Goal: Task Accomplishment & Management: Use online tool/utility

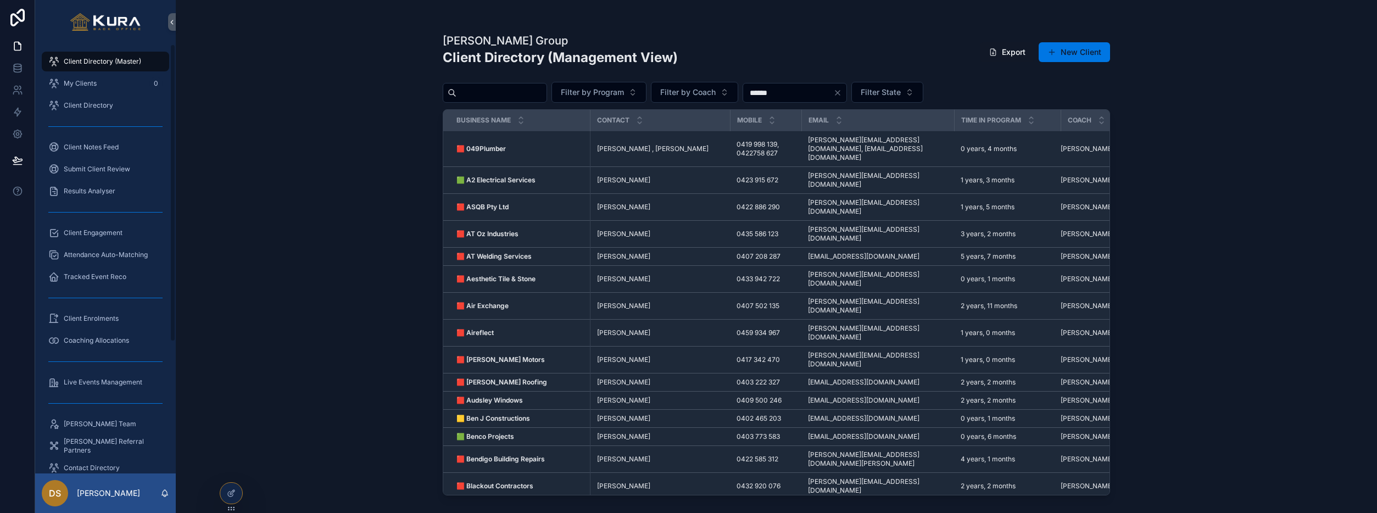
click at [228, 146] on div "[PERSON_NAME] Group Client Directory (Management View) Export New Client Filter…" at bounding box center [776, 256] width 1201 height 513
click at [101, 320] on span "Client Enrolments" at bounding box center [91, 318] width 55 height 9
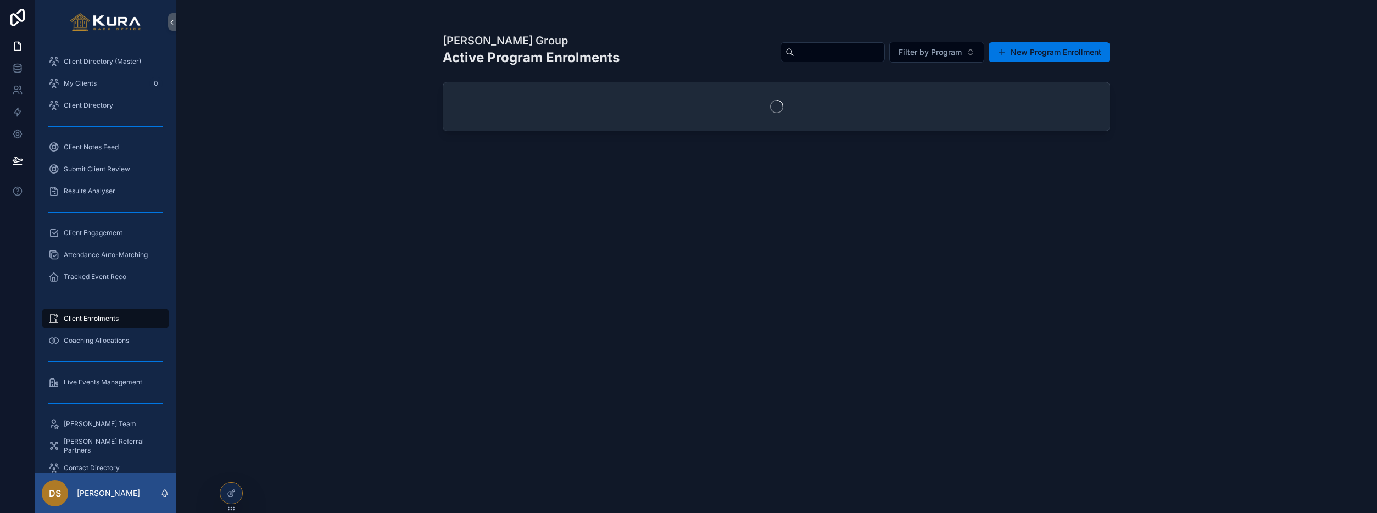
click at [101, 320] on span "Client Enrolments" at bounding box center [91, 318] width 55 height 9
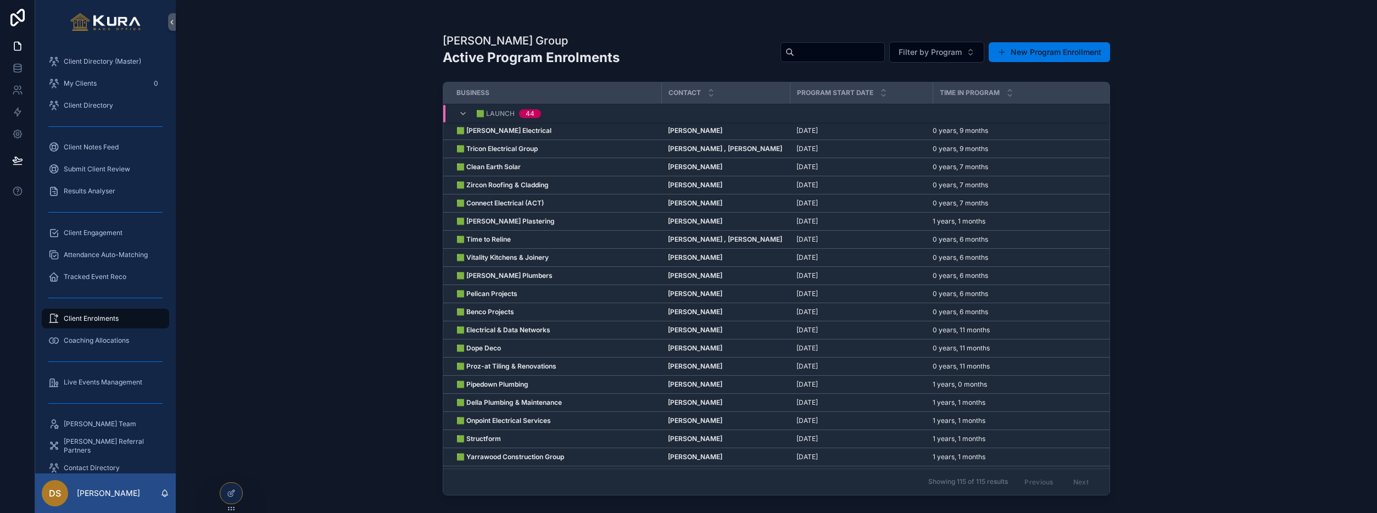
click at [93, 236] on span "Client Engagement" at bounding box center [93, 232] width 59 height 9
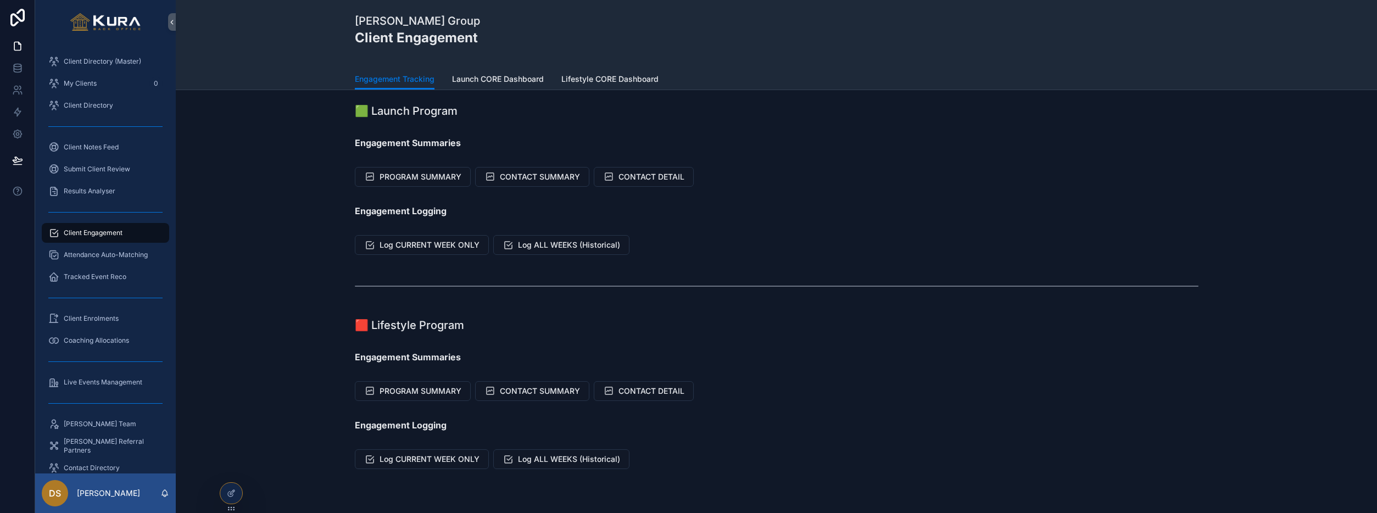
click at [306, 291] on div "scrollable content" at bounding box center [777, 286] width 1184 height 36
click at [515, 181] on span "CONTACT SUMMARY" at bounding box center [540, 176] width 80 height 11
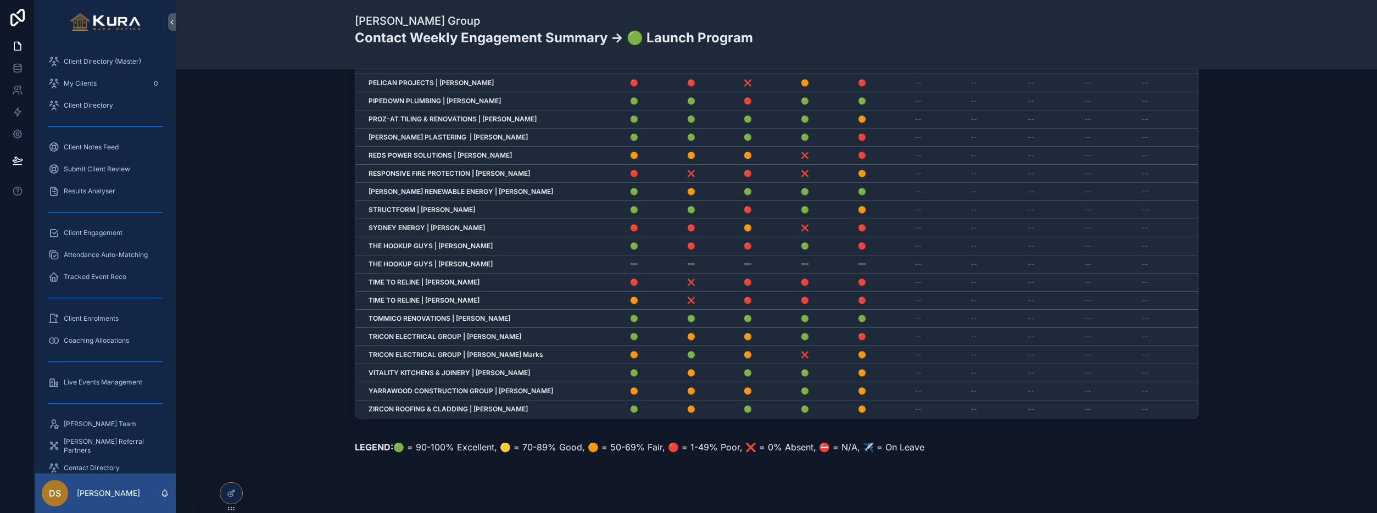
scroll to position [118, 0]
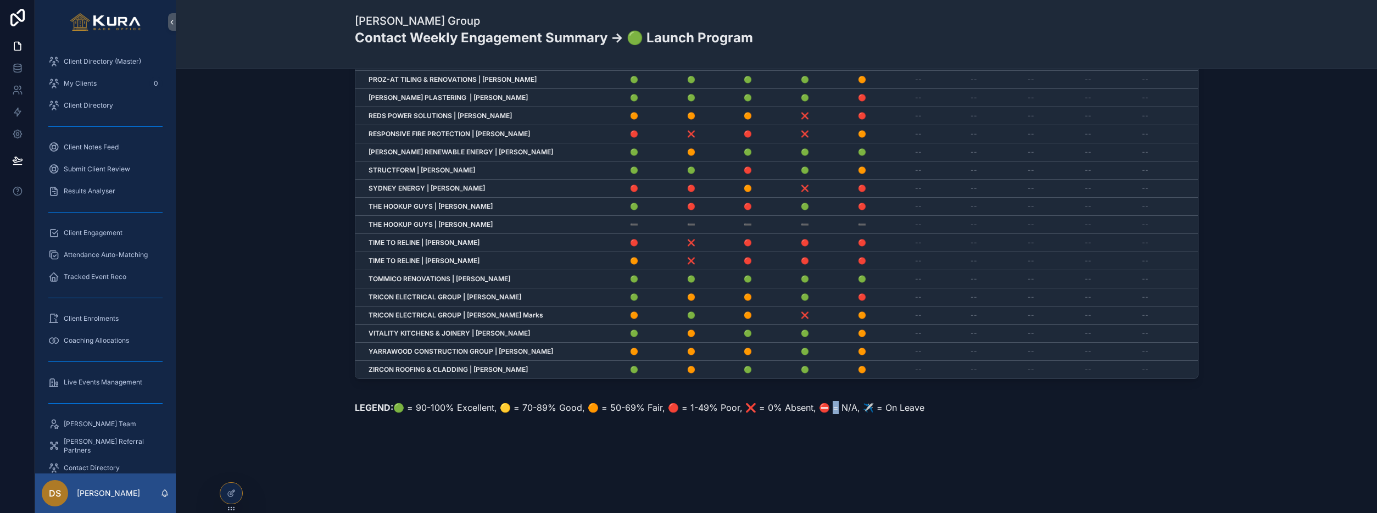
drag, startPoint x: 824, startPoint y: 408, endPoint x: 813, endPoint y: 408, distance: 11.0
click at [813, 408] on p "LEGEND: 🟢 = 90-100% Excellent, 🟡 = 70-89% Good, 🟠 = 50-69% Fair, 🔴 = 1-49% Poor…" at bounding box center [777, 407] width 844 height 13
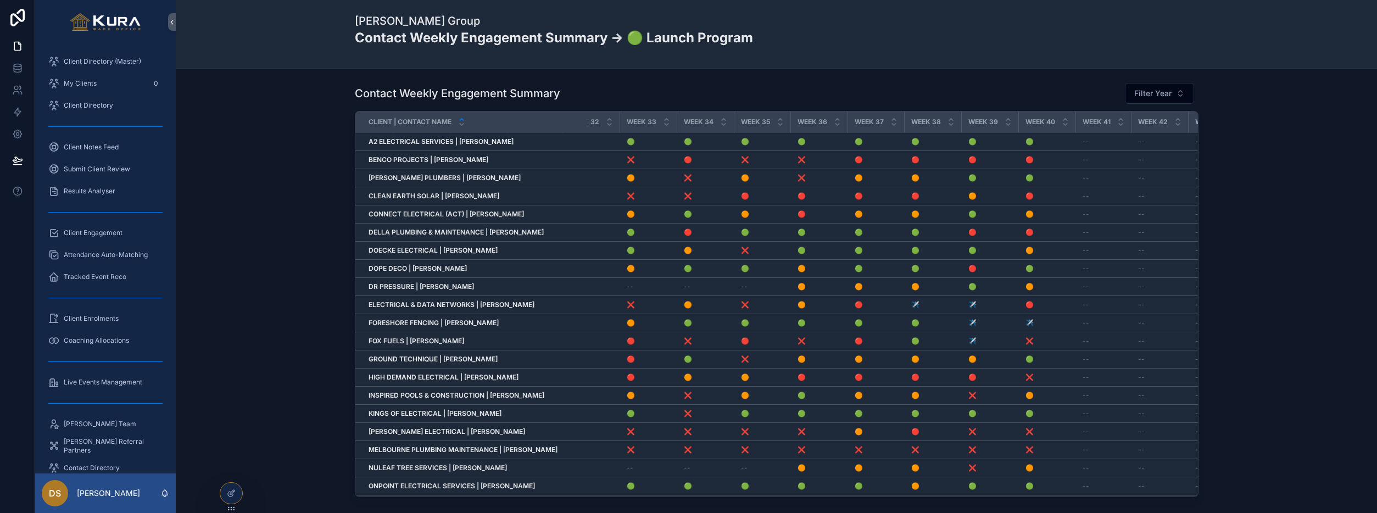
scroll to position [0, 1723]
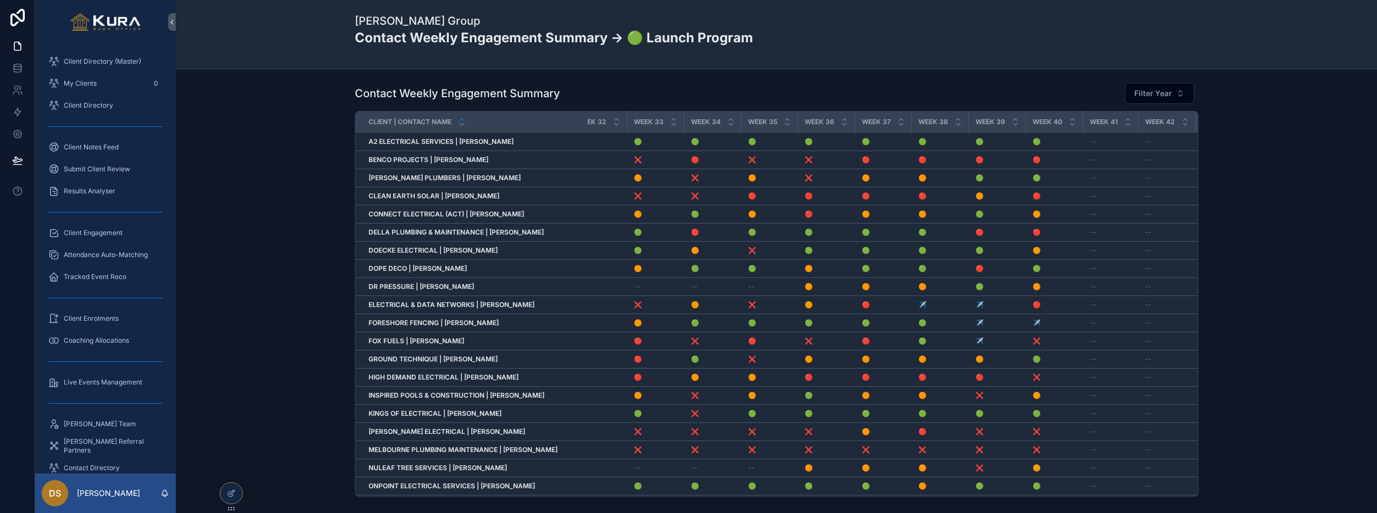
click at [228, 493] on icon at bounding box center [231, 493] width 9 height 9
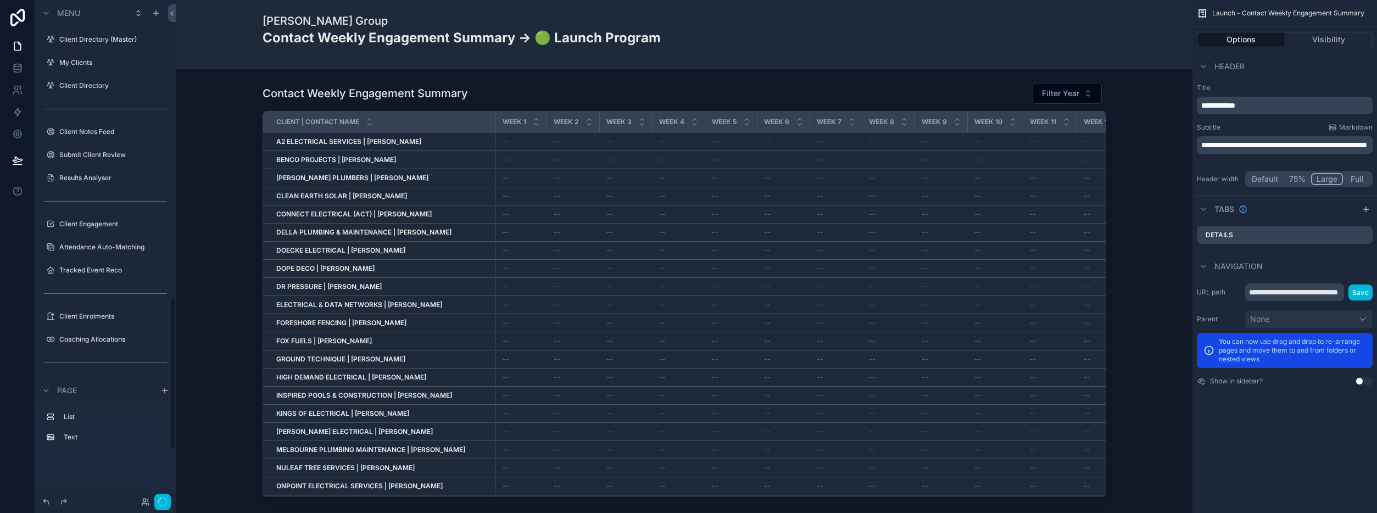
click at [908, 101] on div "scrollable content" at bounding box center [684, 292] width 999 height 428
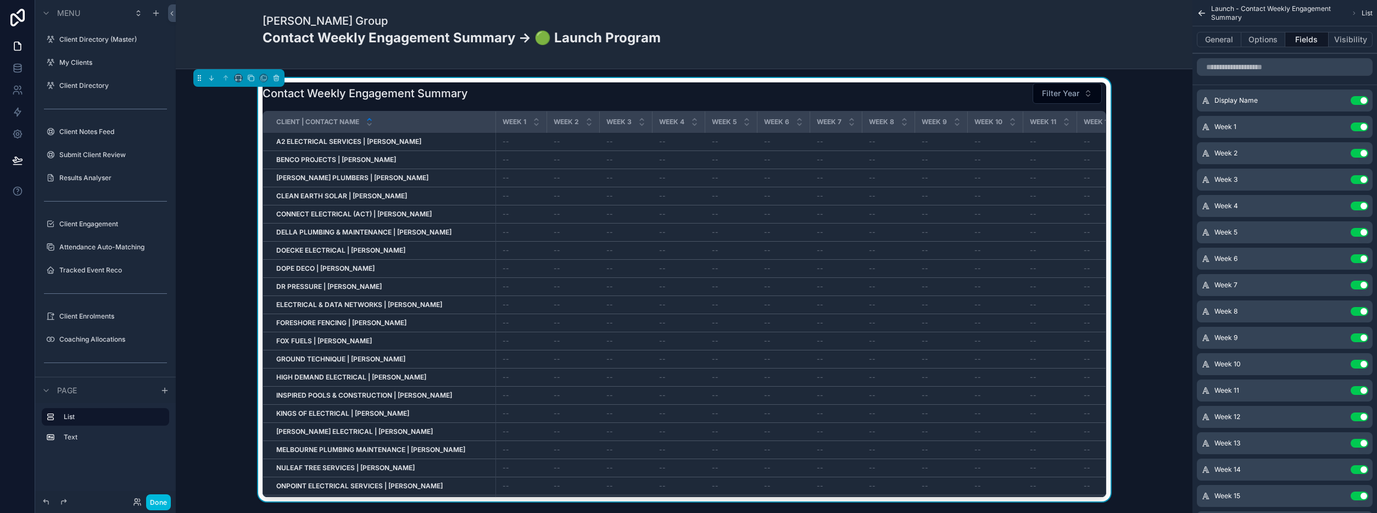
scroll to position [977, 0]
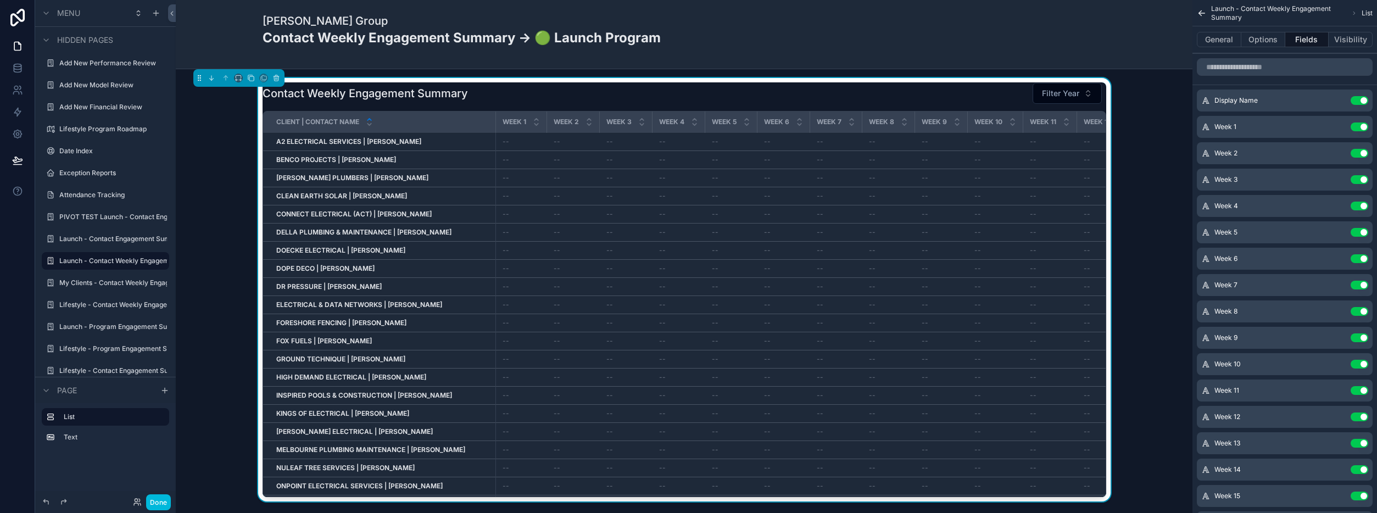
click at [219, 347] on div "Contact Weekly Engagement Summary Filter Year Client | Contact Name Week 1 Week…" at bounding box center [684, 292] width 999 height 428
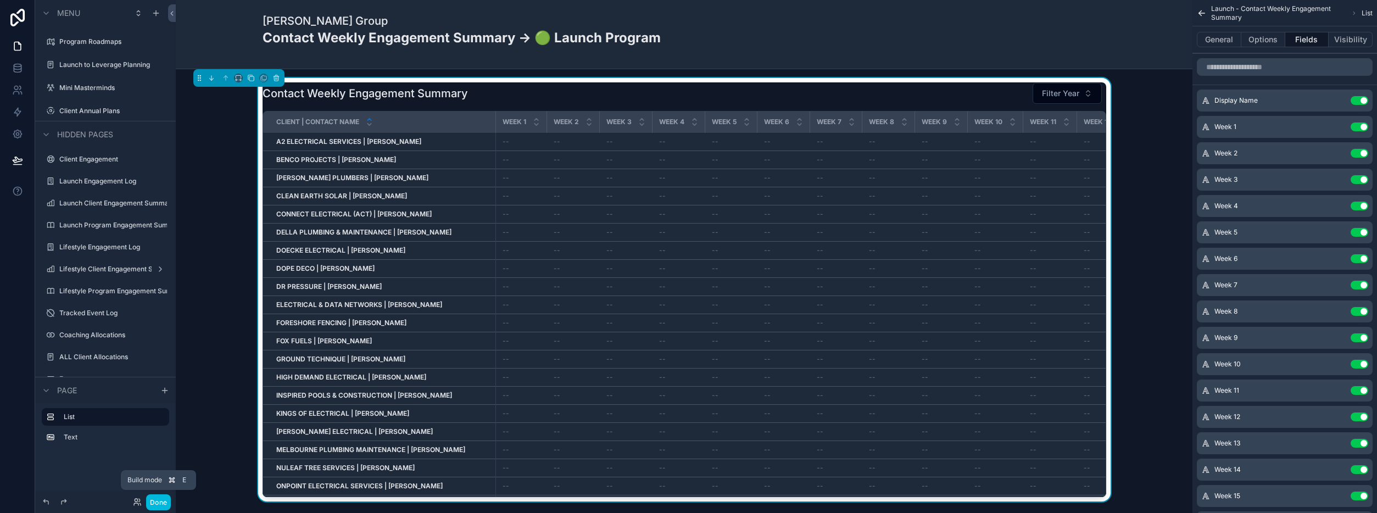
click at [158, 505] on button "Done" at bounding box center [158, 502] width 25 height 16
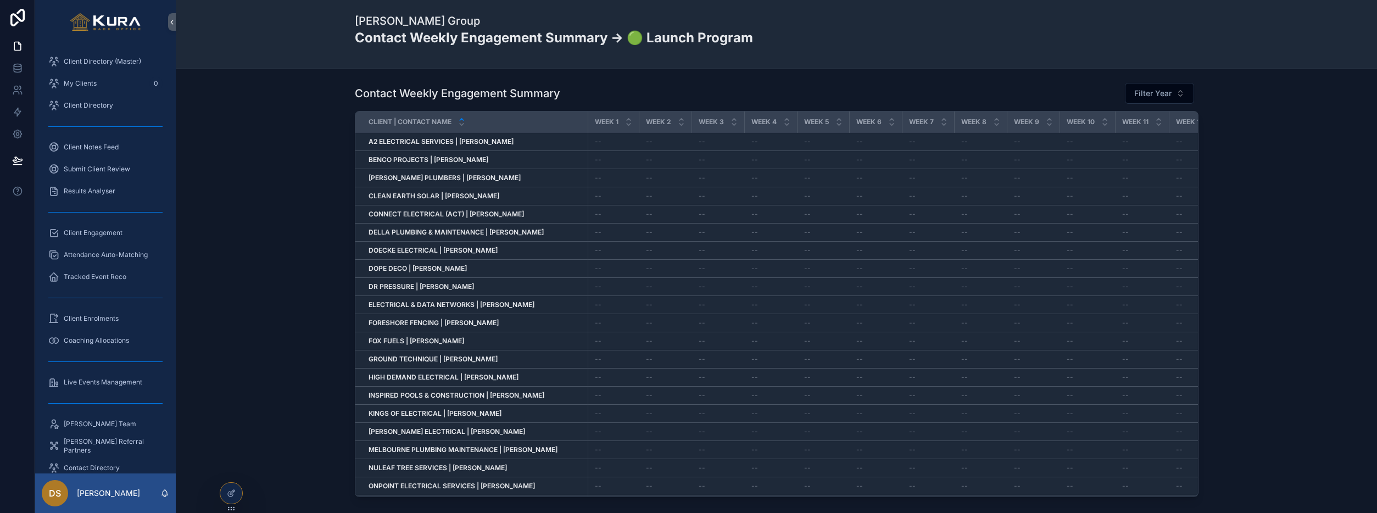
scroll to position [0, 3]
click at [87, 232] on span "Client Engagement" at bounding box center [93, 232] width 59 height 9
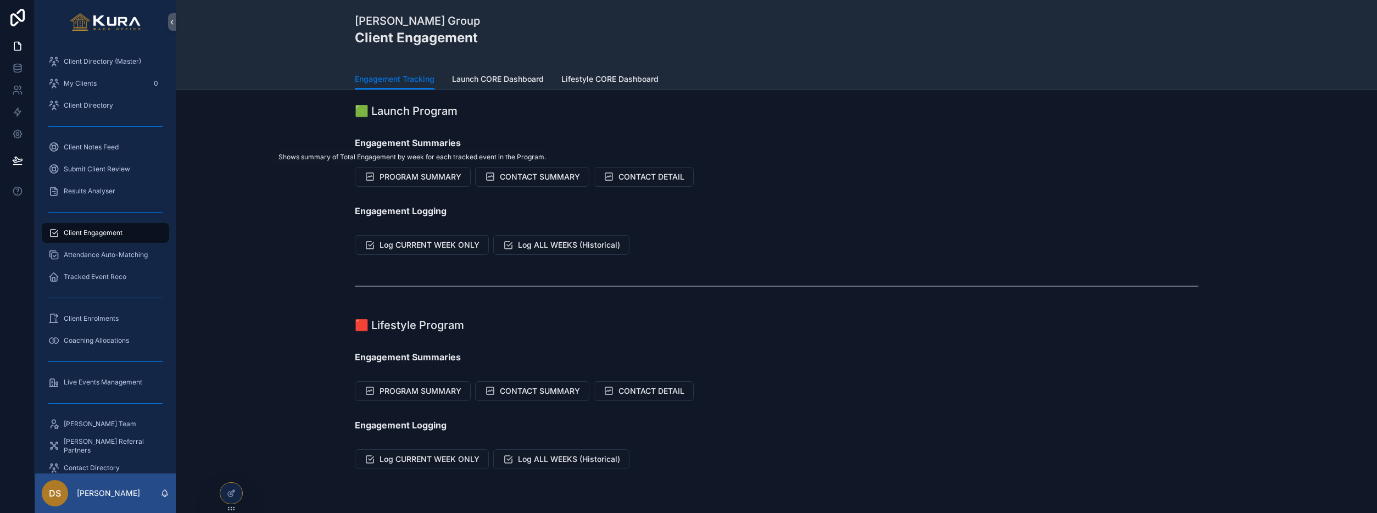
click at [405, 177] on span "PROGRAM SUMMARY" at bounding box center [421, 176] width 82 height 11
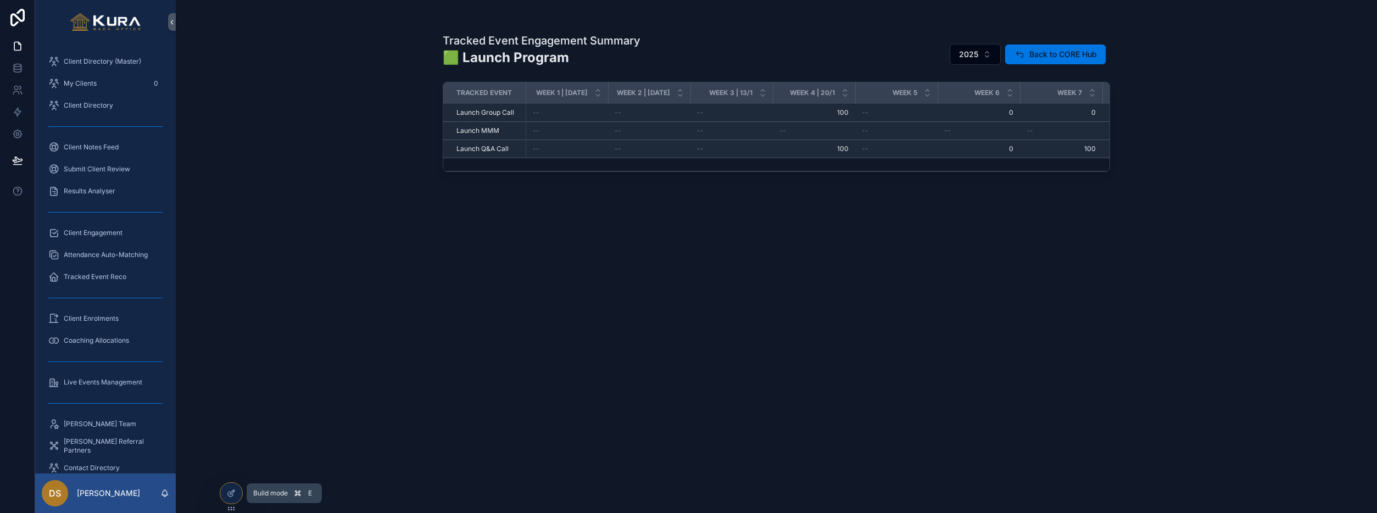
click at [232, 491] on icon at bounding box center [232, 492] width 4 height 4
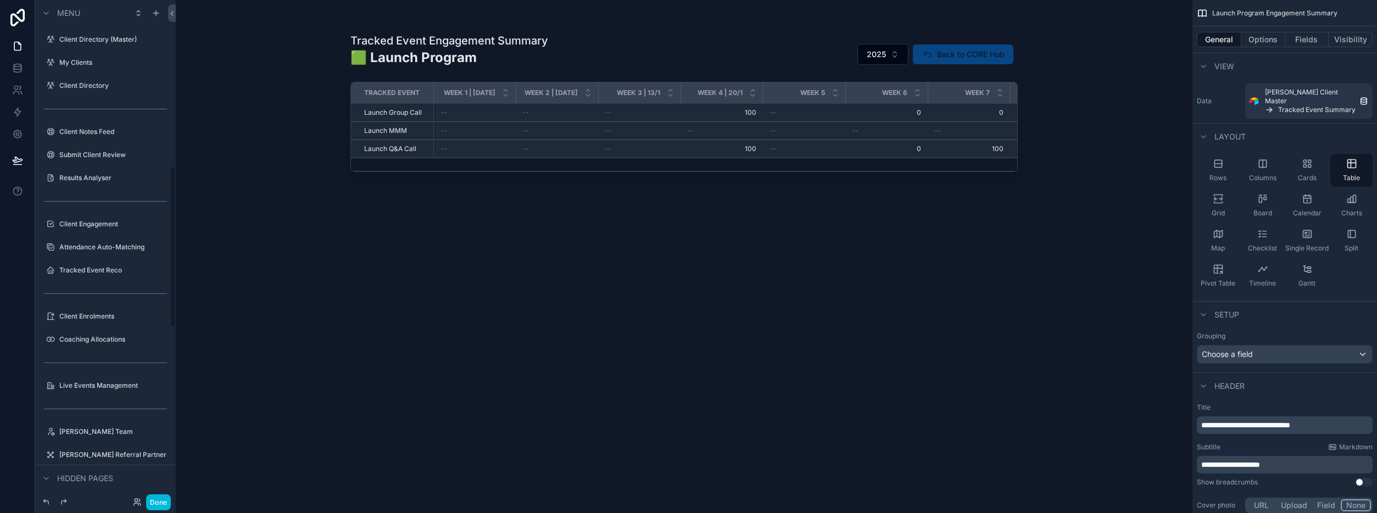
scroll to position [516, 0]
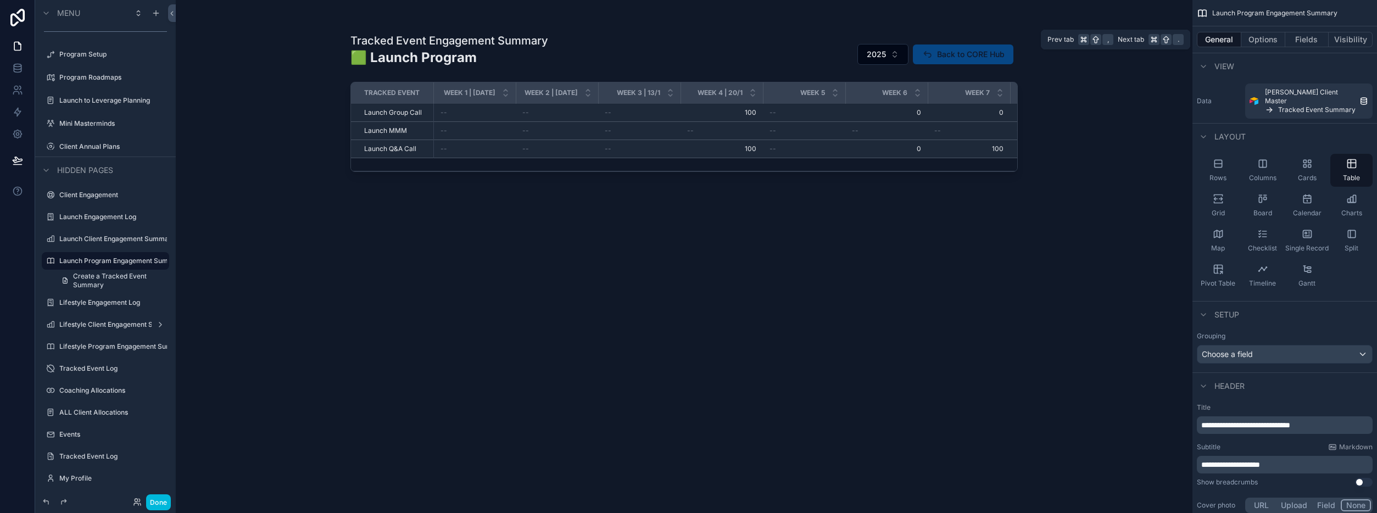
click at [1309, 35] on button "Fields" at bounding box center [1307, 39] width 44 height 15
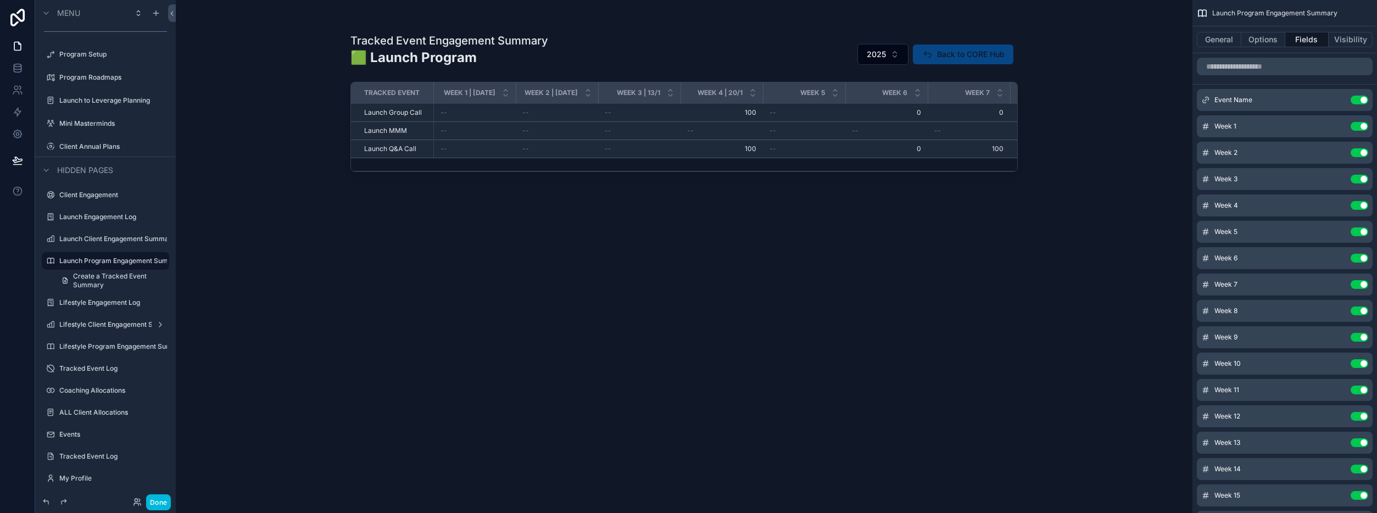
click at [0, 0] on icon "scrollable content" at bounding box center [0, 0] width 0 height 0
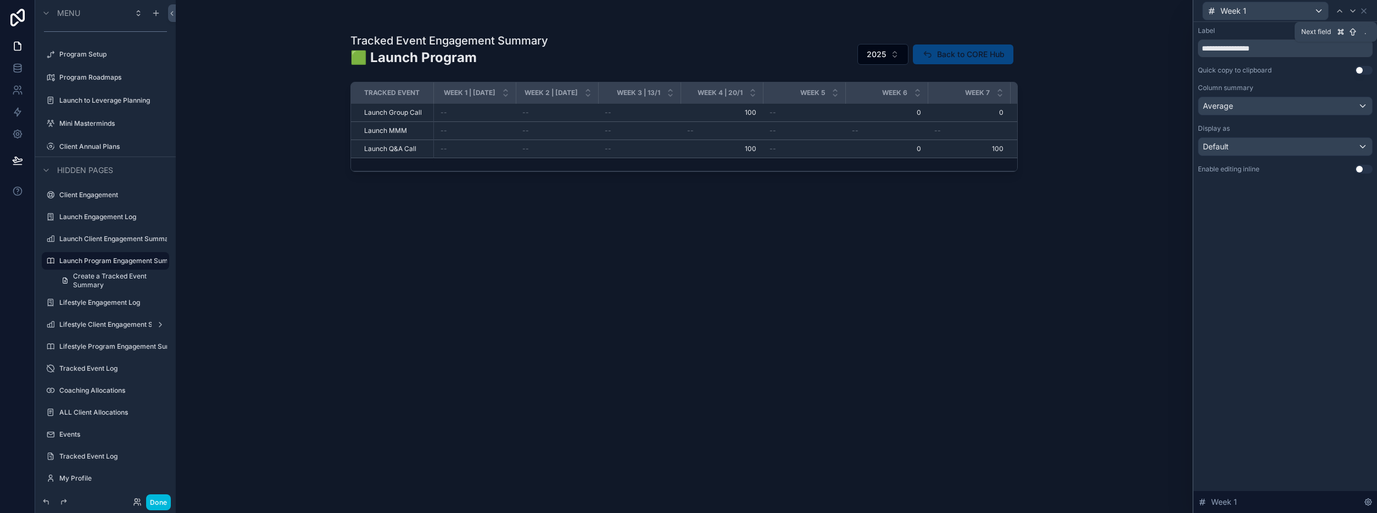
click at [1352, 10] on icon at bounding box center [1353, 11] width 4 height 2
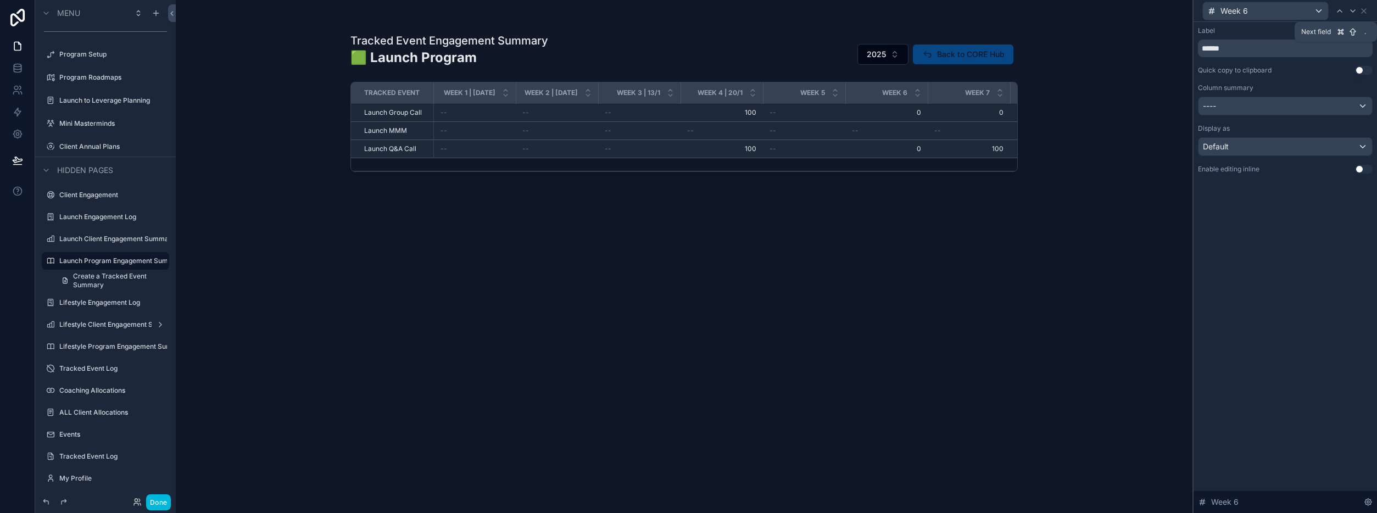
click at [1352, 10] on icon at bounding box center [1353, 11] width 4 height 2
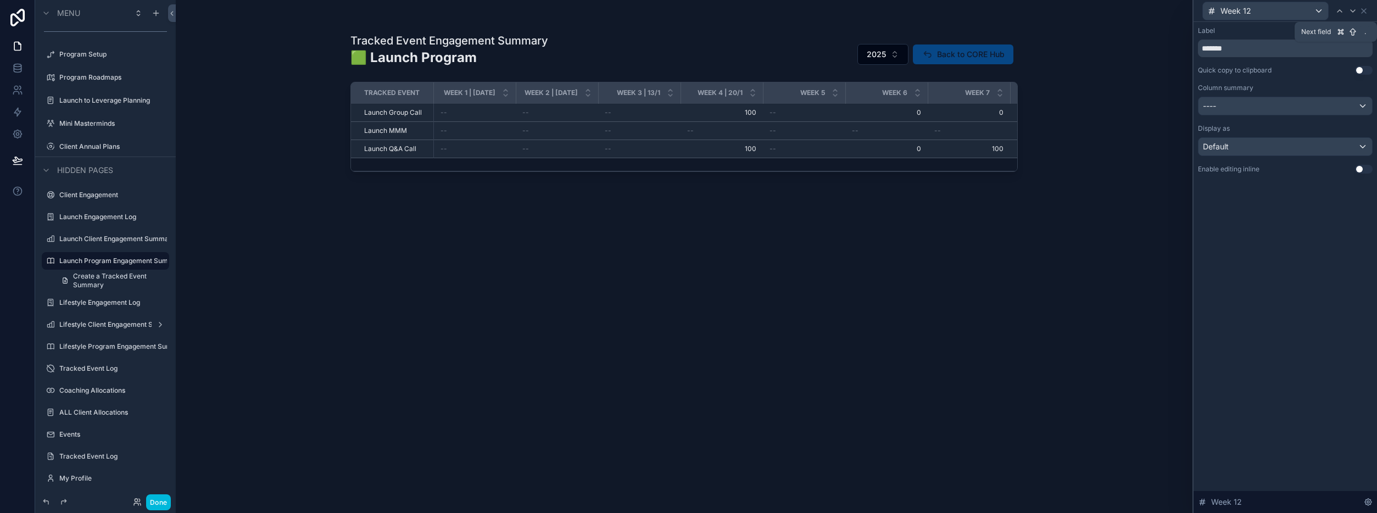
click at [1352, 10] on icon at bounding box center [1353, 11] width 4 height 2
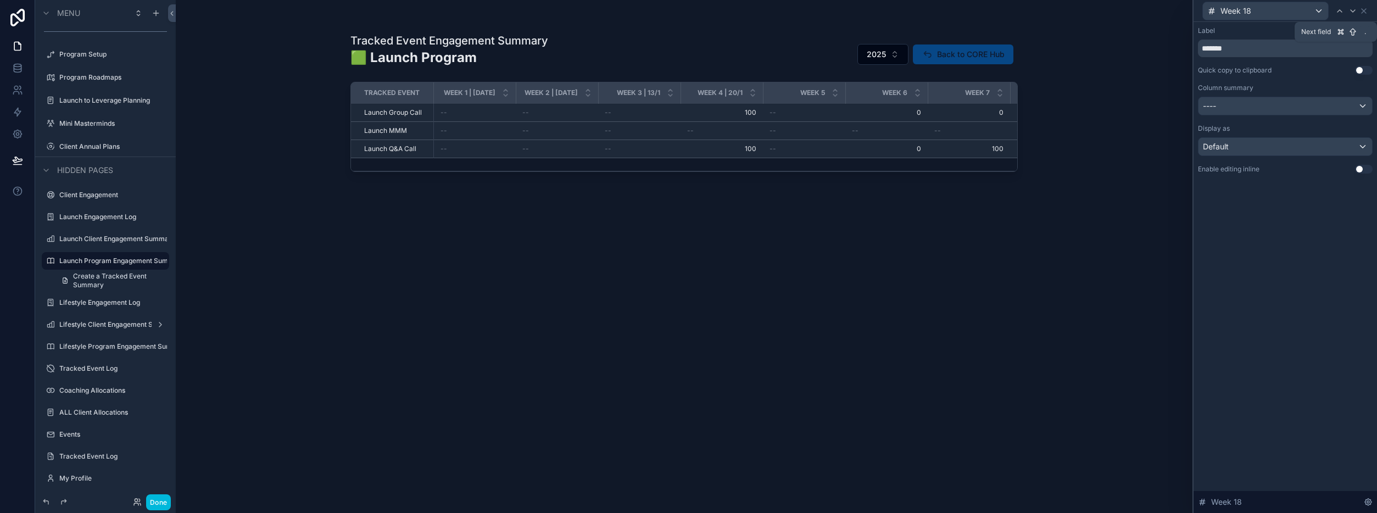
click at [1352, 10] on icon at bounding box center [1353, 11] width 4 height 2
click at [1363, 12] on icon at bounding box center [1363, 11] width 9 height 9
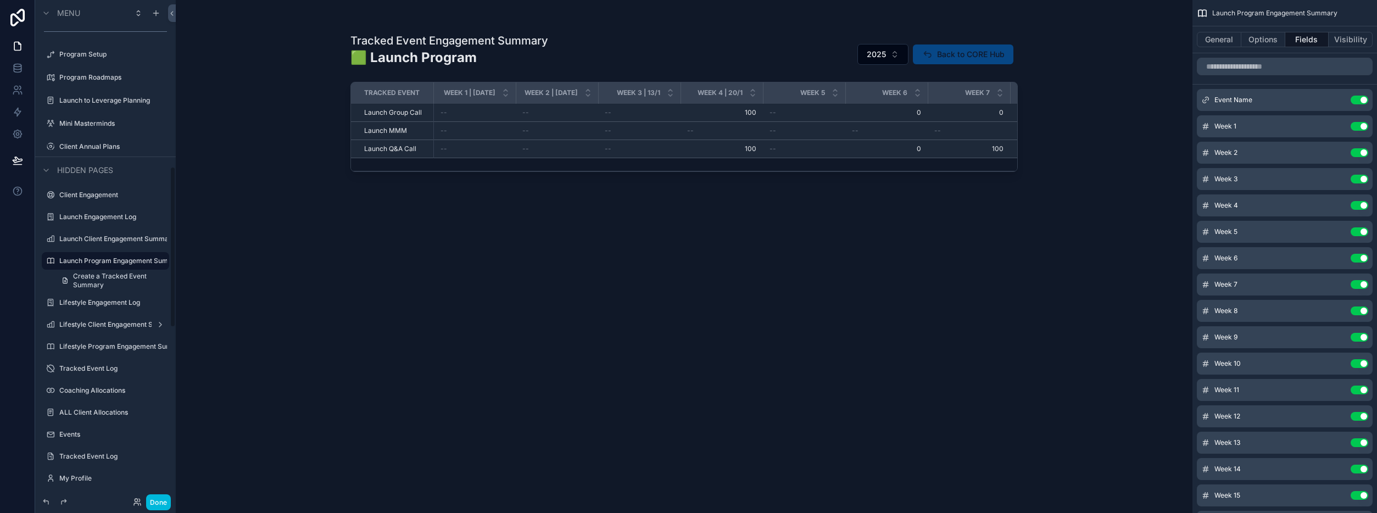
click at [156, 505] on button "Done" at bounding box center [158, 502] width 25 height 16
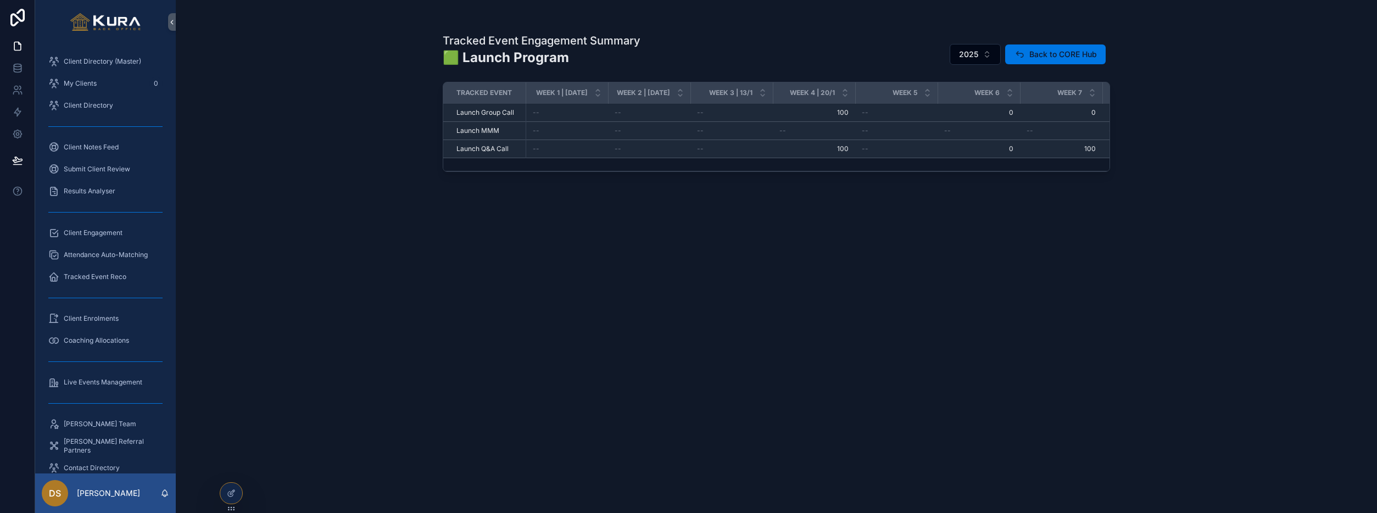
click at [91, 233] on span "Client Engagement" at bounding box center [93, 232] width 59 height 9
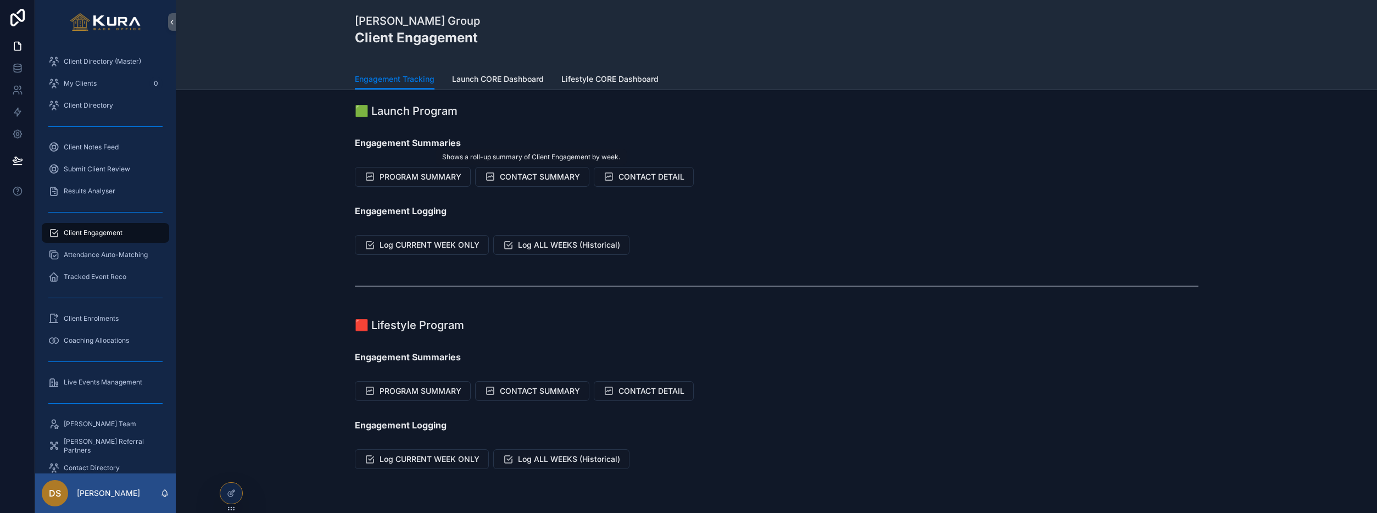
click at [535, 176] on span "CONTACT SUMMARY" at bounding box center [540, 176] width 80 height 11
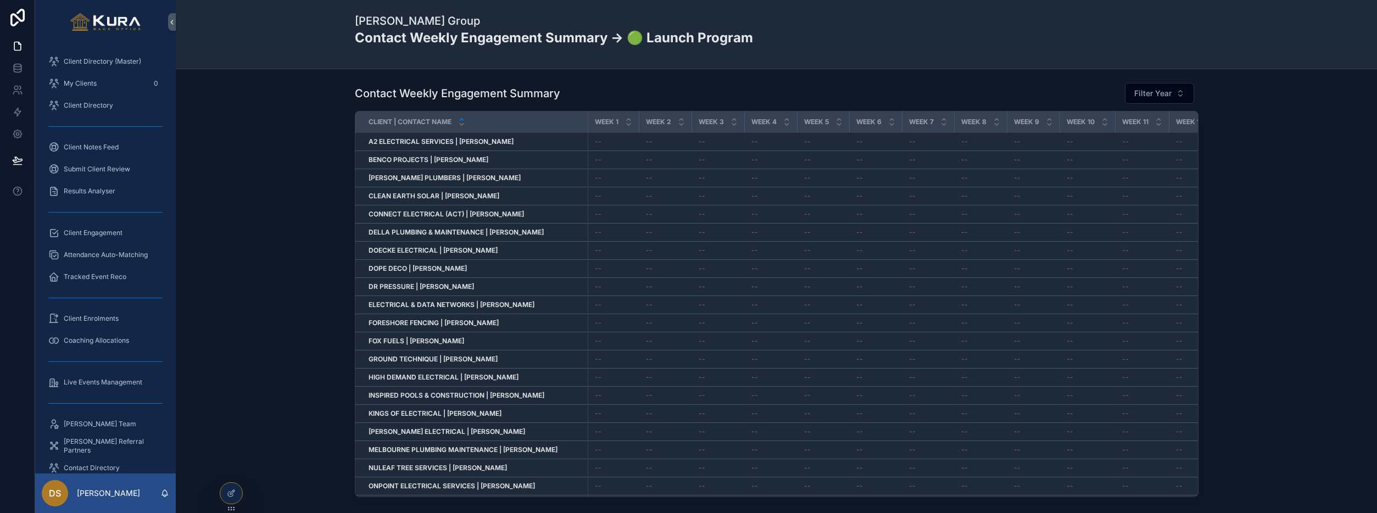
click at [92, 232] on span "Client Engagement" at bounding box center [93, 232] width 59 height 9
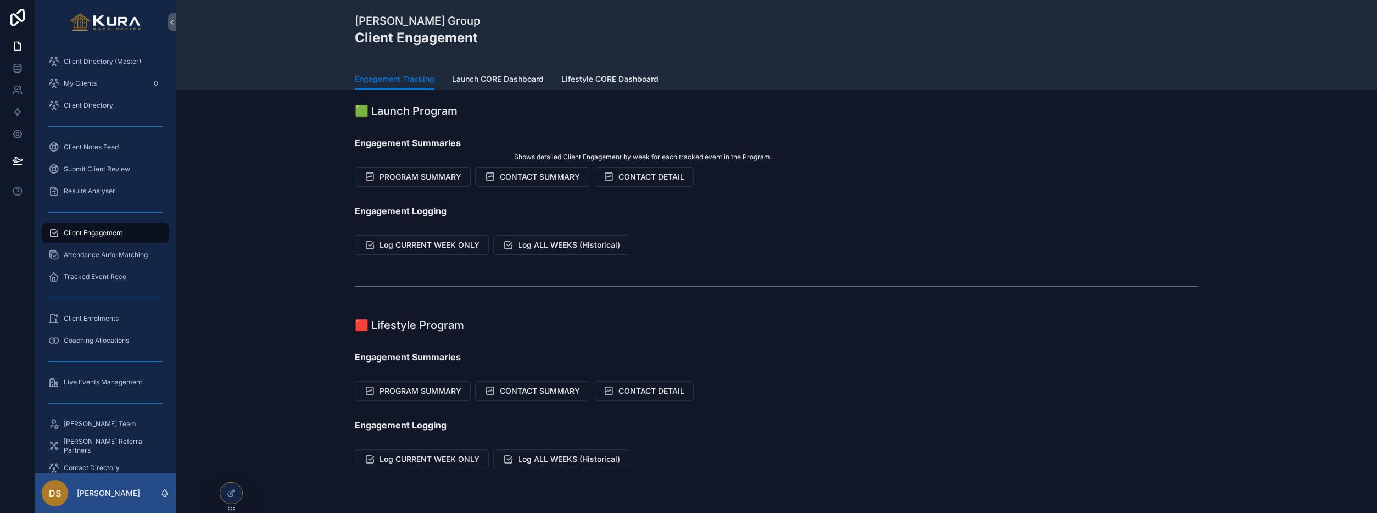
click at [653, 176] on span "CONTACT DETAIL" at bounding box center [651, 176] width 66 height 11
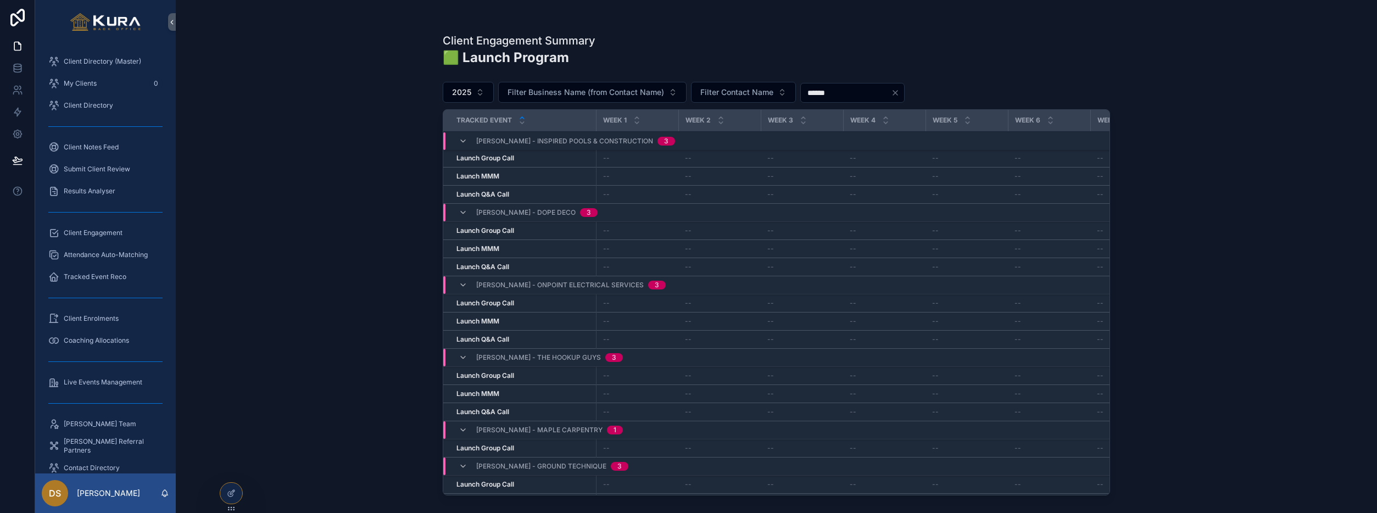
click at [112, 233] on span "Client Engagement" at bounding box center [93, 232] width 59 height 9
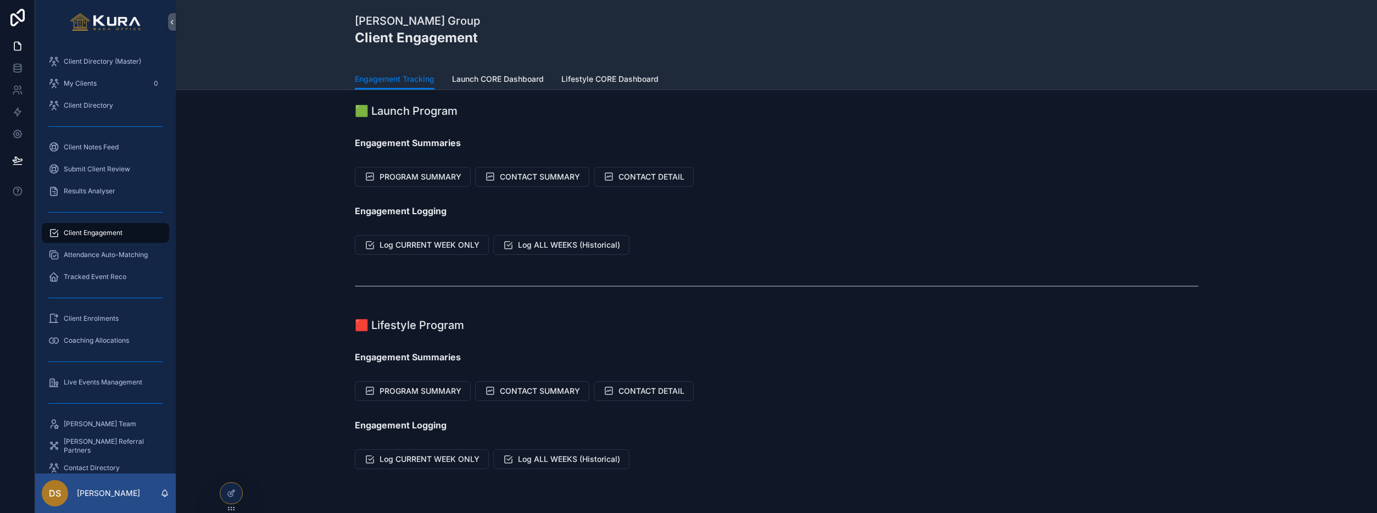
click at [451, 241] on span "Log CURRENT WEEK ONLY" at bounding box center [430, 244] width 100 height 11
click at [411, 242] on span "Log CURRENT WEEK ONLY" at bounding box center [430, 244] width 100 height 11
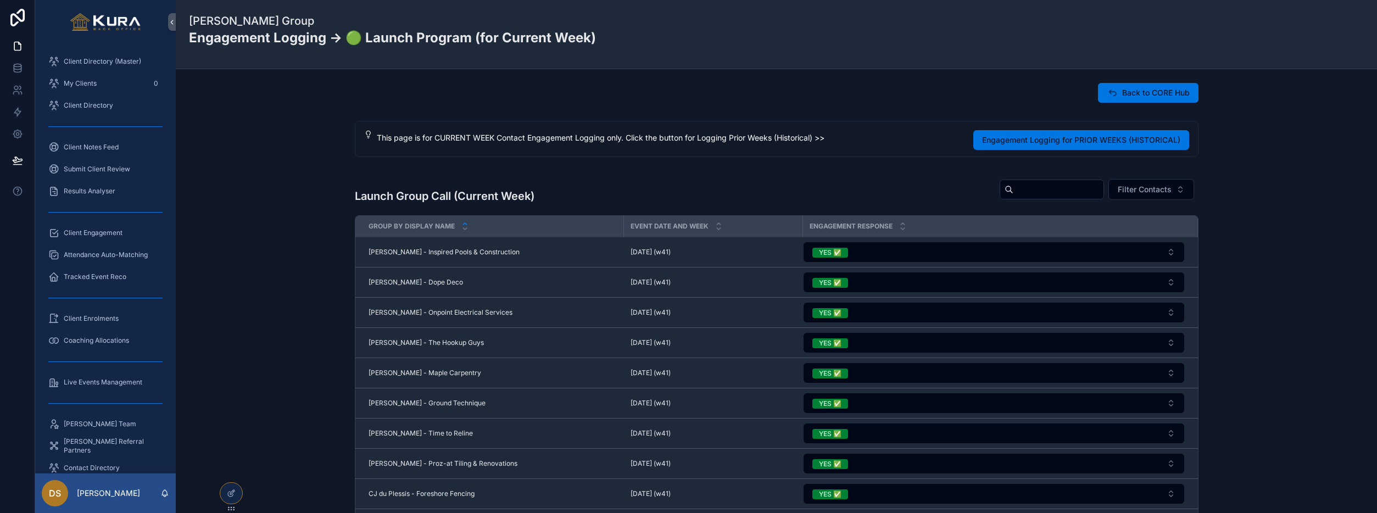
click at [103, 231] on span "Client Engagement" at bounding box center [93, 232] width 59 height 9
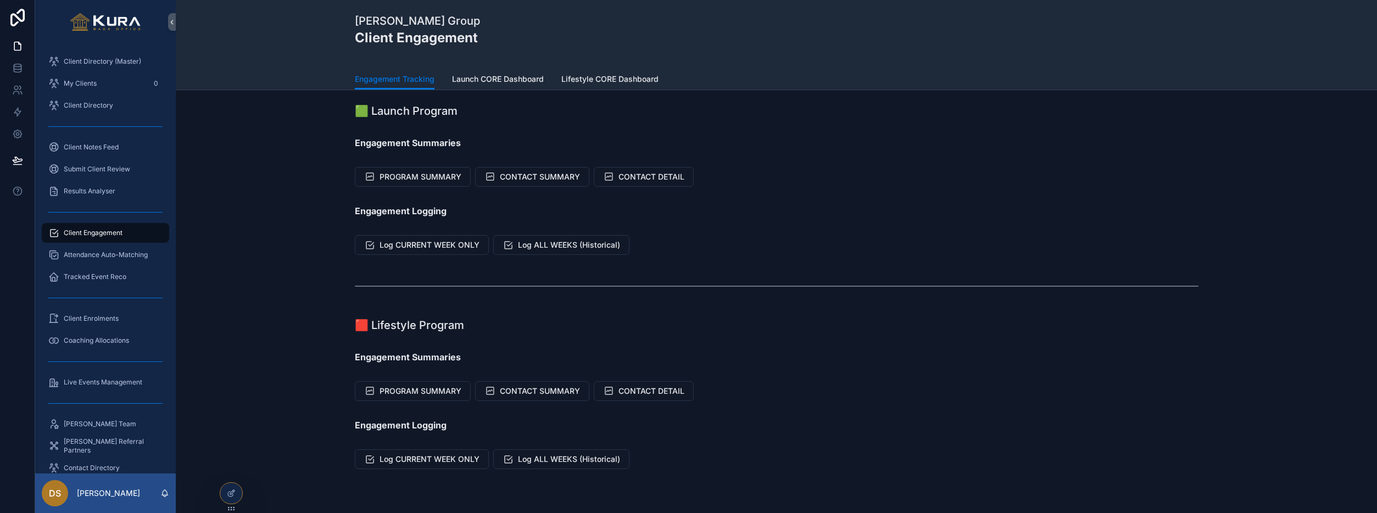
click at [252, 280] on div "scrollable content" at bounding box center [777, 286] width 1184 height 36
click at [413, 397] on button "PROGRAM SUMMARY" at bounding box center [413, 391] width 116 height 20
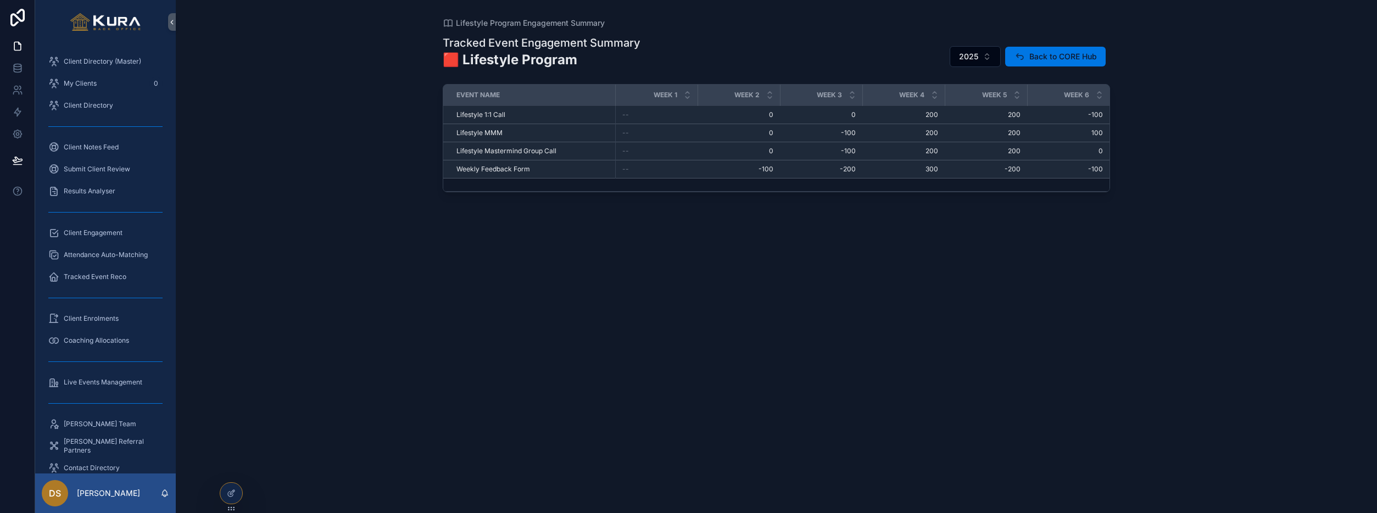
click at [238, 493] on div at bounding box center [231, 493] width 22 height 21
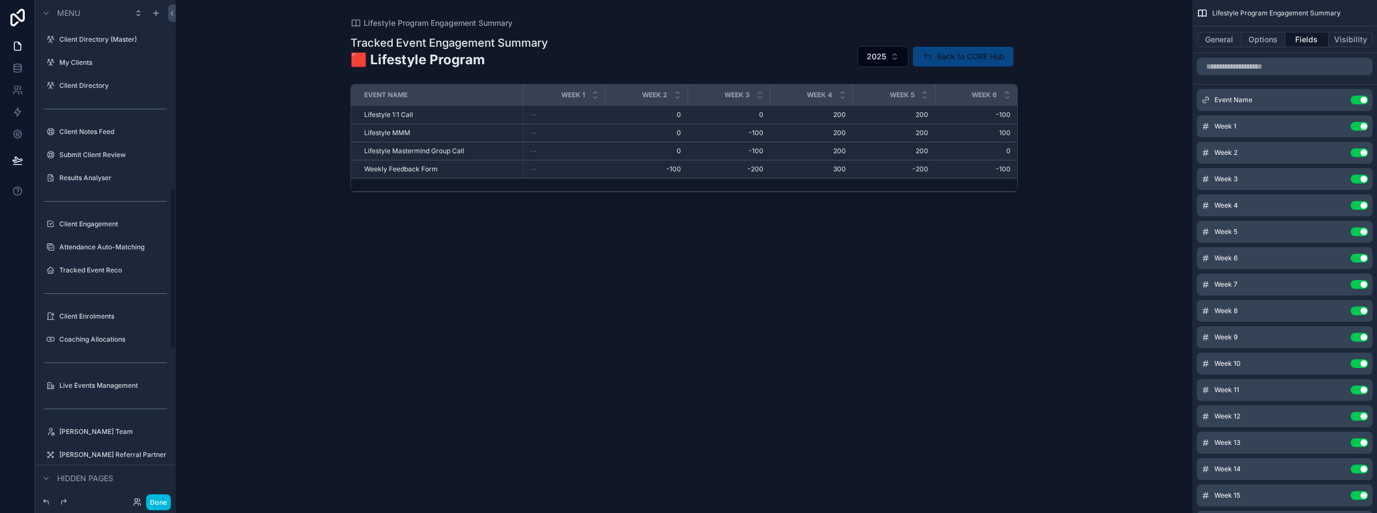
scroll to position [582, 0]
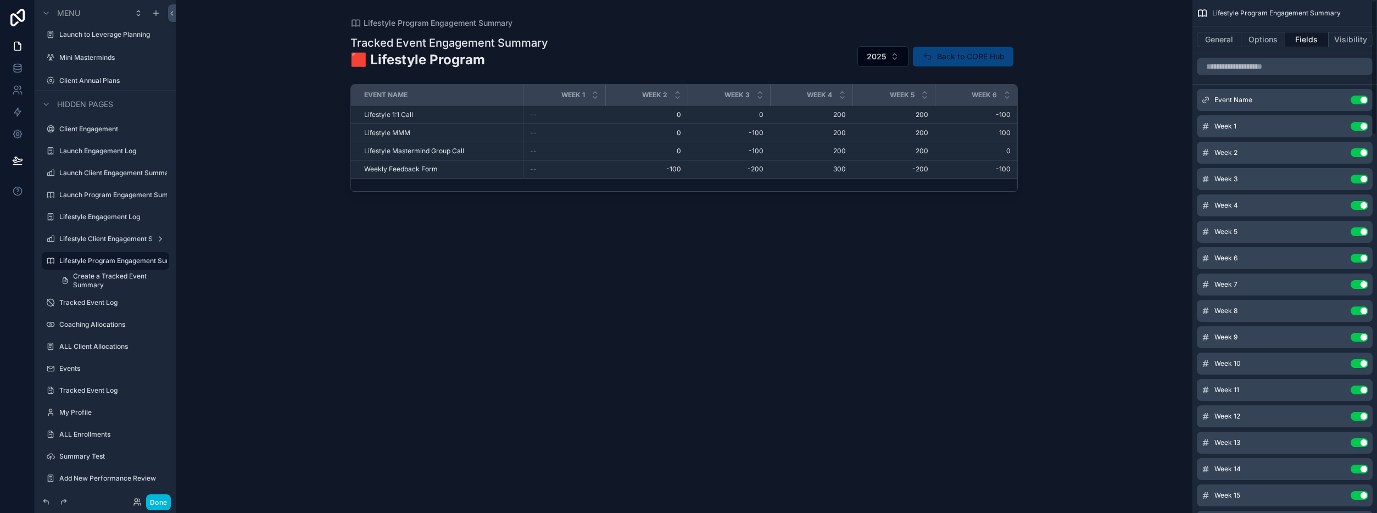
click at [1207, 42] on button "General" at bounding box center [1219, 39] width 44 height 15
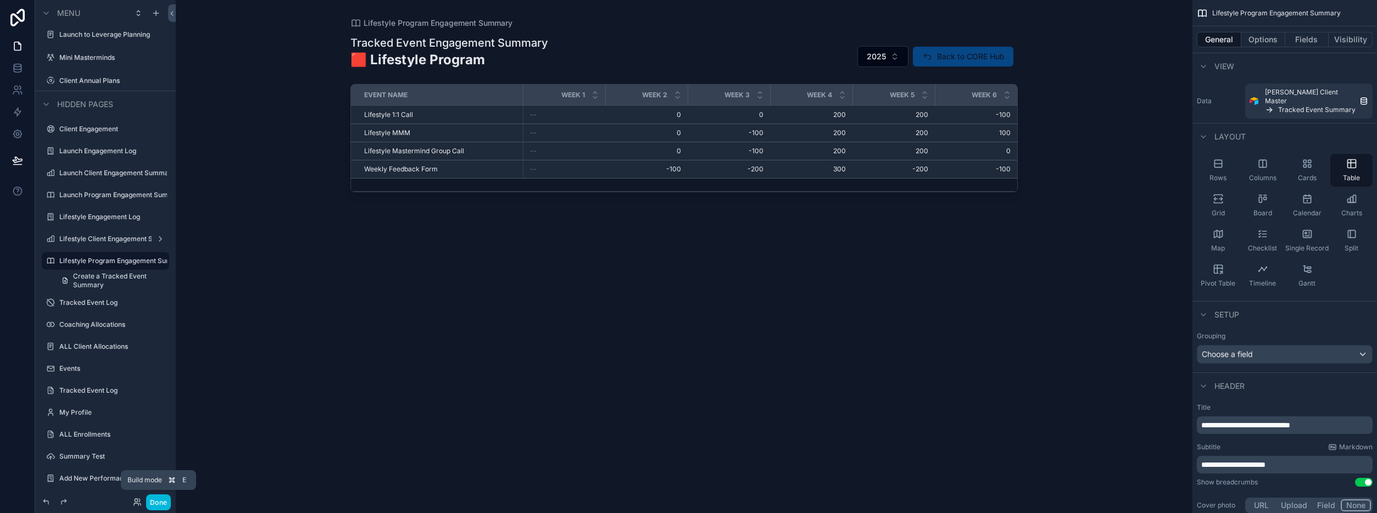
click at [155, 499] on button "Done" at bounding box center [158, 502] width 25 height 16
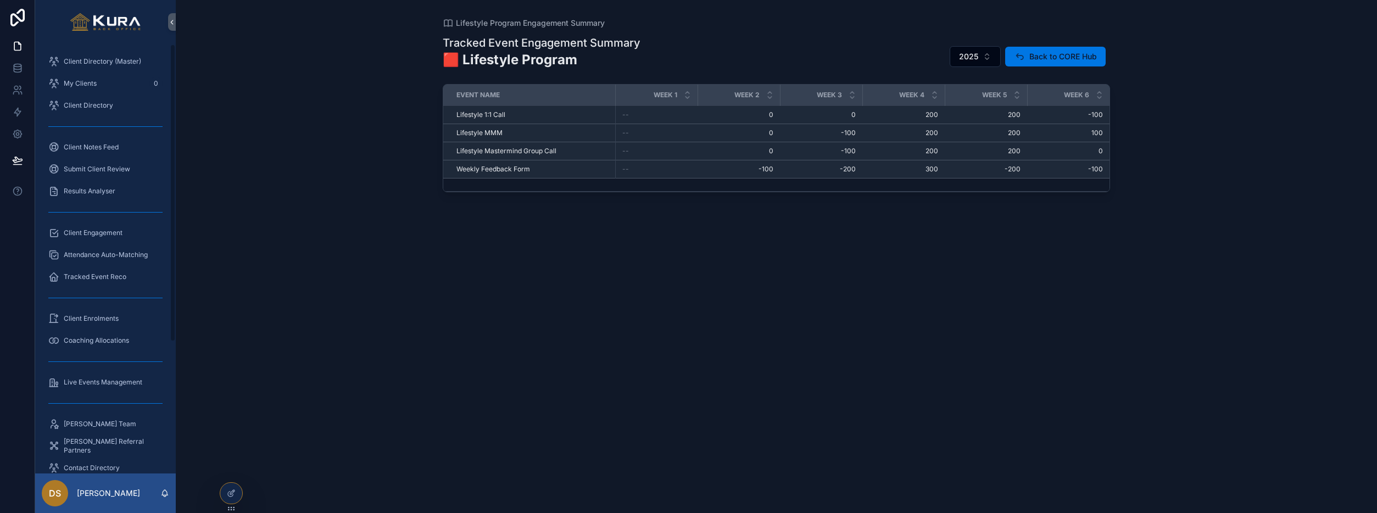
click at [233, 489] on icon at bounding box center [231, 493] width 9 height 9
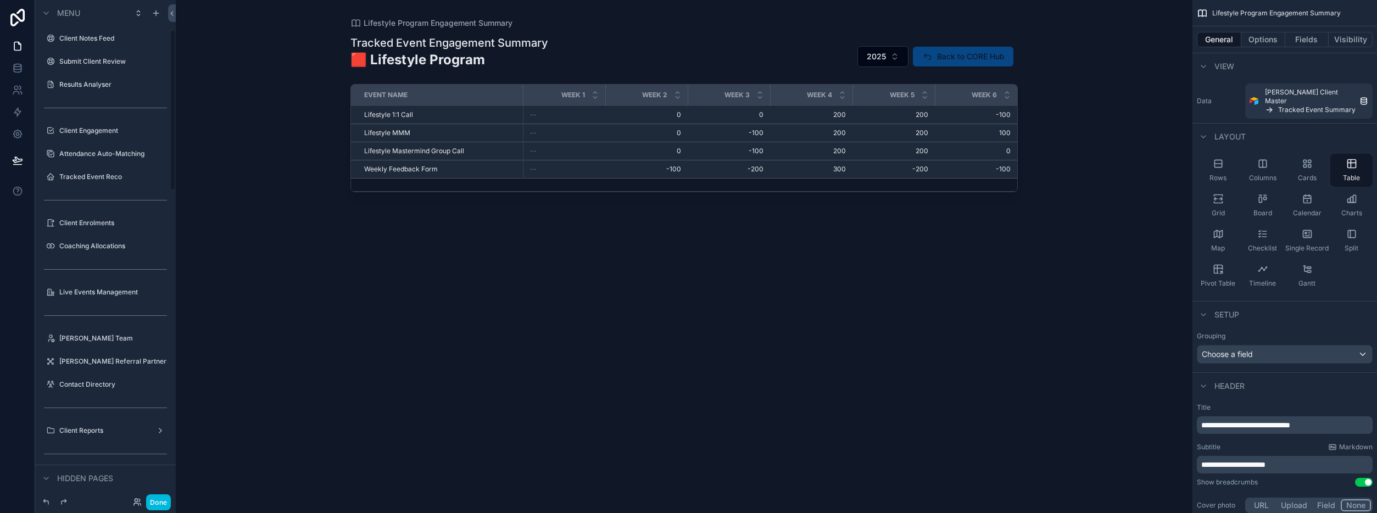
scroll to position [94, 0]
click at [91, 221] on label "Client Enrolments" at bounding box center [110, 222] width 103 height 9
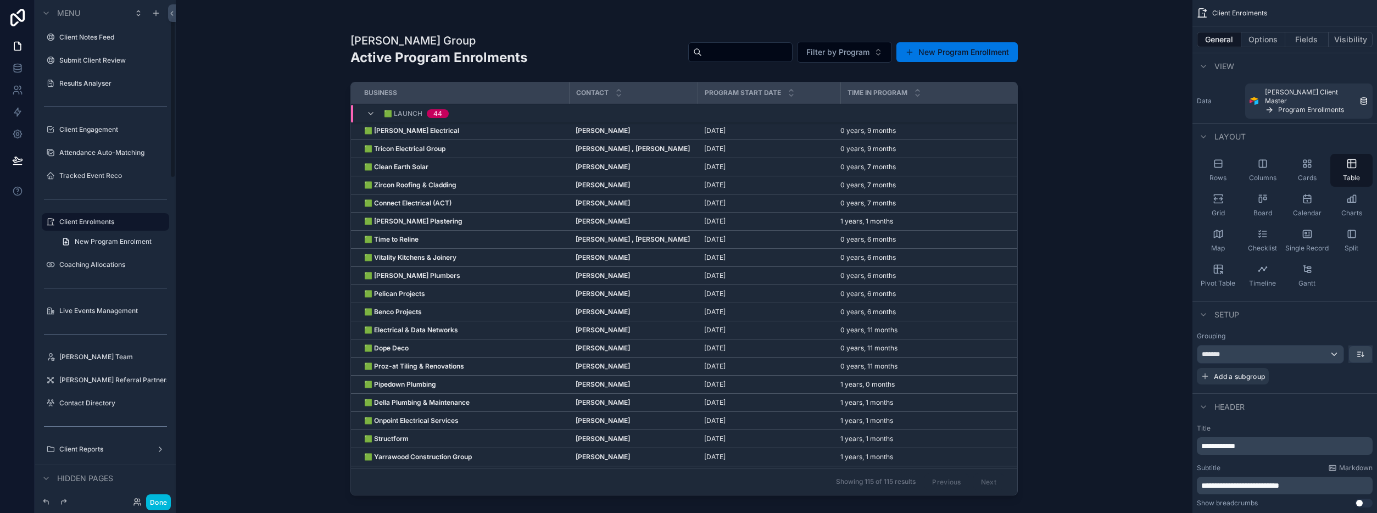
scroll to position [54, 0]
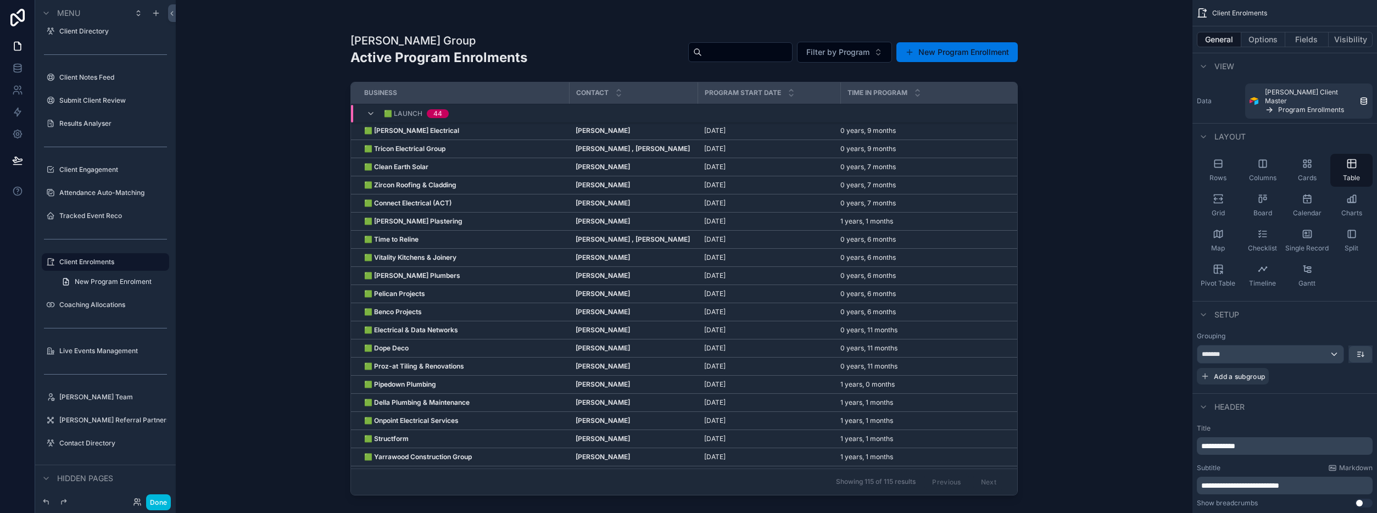
click at [282, 240] on div "Pravar Group Active Program Enrolments Filter by Program New Program Enrollment…" at bounding box center [684, 256] width 1017 height 513
click at [94, 168] on label "Client Engagement" at bounding box center [110, 169] width 103 height 9
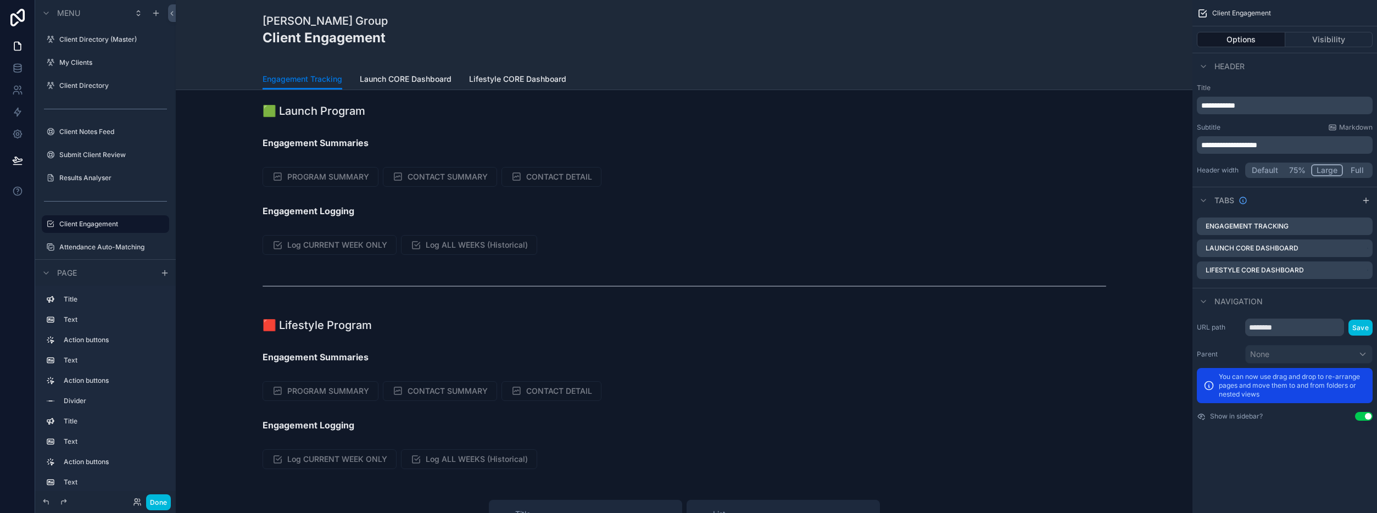
click at [399, 81] on span "Launch CORE Dashboard" at bounding box center [406, 79] width 92 height 11
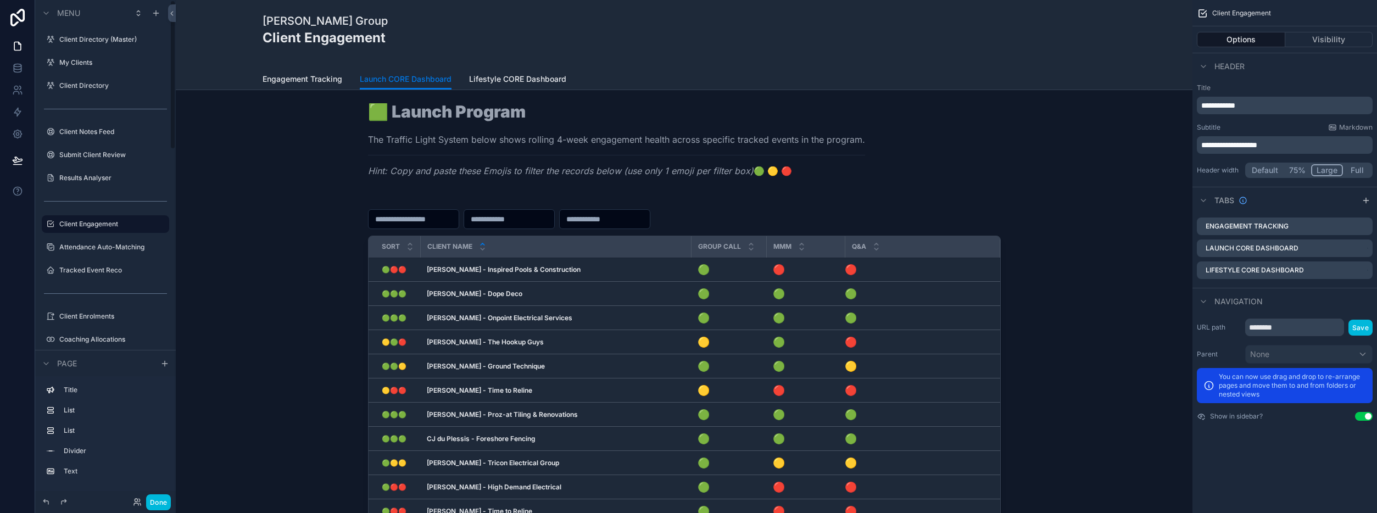
click at [153, 500] on button "Done" at bounding box center [158, 502] width 25 height 16
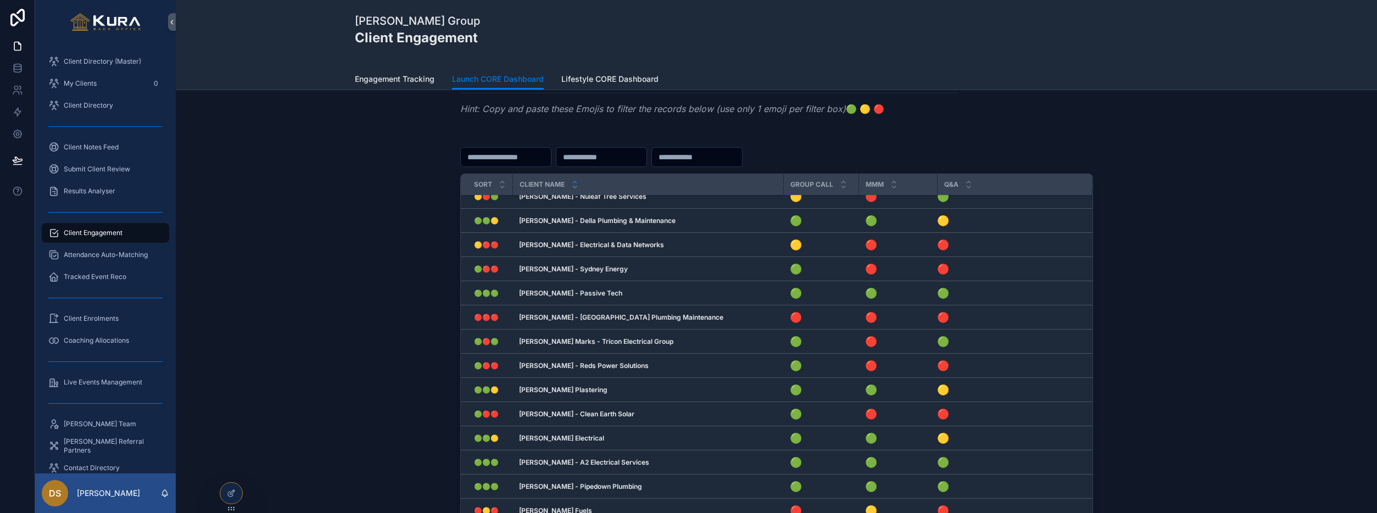
scroll to position [287, 0]
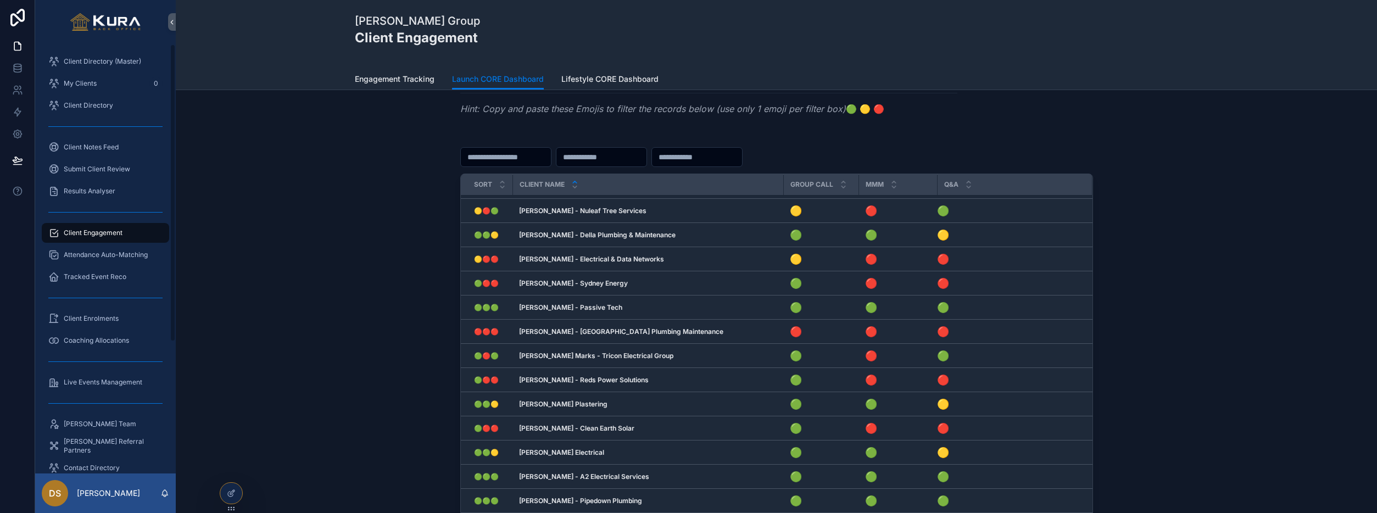
click at [74, 235] on span "Client Engagement" at bounding box center [93, 232] width 59 height 9
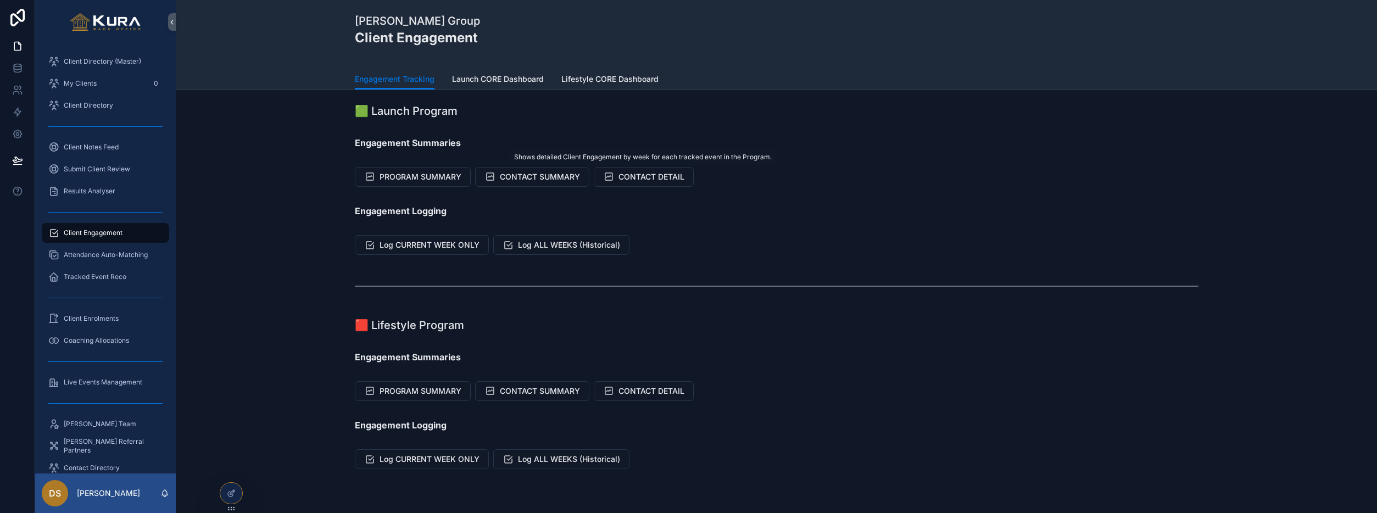
click at [646, 176] on span "CONTACT DETAIL" at bounding box center [651, 176] width 66 height 11
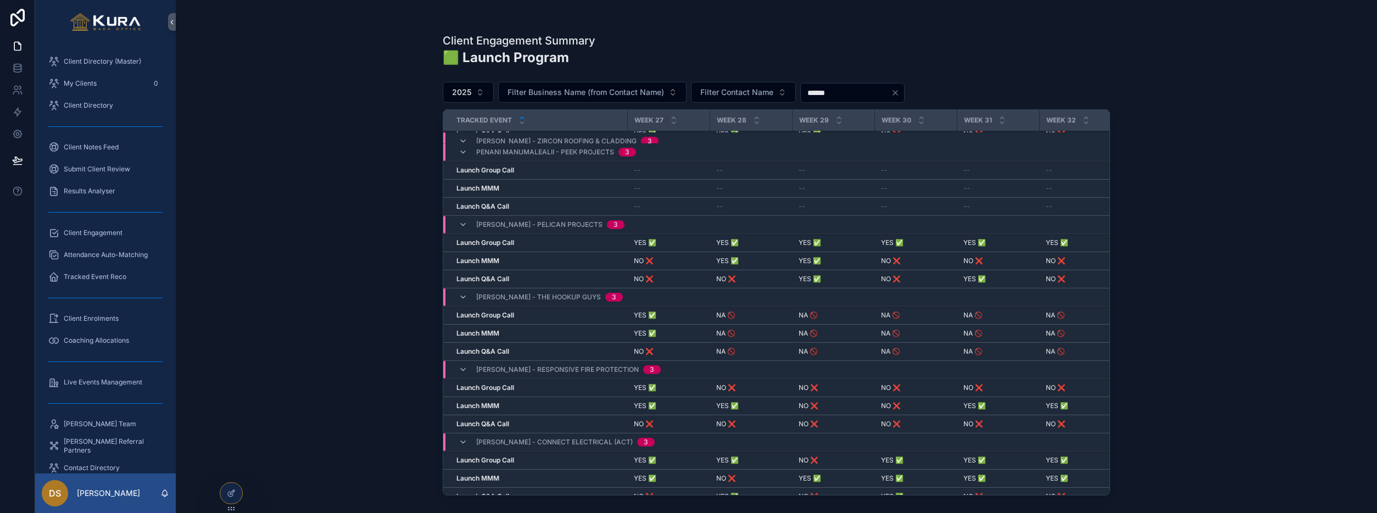
scroll to position [2241, 2108]
click at [101, 61] on span "Client Directory (Master)" at bounding box center [102, 61] width 77 height 9
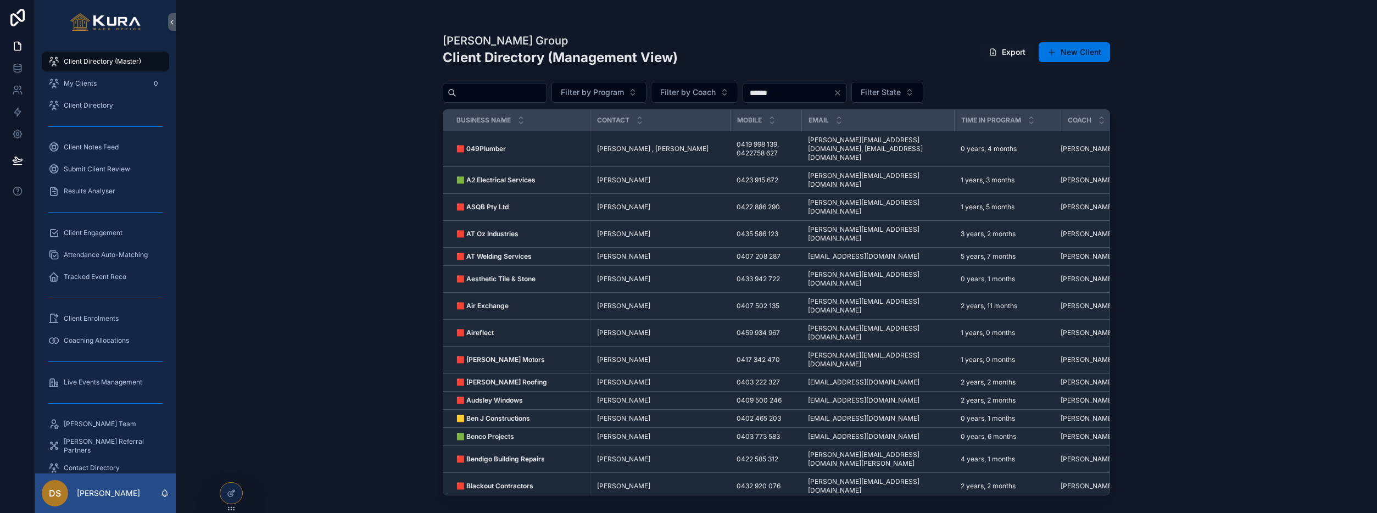
click at [617, 230] on span "[PERSON_NAME]" at bounding box center [623, 234] width 53 height 9
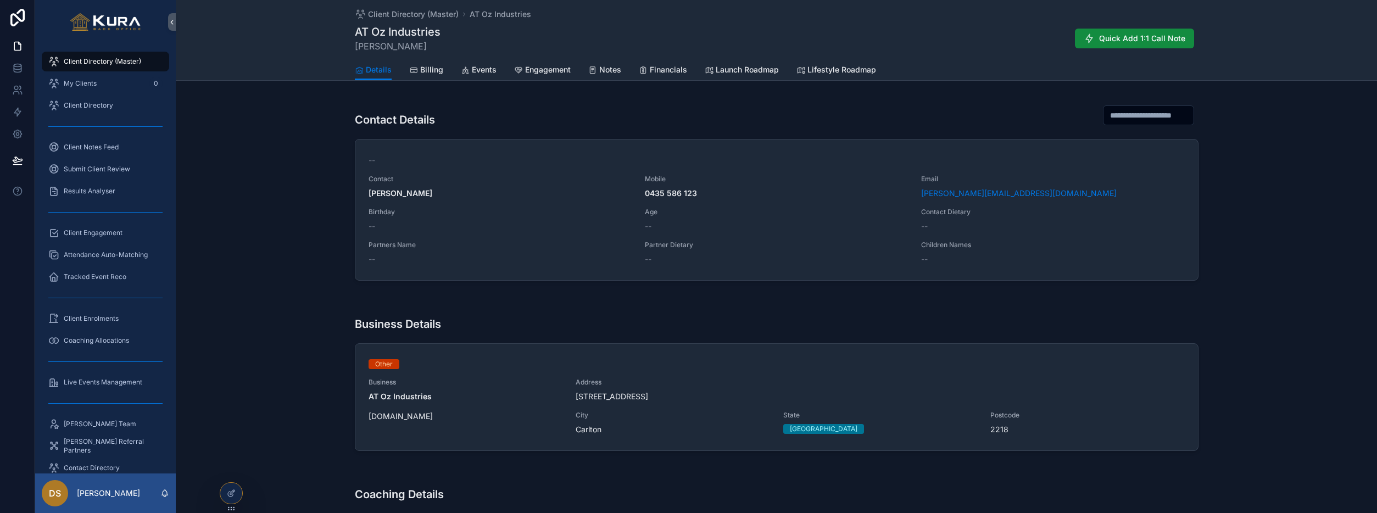
click at [481, 69] on span "Events" at bounding box center [484, 69] width 25 height 11
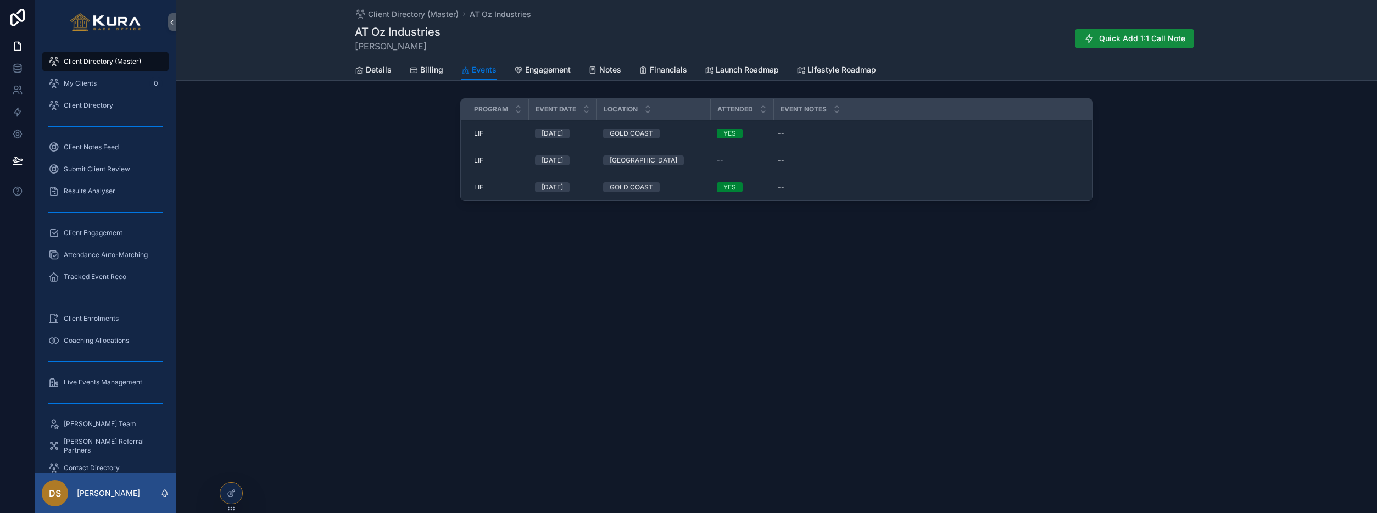
click at [92, 386] on span "Live Events Management" at bounding box center [103, 382] width 79 height 9
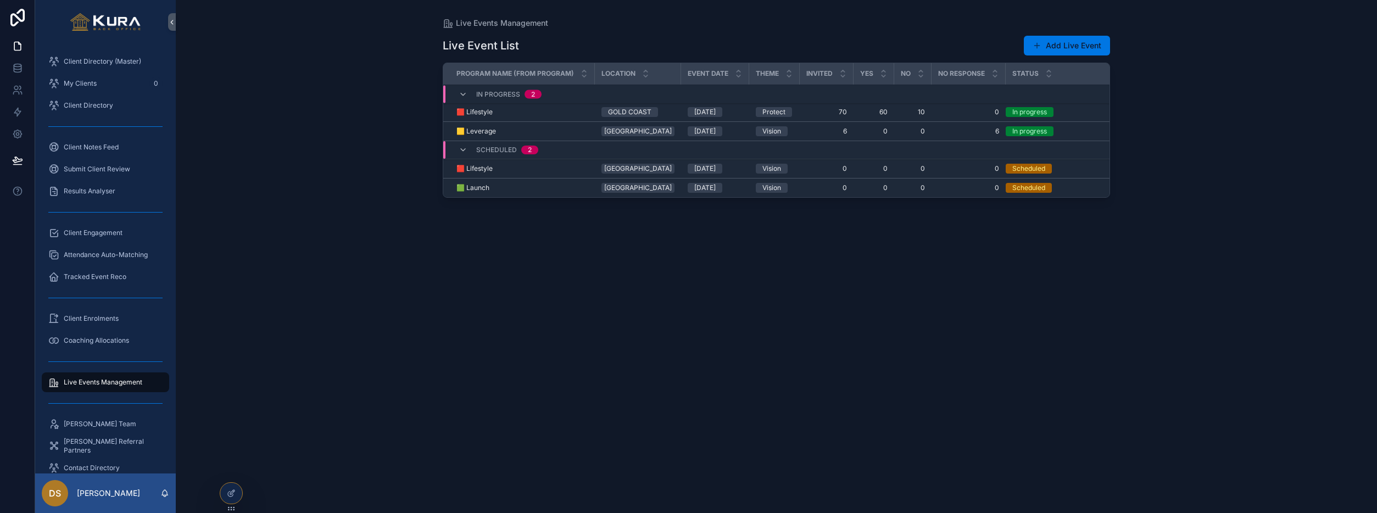
click at [1078, 52] on button "Add Live Event" at bounding box center [1067, 46] width 86 height 20
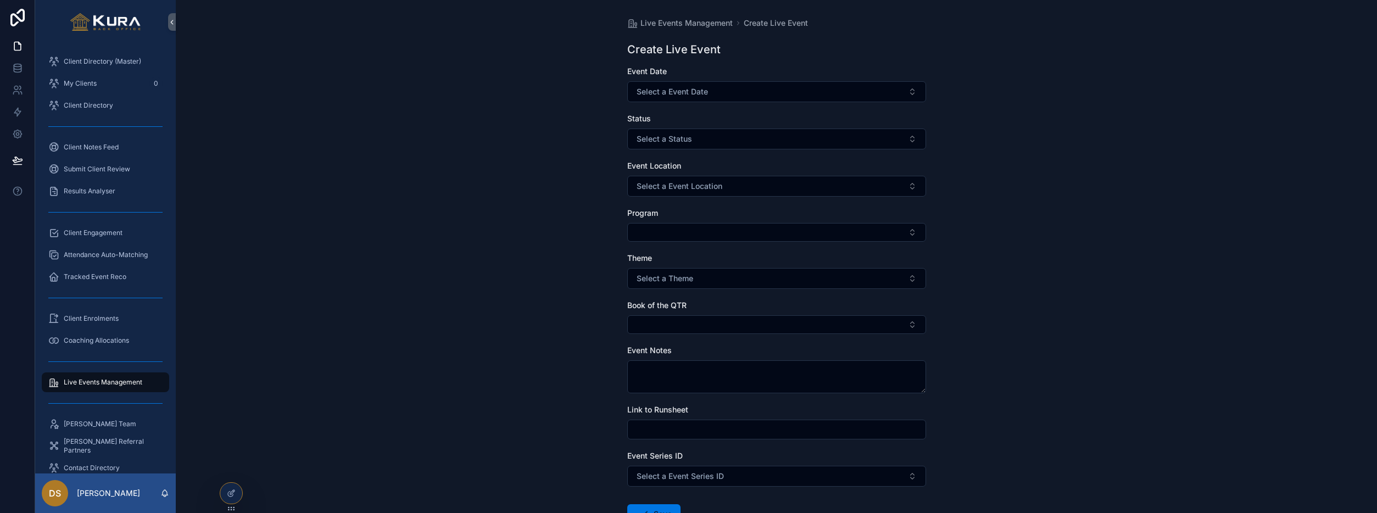
click at [918, 141] on button "Select a Status" at bounding box center [776, 139] width 299 height 21
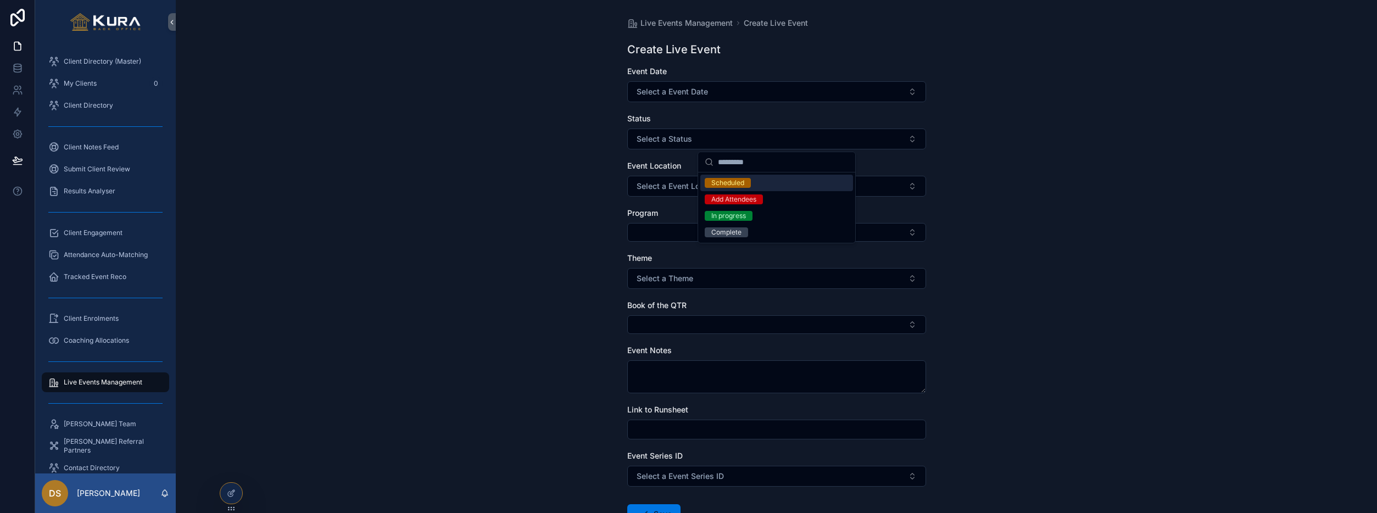
click at [1078, 182] on div "Live Events Management Create Live Event Create Live Event Event Date Select a …" at bounding box center [776, 256] width 1201 height 513
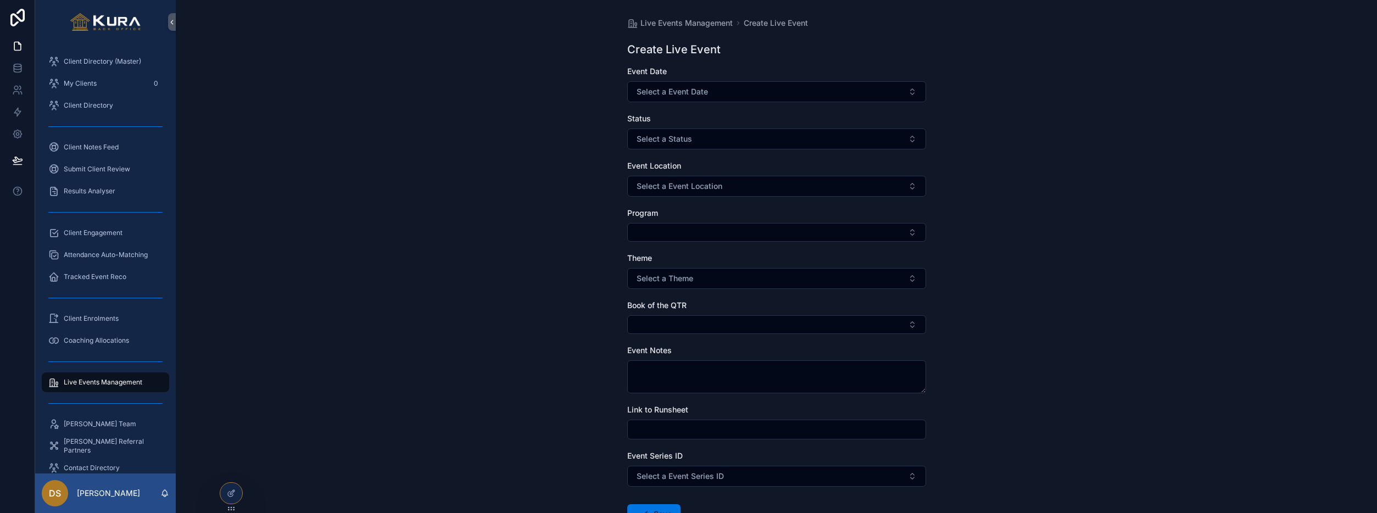
click at [863, 191] on button "Select a Event Location" at bounding box center [776, 186] width 299 height 21
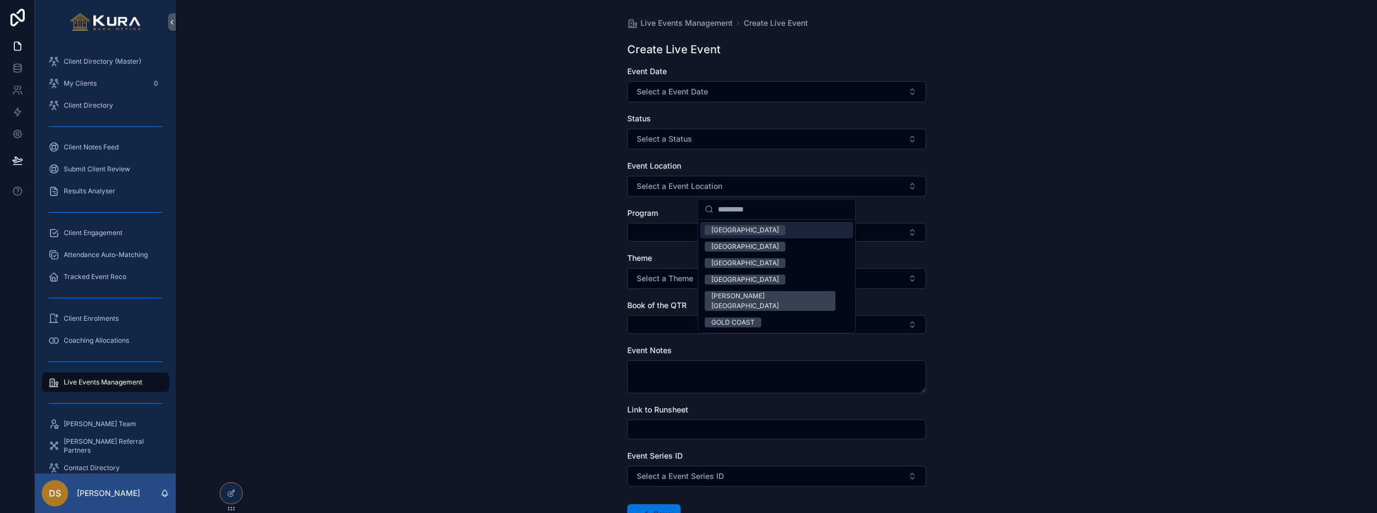
click at [1081, 203] on div "Live Events Management Create Live Event Create Live Event Event Date Select a …" at bounding box center [776, 256] width 1201 height 513
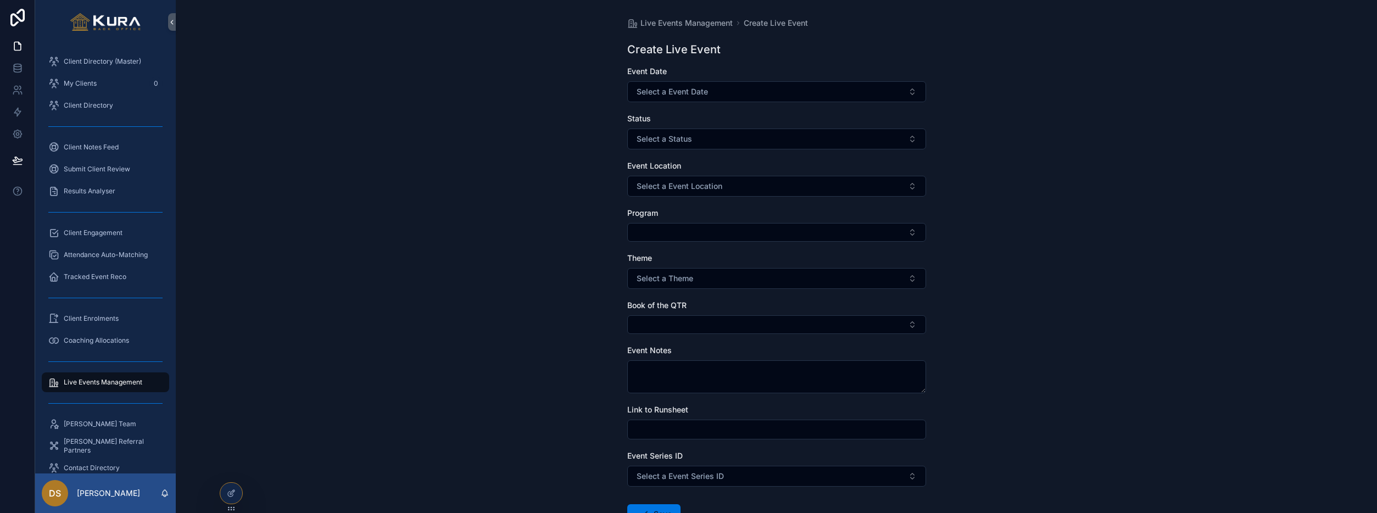
click at [918, 232] on button "Select Button" at bounding box center [776, 232] width 299 height 19
click at [1033, 235] on div "Live Events Management Create Live Event Create Live Event Event Date Select a …" at bounding box center [776, 256] width 1201 height 513
click at [910, 282] on button "Select a Theme" at bounding box center [776, 278] width 299 height 21
click at [1063, 289] on div "Live Events Management Create Live Event Create Live Event Event Date Select a …" at bounding box center [776, 256] width 1201 height 513
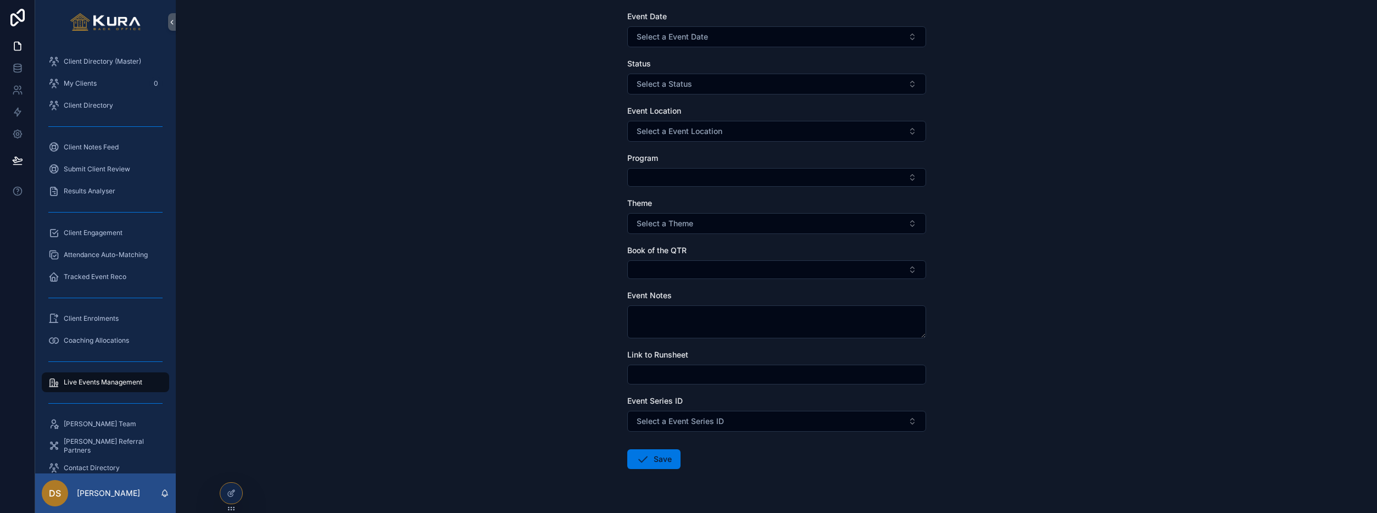
scroll to position [58, 0]
click at [916, 266] on button "Select Button" at bounding box center [776, 267] width 299 height 19
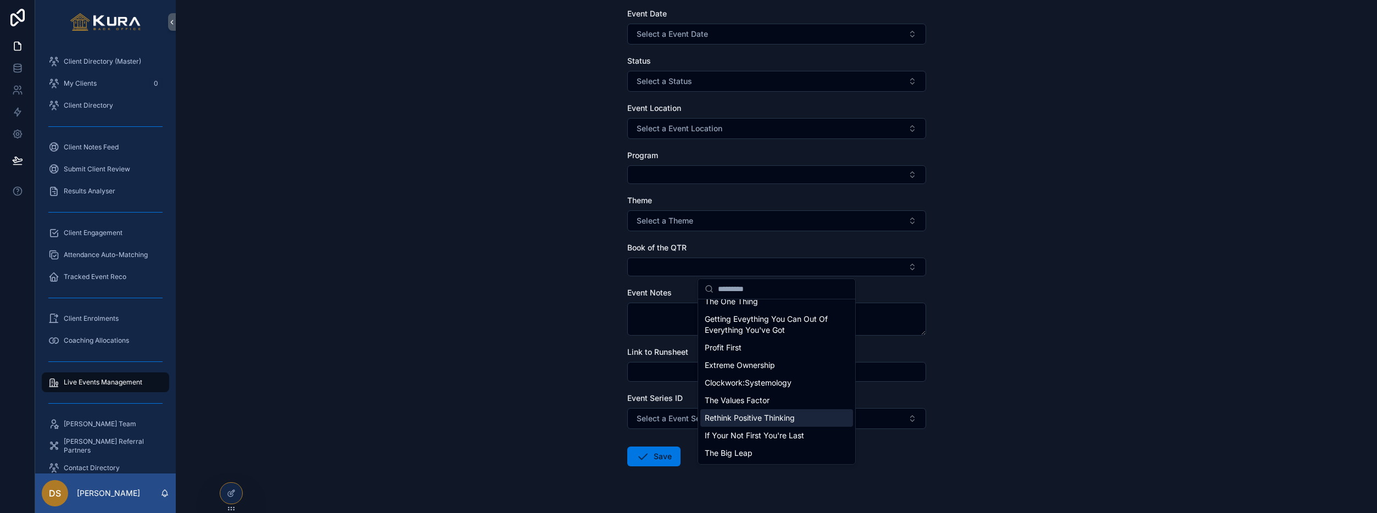
scroll to position [0, 0]
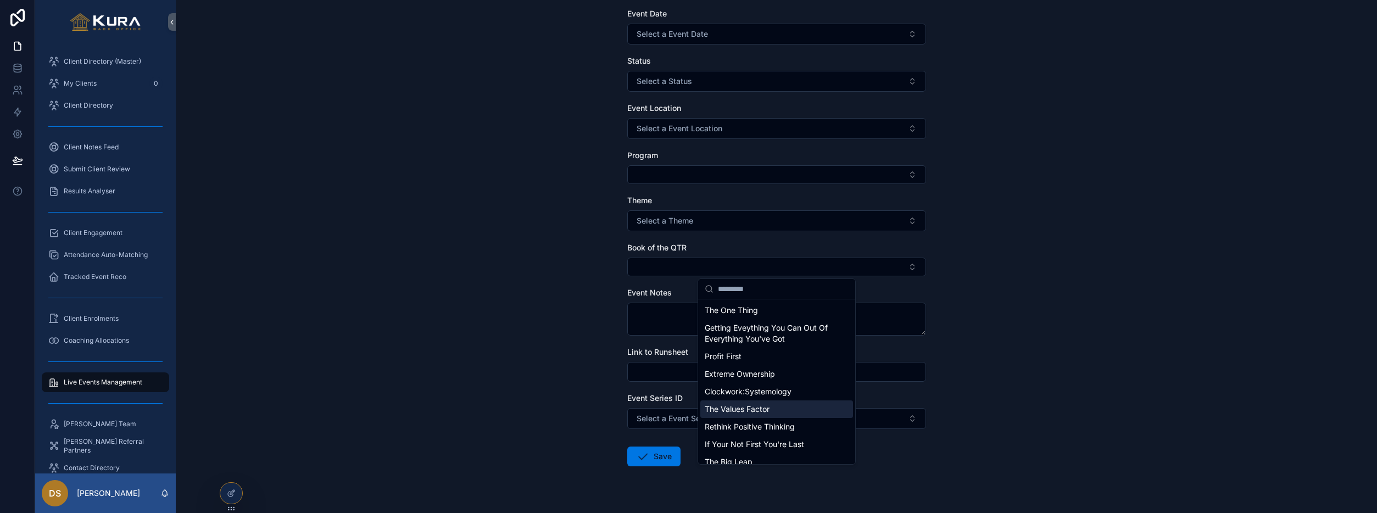
click at [1119, 295] on div "Live Events Management Create Live Event Create Live Event Event Date Select a …" at bounding box center [776, 198] width 1201 height 513
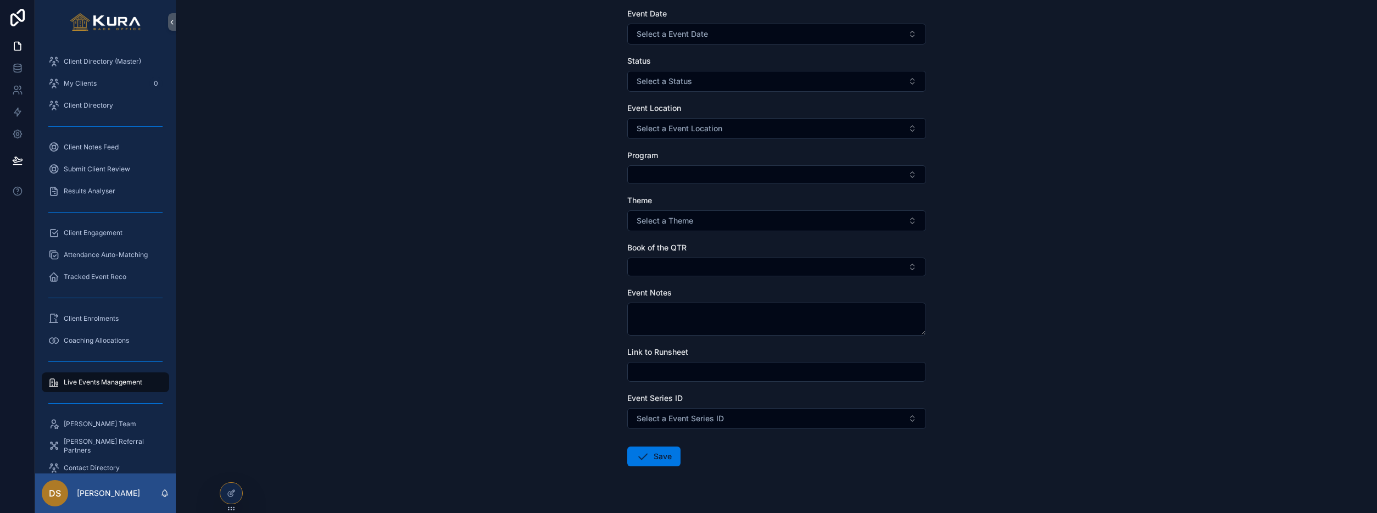
click at [910, 421] on button "Select a Event Series ID" at bounding box center [776, 418] width 299 height 21
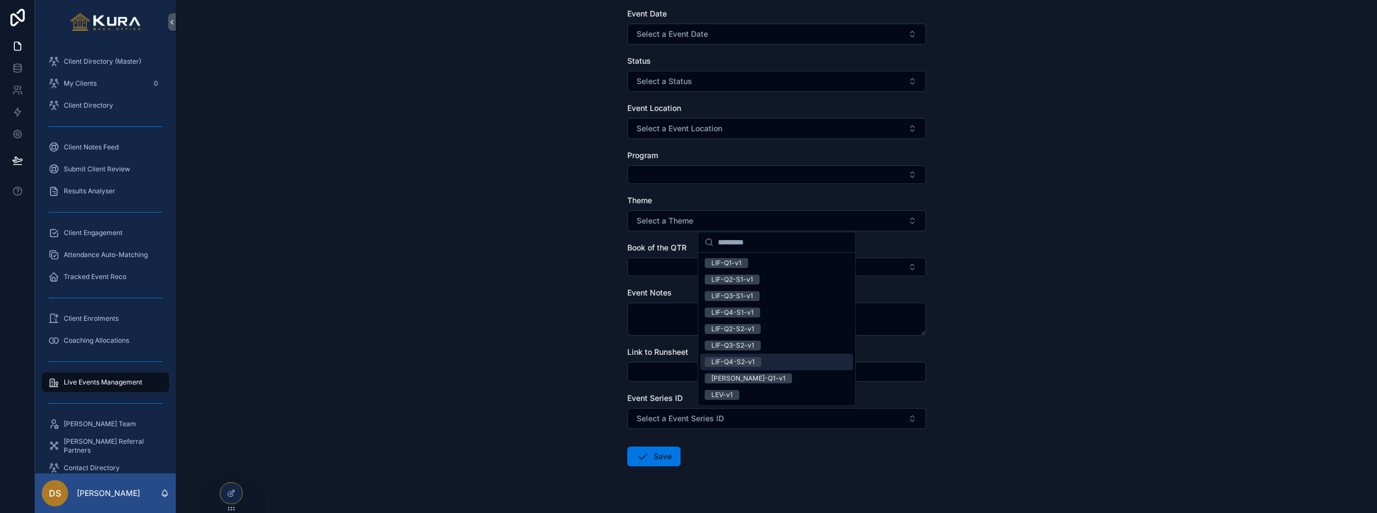
click at [519, 245] on div "Live Events Management Create Live Event Create Live Event Event Date Select a …" at bounding box center [776, 198] width 1201 height 513
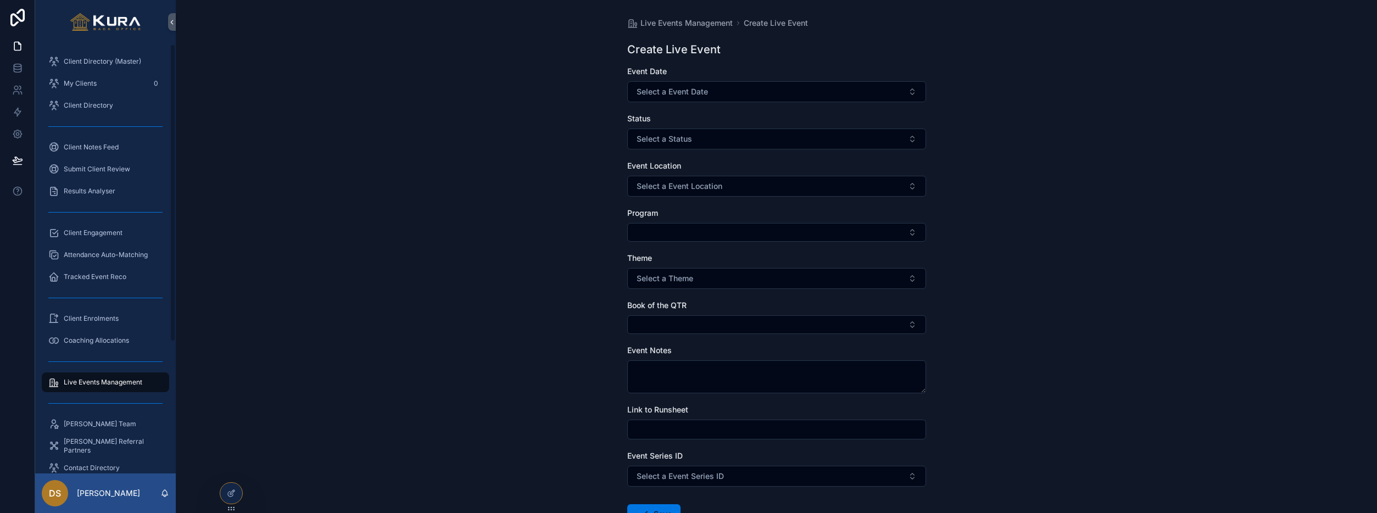
click at [64, 383] on span "Live Events Management" at bounding box center [103, 382] width 79 height 9
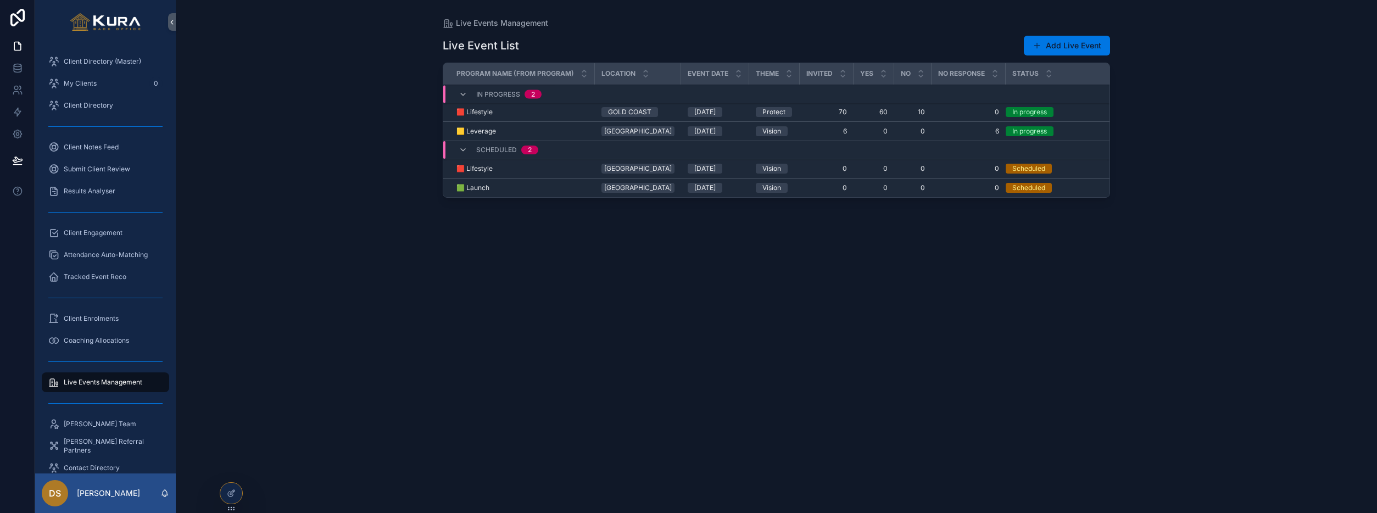
click at [532, 168] on div "🟥 Lifestyle 🟥 Lifestyle" at bounding box center [522, 168] width 132 height 9
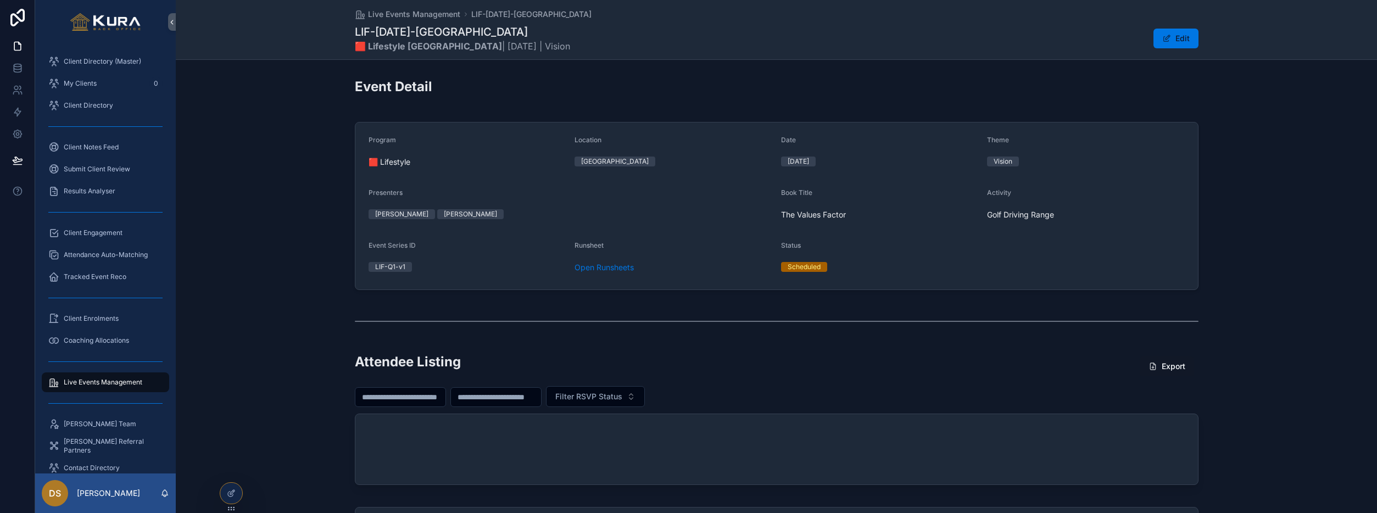
click at [1172, 43] on button "Edit" at bounding box center [1175, 39] width 45 height 20
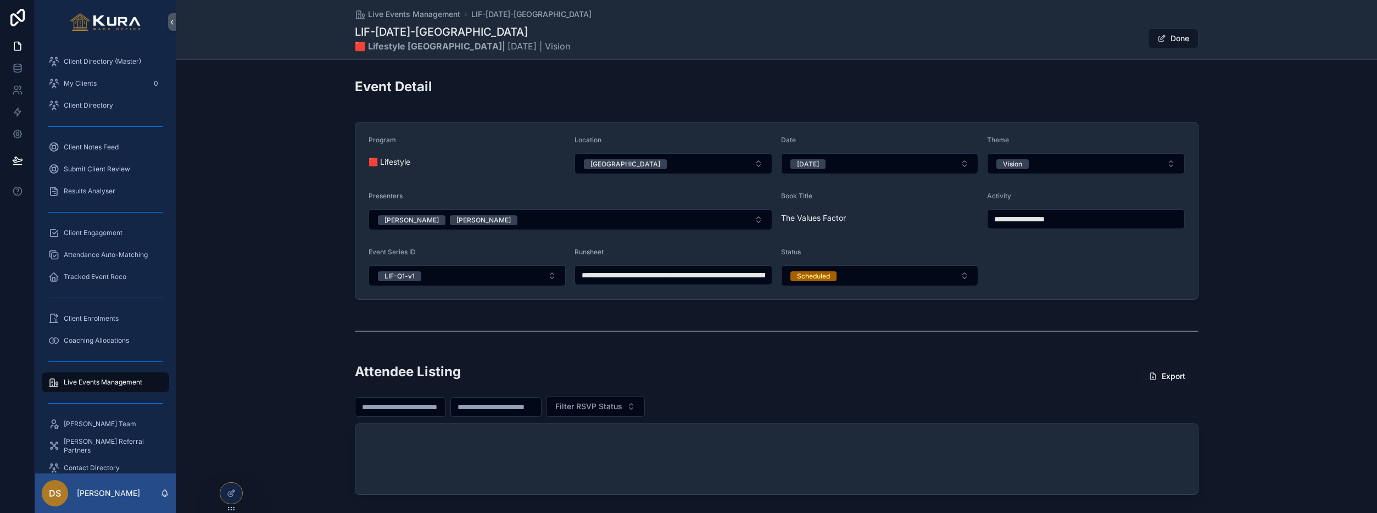
click at [1179, 36] on button "Done" at bounding box center [1173, 39] width 51 height 20
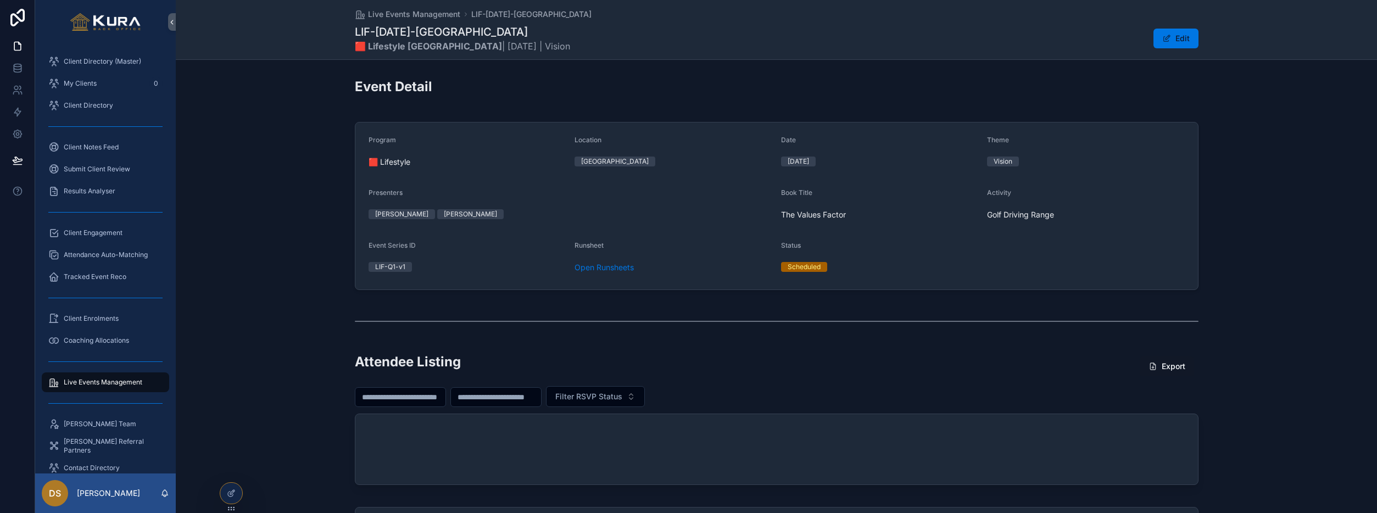
click at [1161, 40] on button "Edit" at bounding box center [1175, 39] width 45 height 20
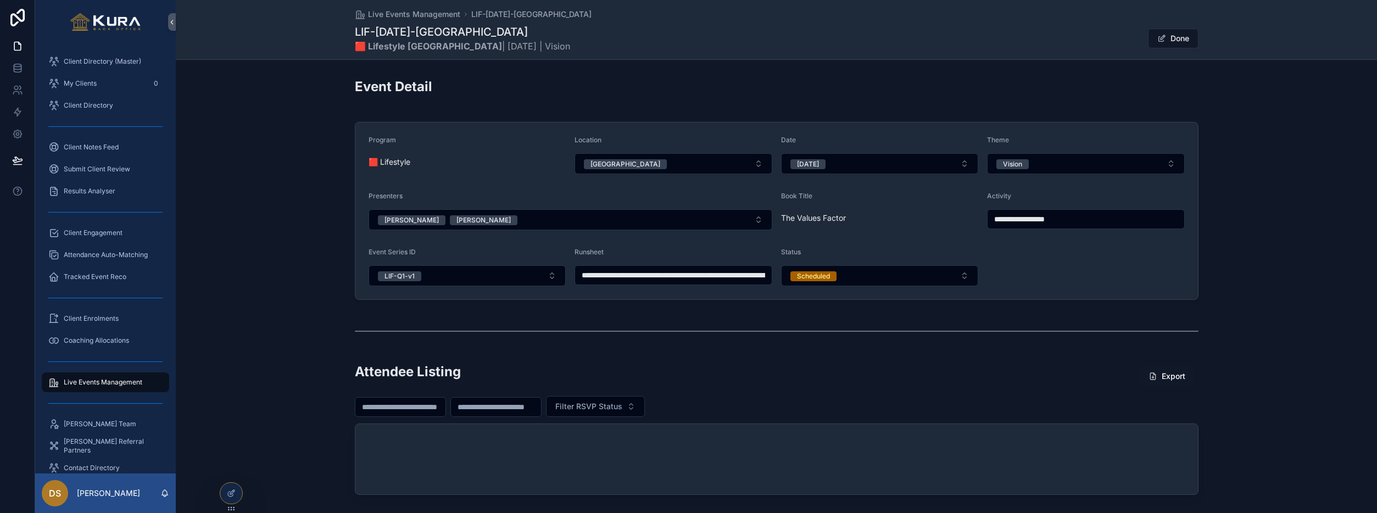
click at [962, 271] on button "Scheduled" at bounding box center [880, 275] width 198 height 21
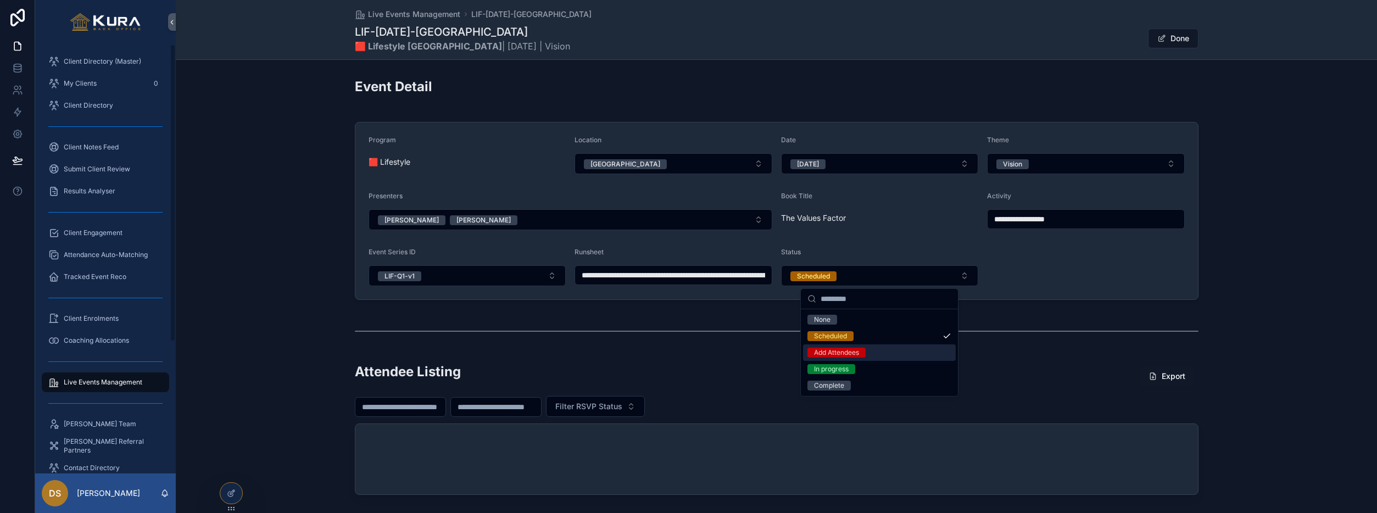
click at [263, 287] on div "**********" at bounding box center [776, 211] width 1201 height 187
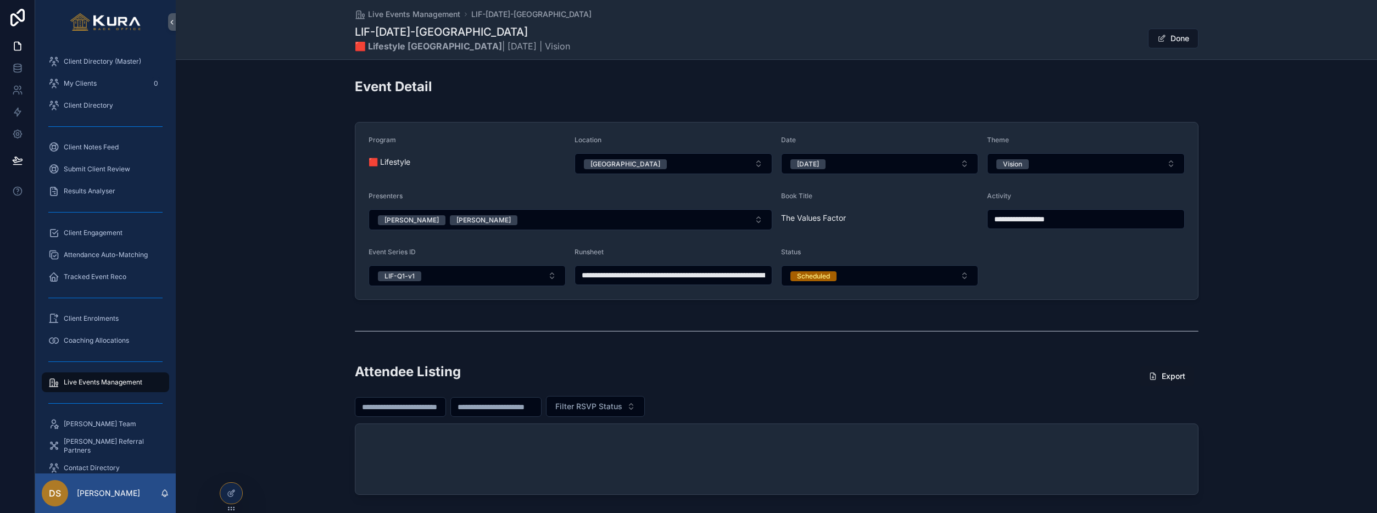
click at [966, 276] on button "Scheduled" at bounding box center [880, 275] width 198 height 21
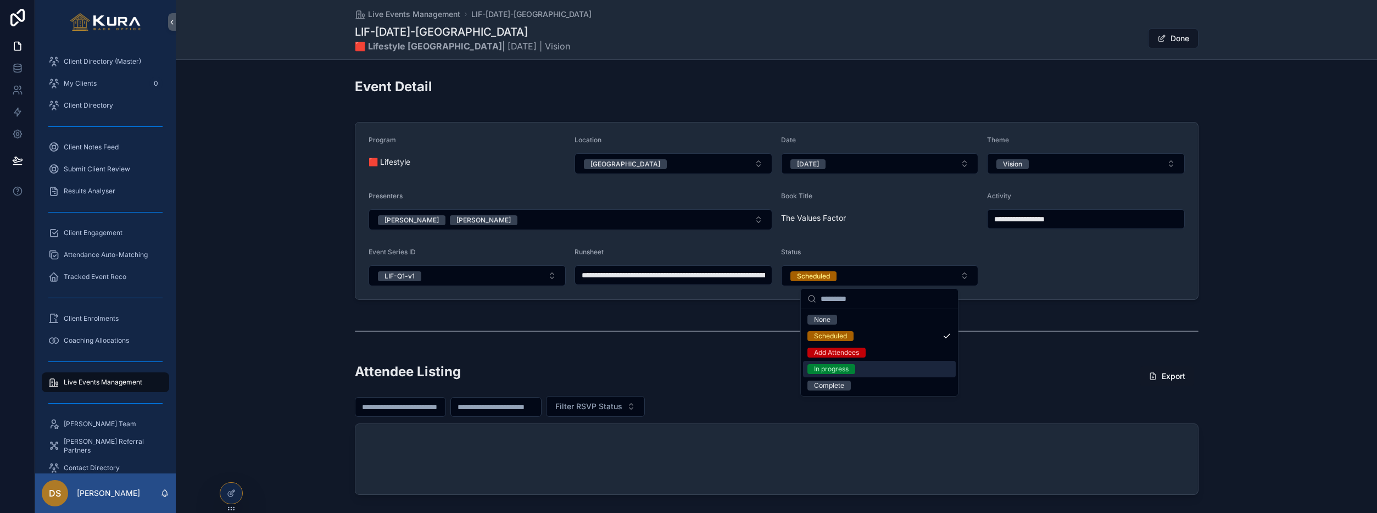
click at [233, 348] on div "scrollable content" at bounding box center [776, 331] width 1201 height 36
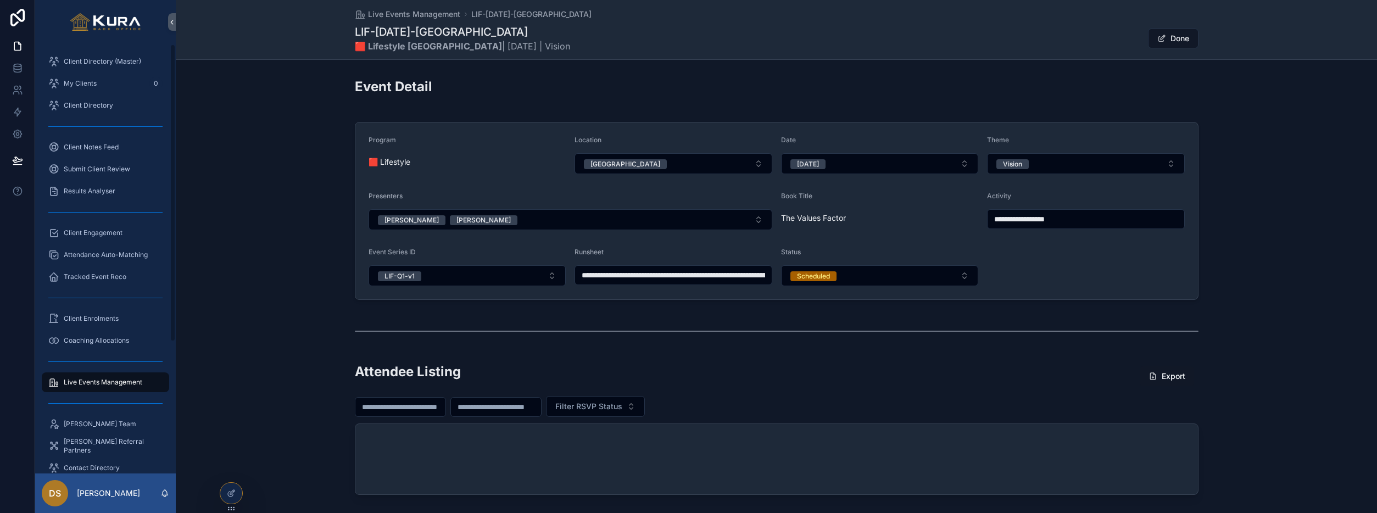
click at [126, 383] on span "Live Events Management" at bounding box center [103, 382] width 79 height 9
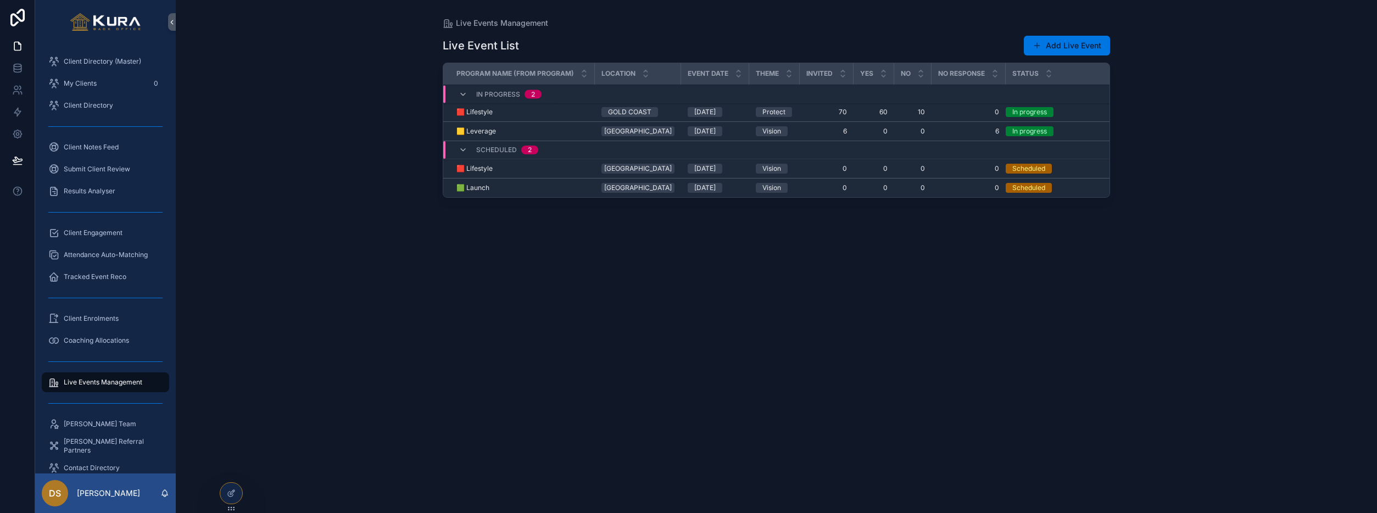
click at [873, 113] on span "60" at bounding box center [873, 112] width 27 height 9
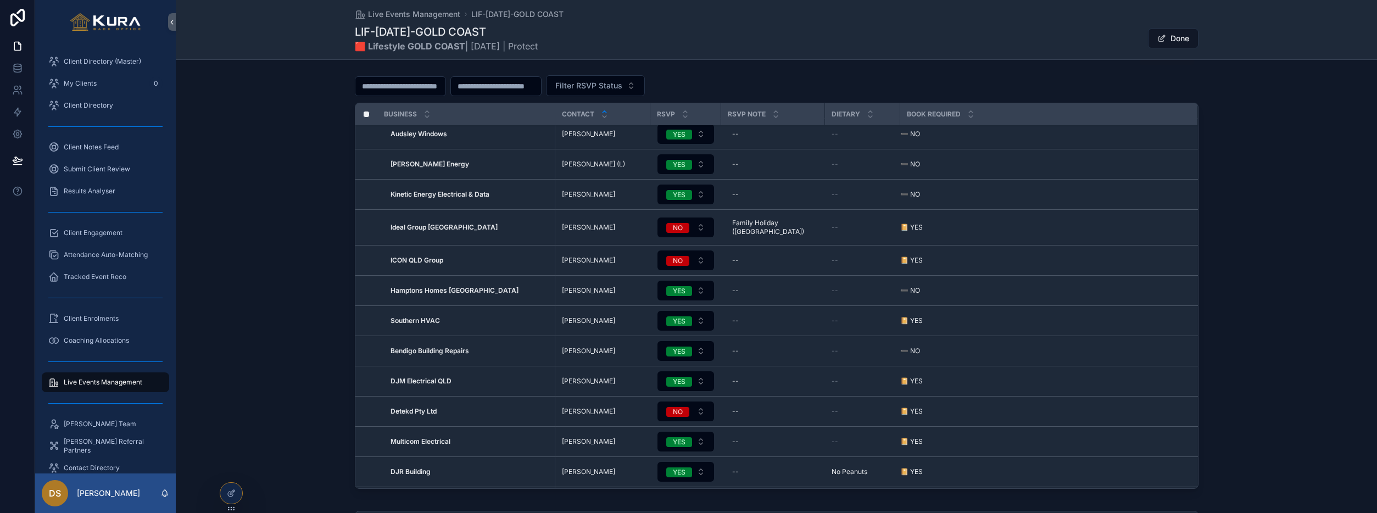
scroll to position [338, 0]
click at [90, 63] on span "Client Directory (Master)" at bounding box center [102, 61] width 77 height 9
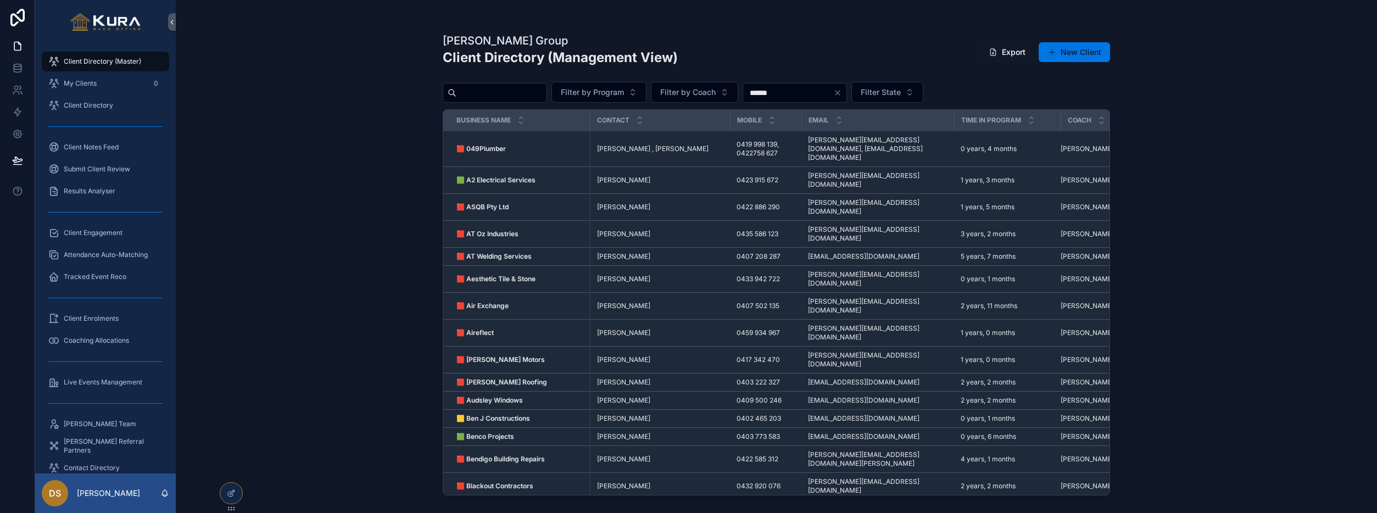
click at [506, 252] on strong "🟥 AT Welding Services" at bounding box center [493, 256] width 75 height 8
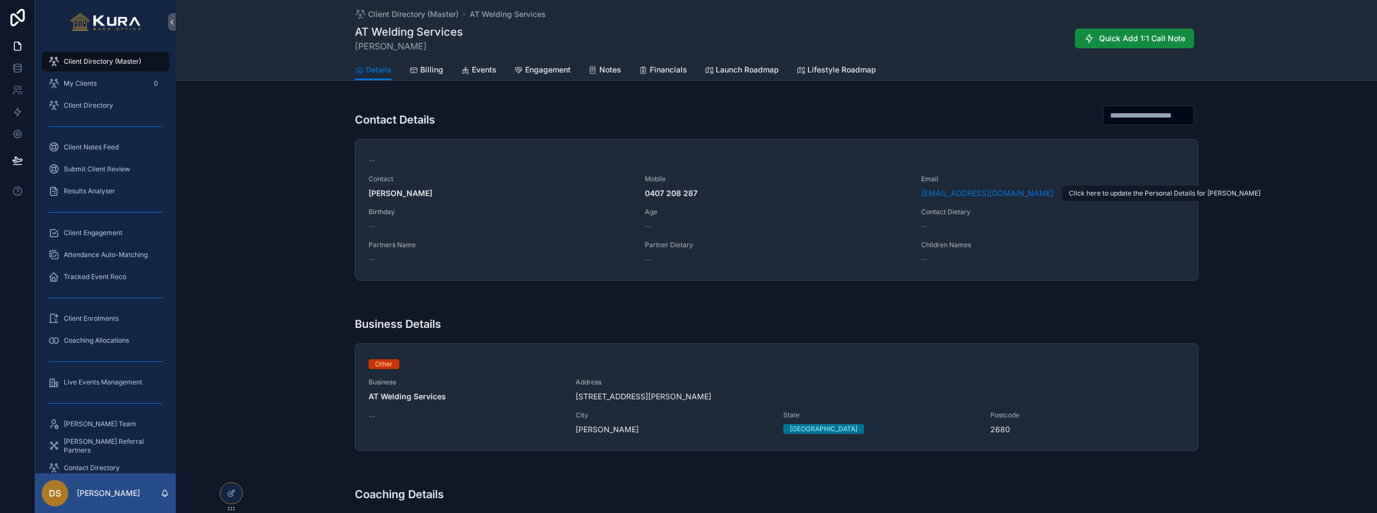
click at [0, 0] on span "Update Details" at bounding box center [0, 0] width 0 height 0
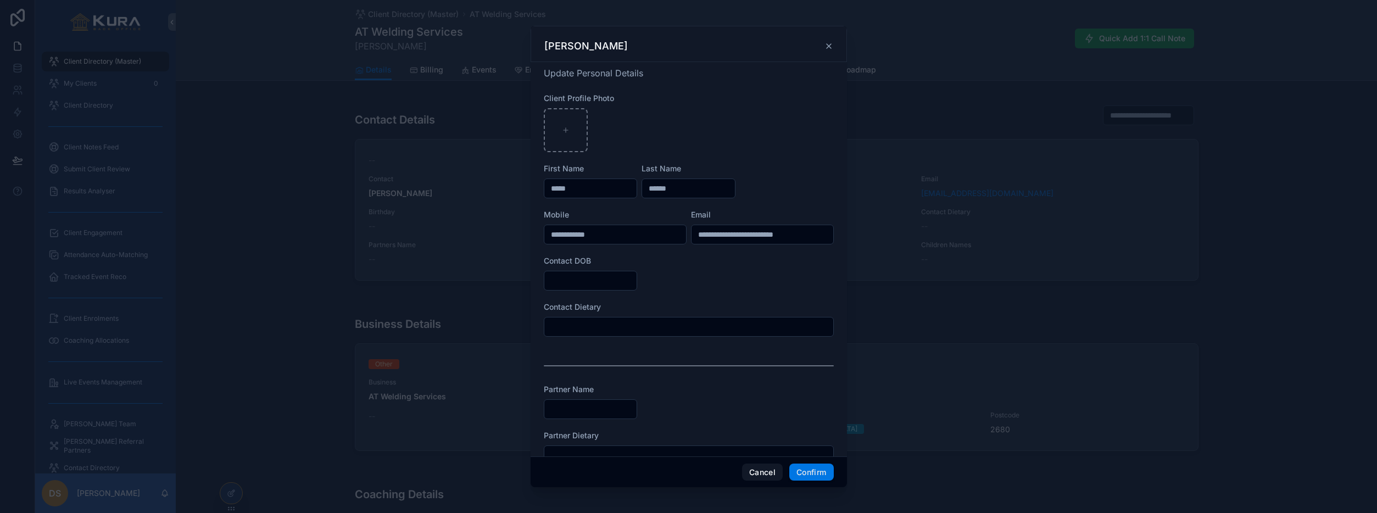
click at [623, 329] on input "text" at bounding box center [688, 326] width 289 height 15
click at [760, 477] on button "Cancel" at bounding box center [762, 473] width 41 height 18
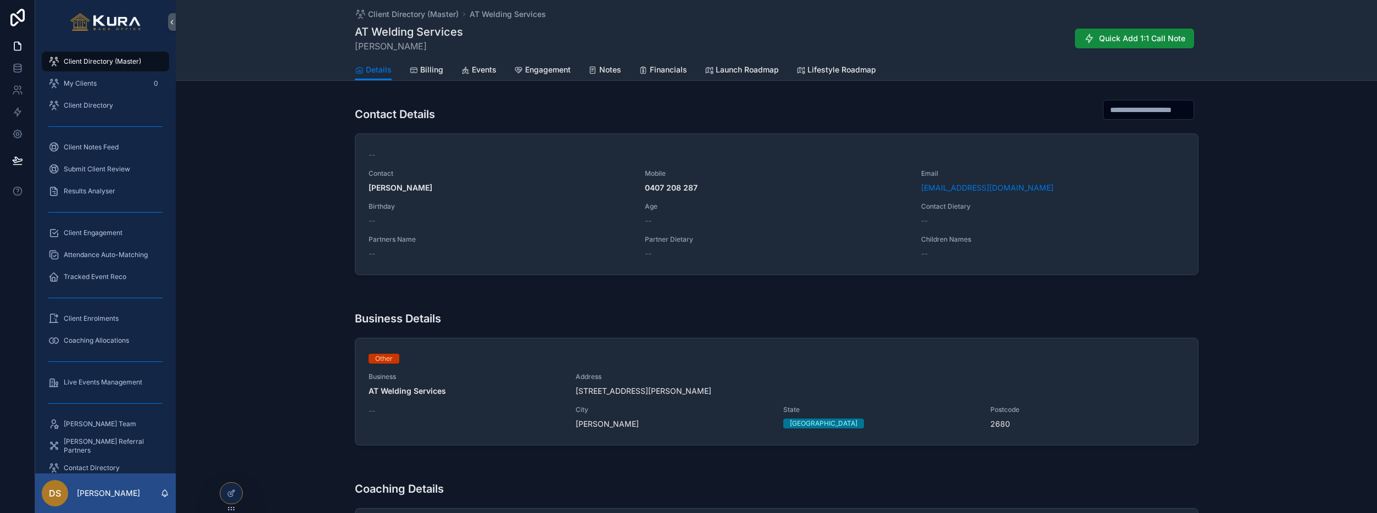
scroll to position [4, 0]
click at [277, 224] on div "Contact Details -- Contact Aaron Tarbit Mobile 0407 208 287 Email atweldingserv…" at bounding box center [776, 188] width 1201 height 196
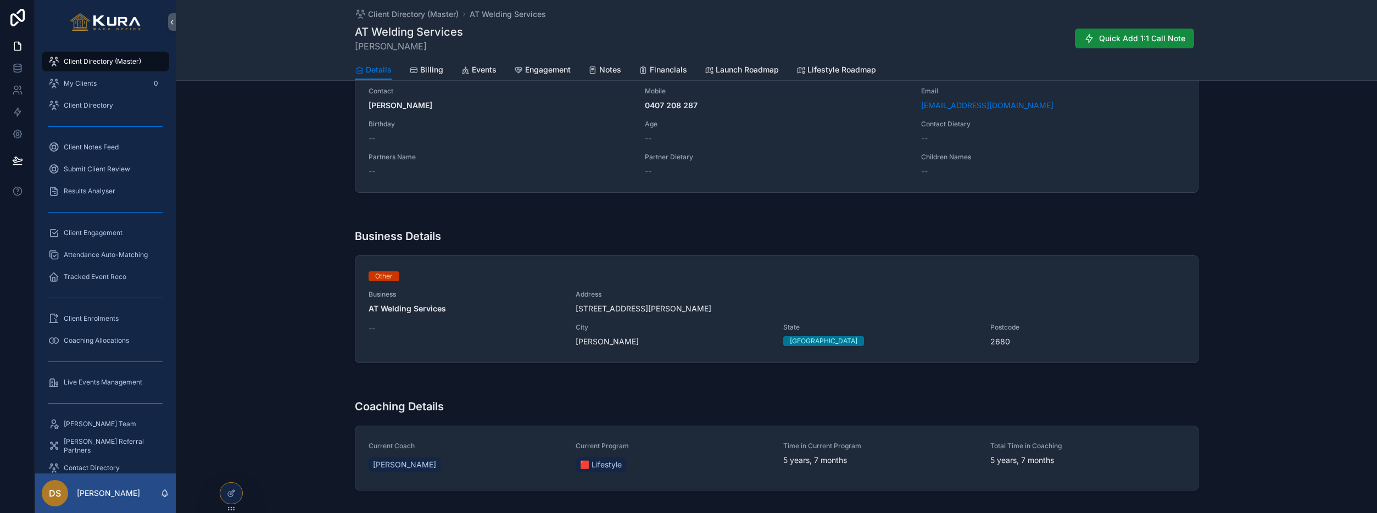
scroll to position [0, 0]
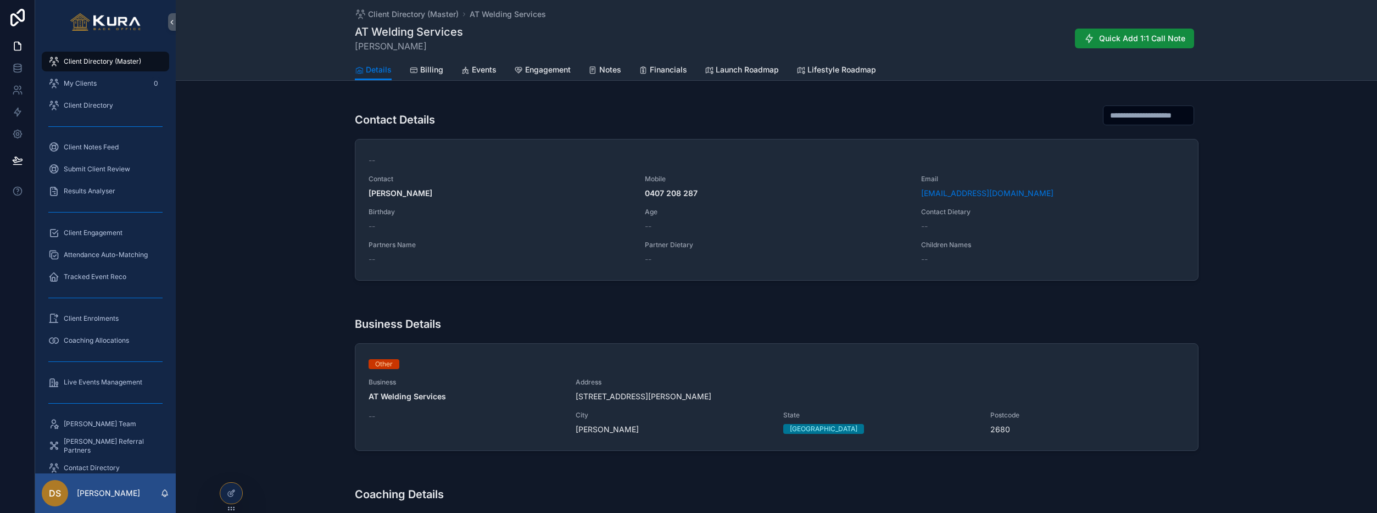
click at [95, 381] on span "Live Events Management" at bounding box center [103, 382] width 79 height 9
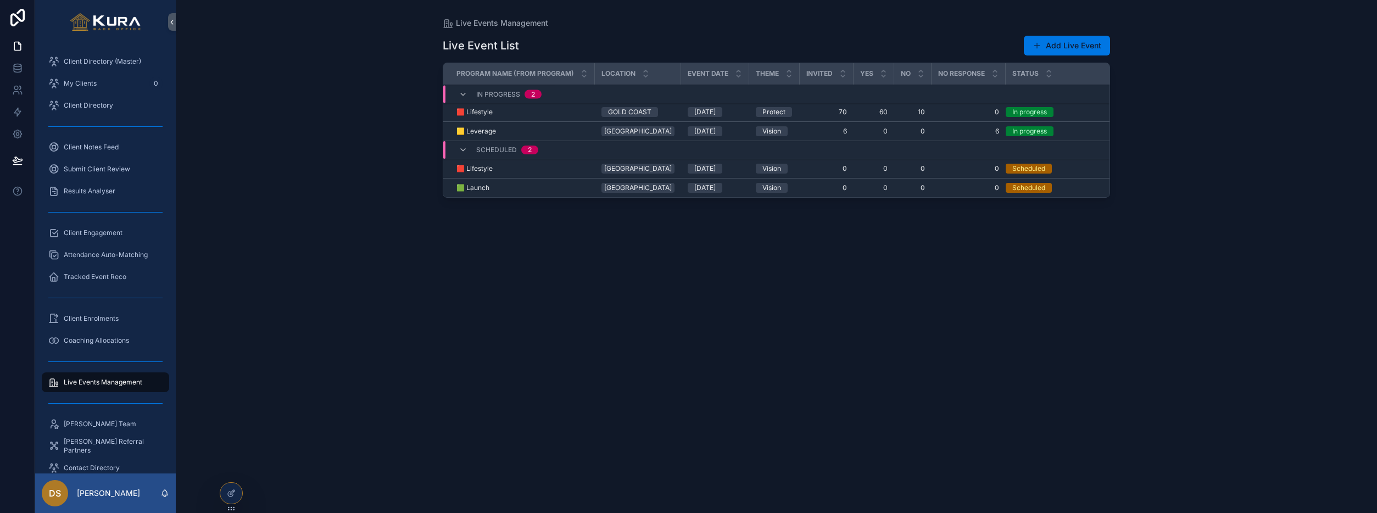
click at [568, 112] on div "🟥 Lifestyle 🟥 Lifestyle" at bounding box center [522, 112] width 132 height 9
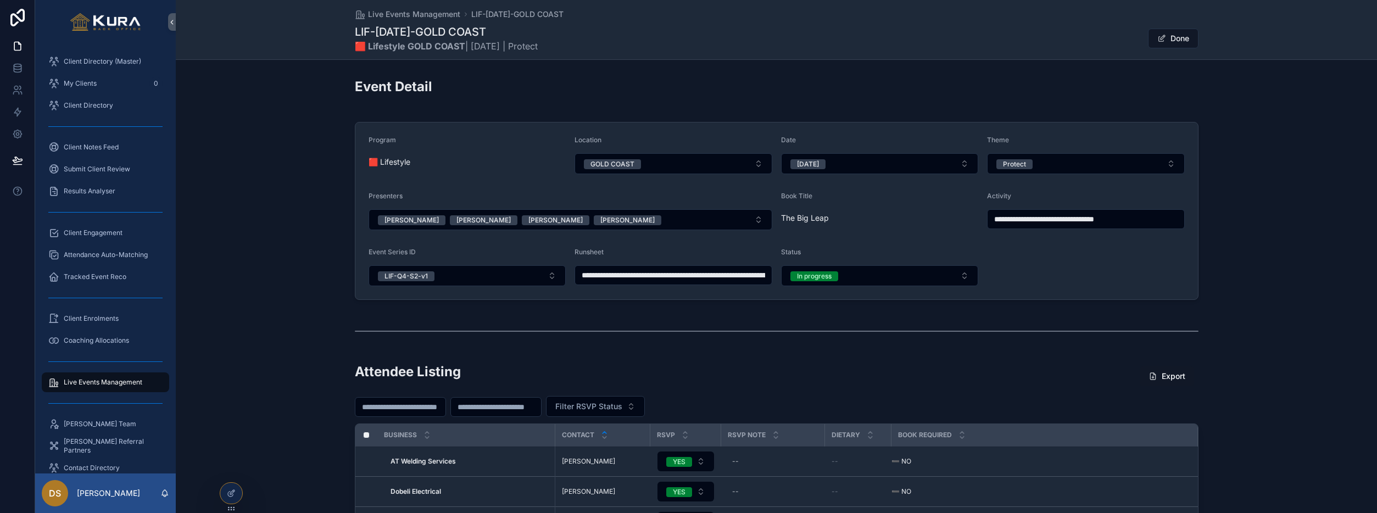
click at [551, 272] on button "LIF-Q4-S2-v1" at bounding box center [468, 275] width 198 height 21
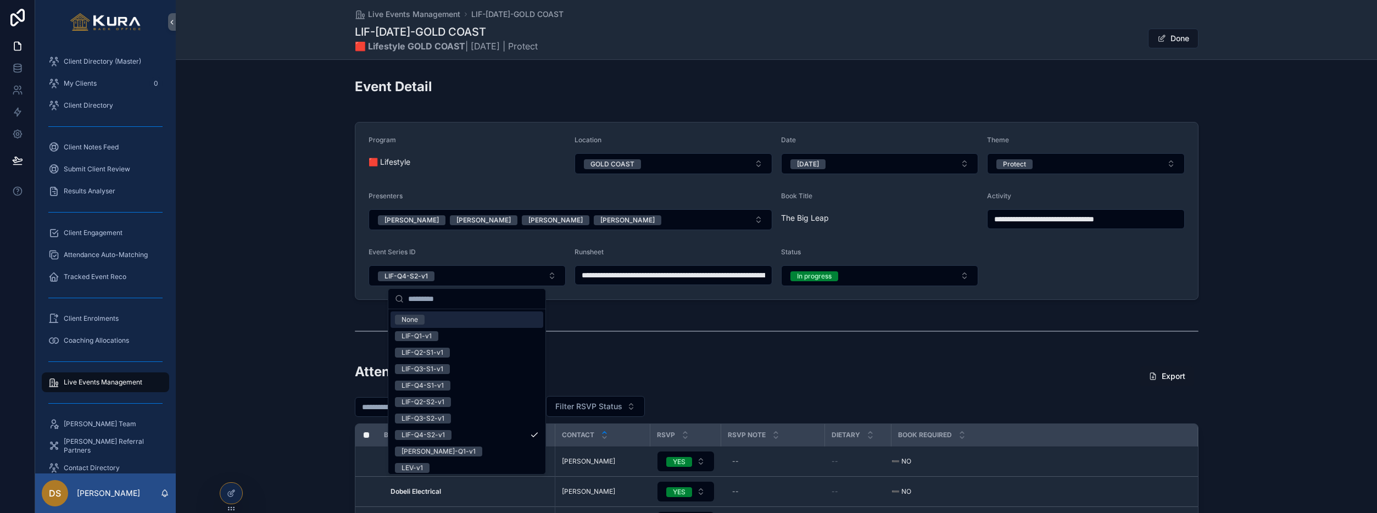
click at [551, 272] on button "LIF-Q4-S2-v1" at bounding box center [468, 275] width 198 height 21
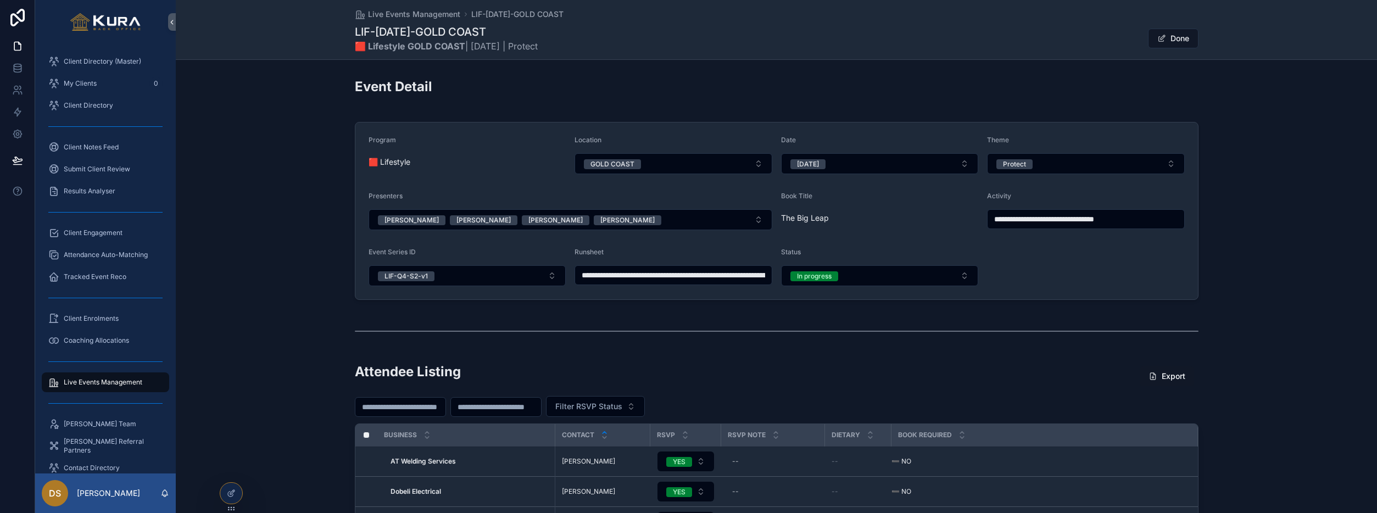
click at [279, 343] on div "scrollable content" at bounding box center [776, 331] width 1201 height 36
click at [307, 285] on div "**********" at bounding box center [776, 211] width 1201 height 187
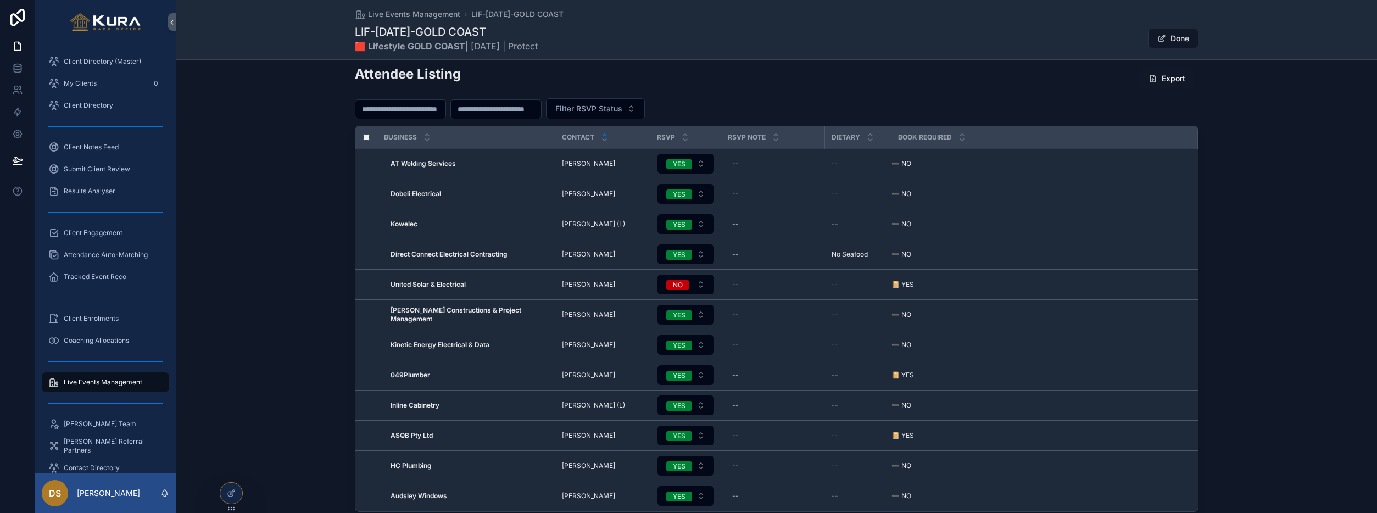
scroll to position [328, 0]
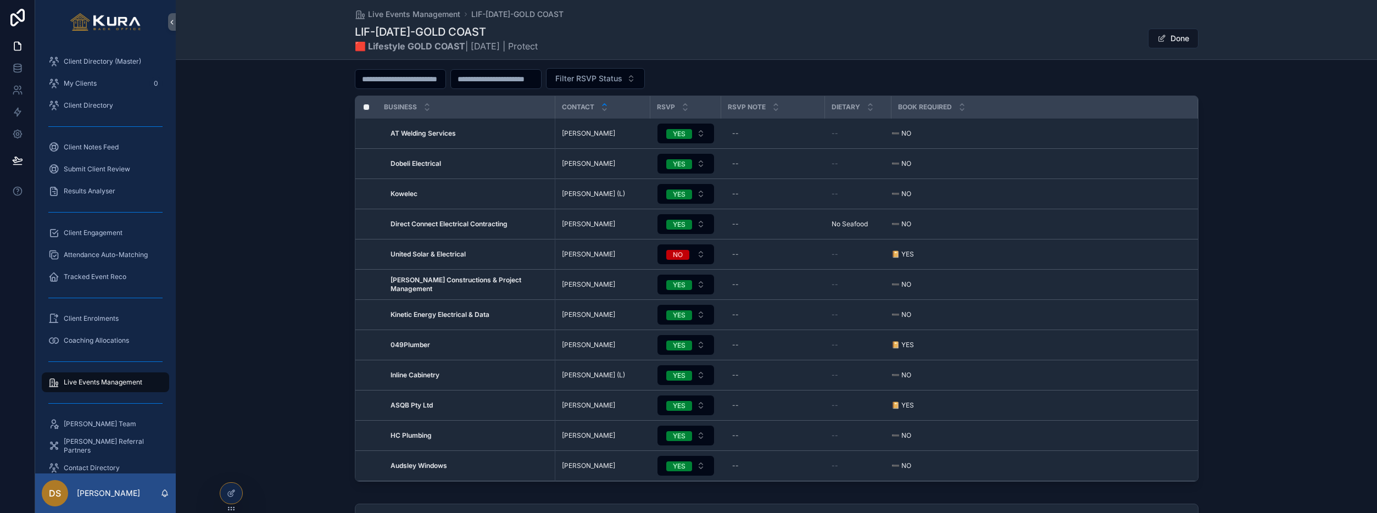
click at [1257, 172] on div "Attendee Listing Export Filter RSVP Status Business Contact RSVP RSVP Note Diet…" at bounding box center [776, 260] width 1201 height 460
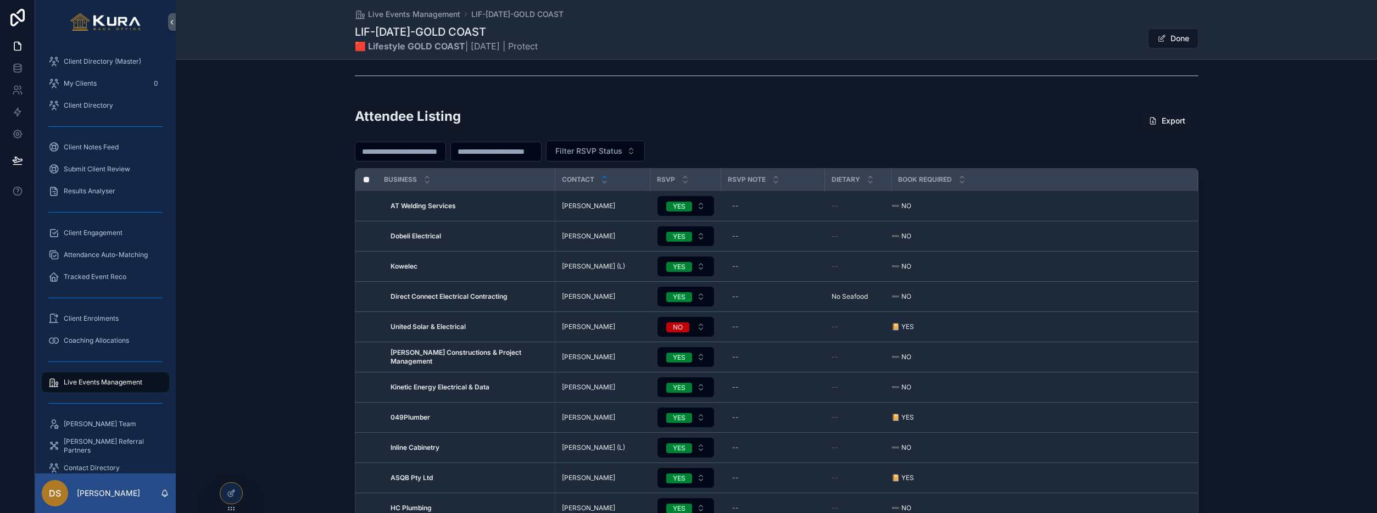
scroll to position [256, 0]
click at [229, 490] on icon at bounding box center [231, 493] width 9 height 9
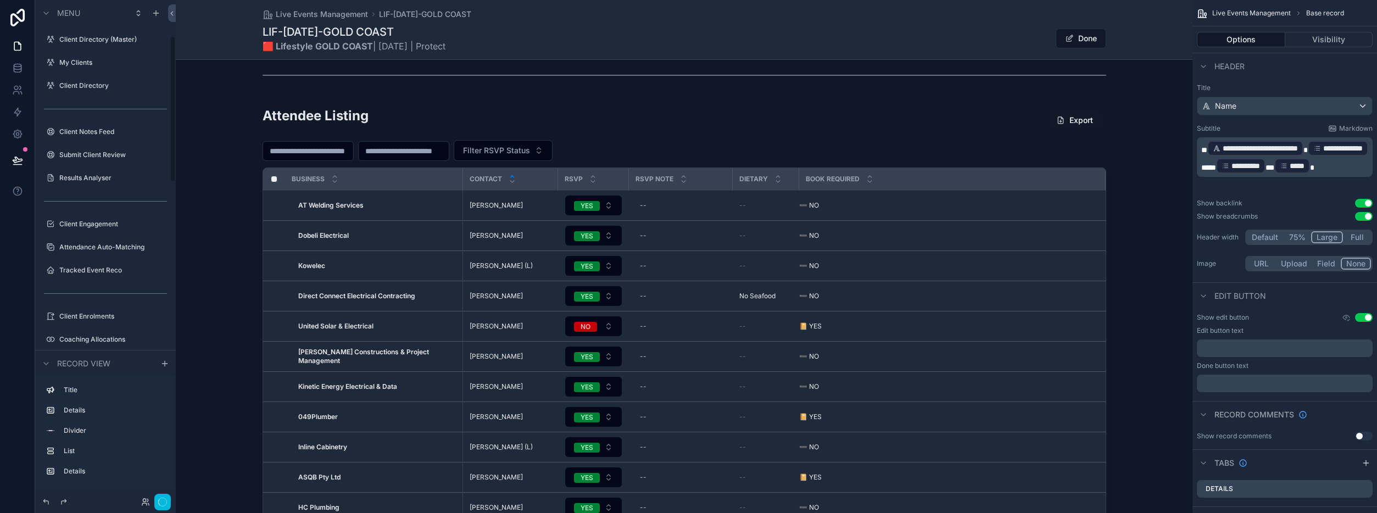
scroll to position [124, 0]
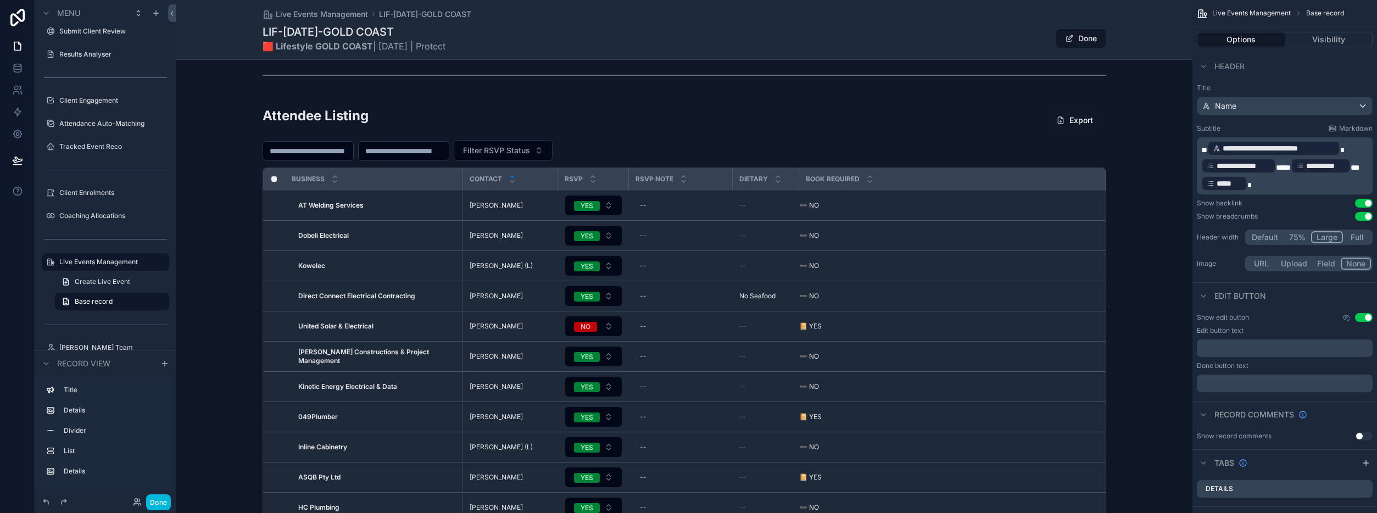
click at [833, 116] on div "scrollable content" at bounding box center [684, 332] width 1017 height 460
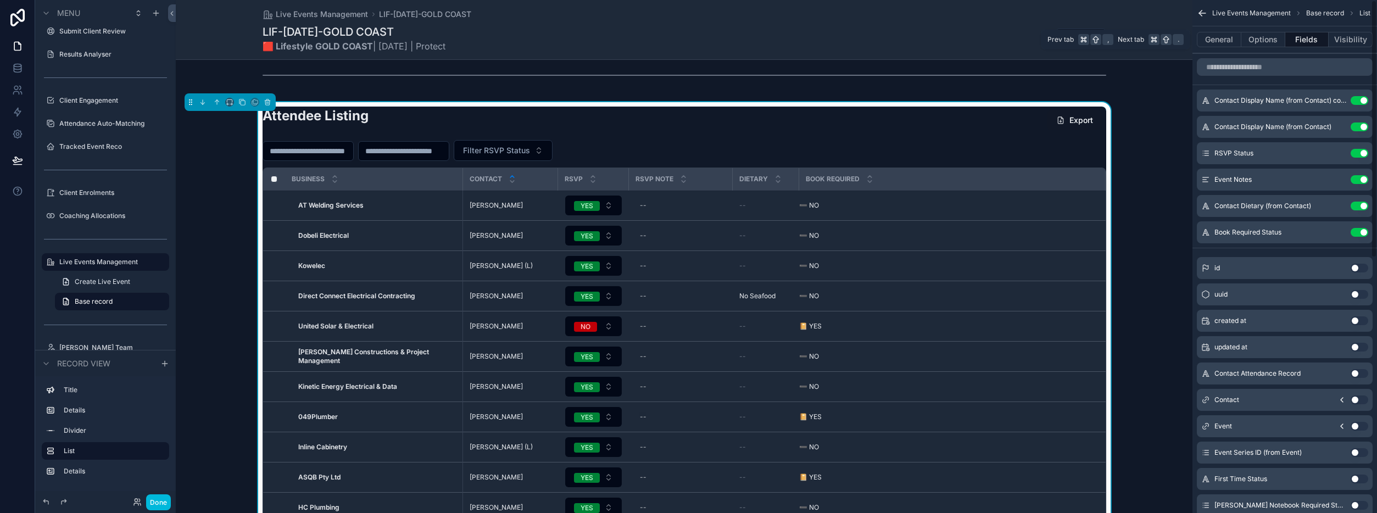
click at [1220, 43] on button "General" at bounding box center [1219, 39] width 44 height 15
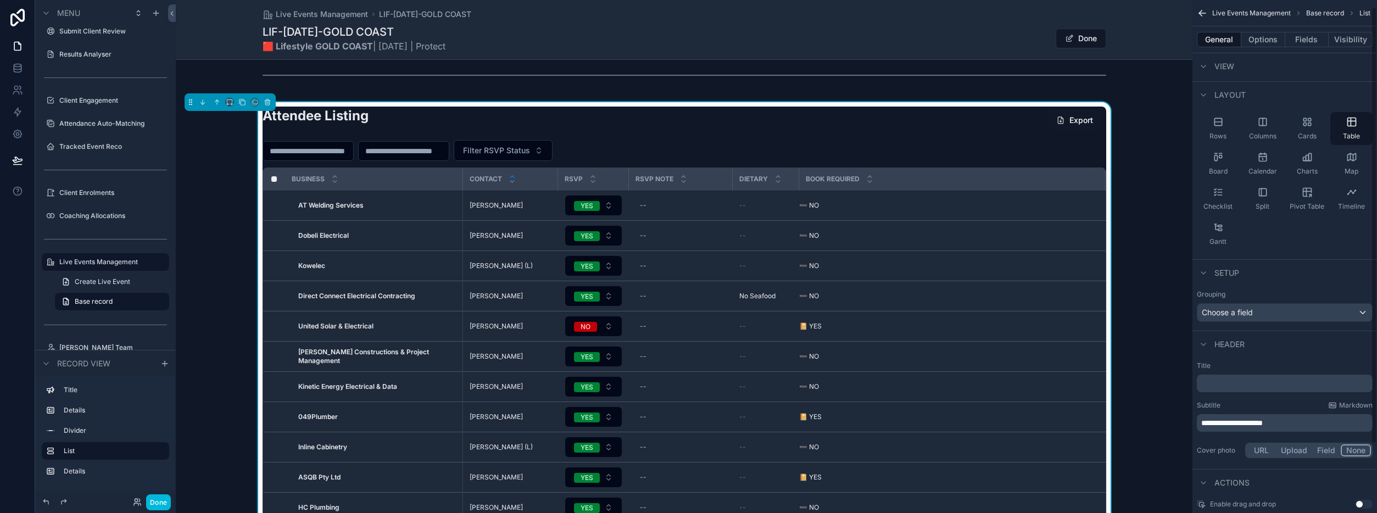
scroll to position [0, 0]
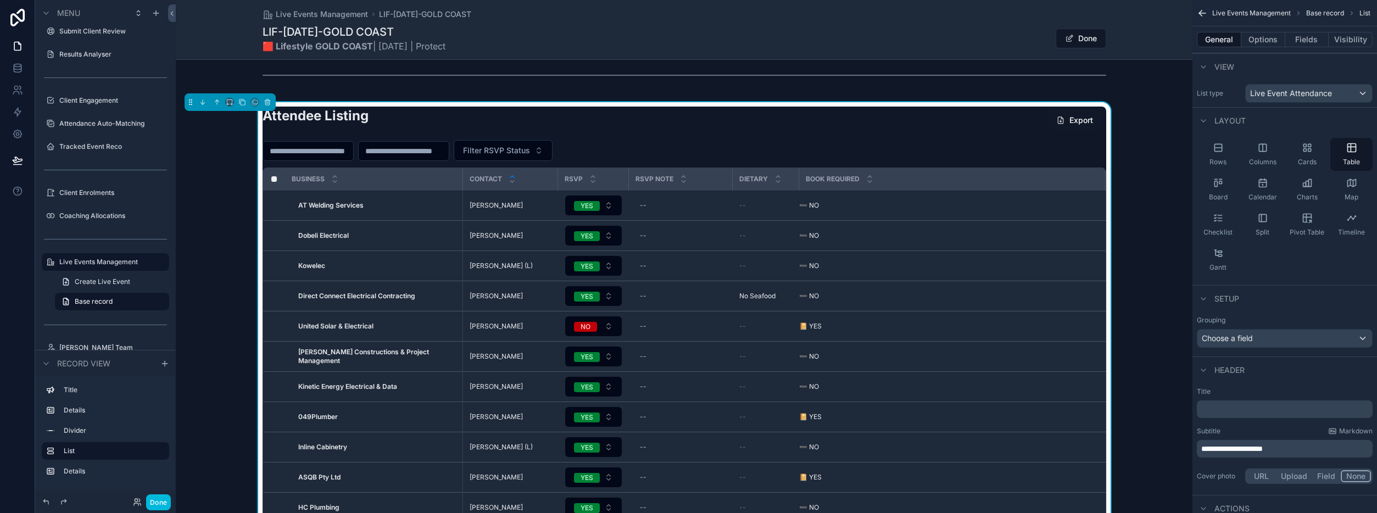
click at [1267, 44] on button "Options" at bounding box center [1263, 39] width 44 height 15
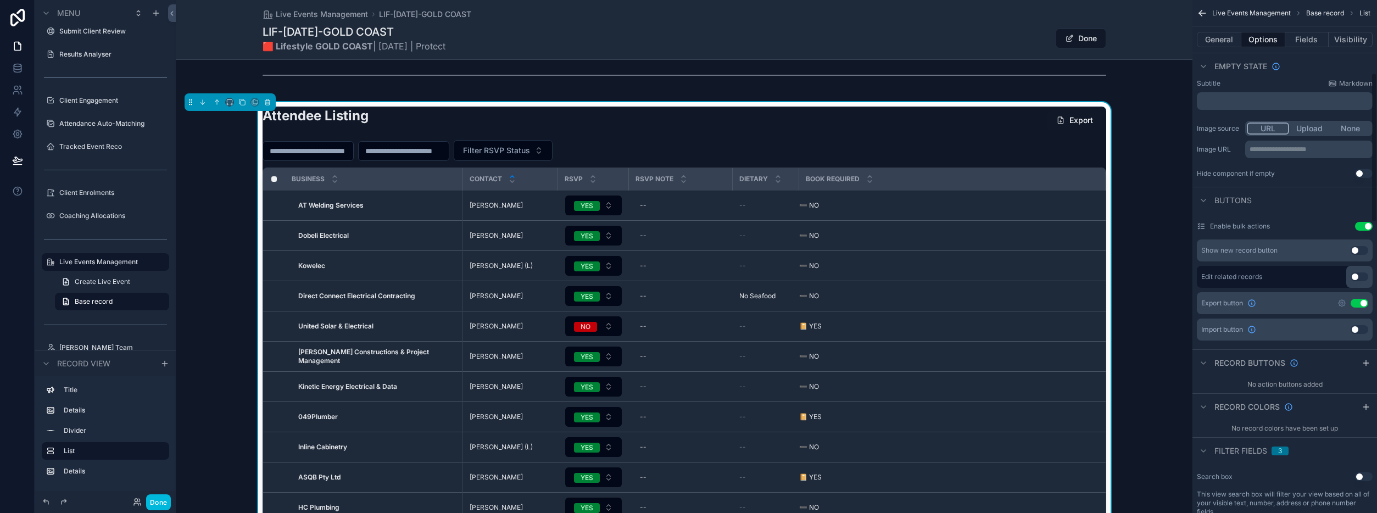
scroll to position [250, 0]
click at [1355, 248] on button "Use setting" at bounding box center [1360, 248] width 18 height 9
click at [1342, 246] on icon "scrollable content" at bounding box center [1342, 249] width 7 height 7
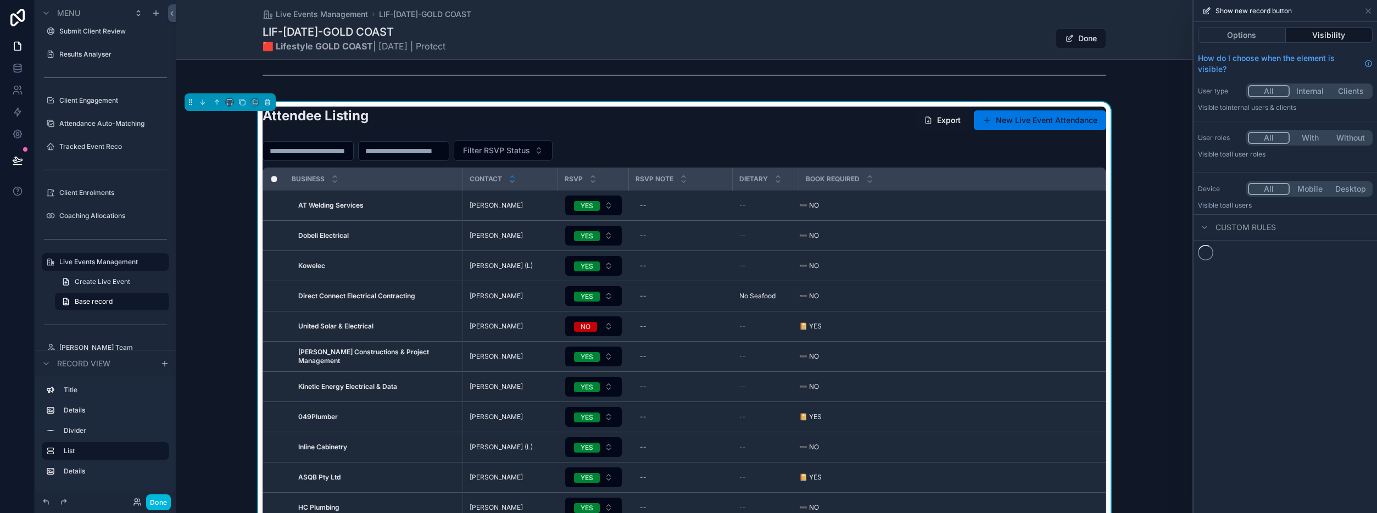
click at [1252, 33] on button "Options" at bounding box center [1242, 34] width 88 height 15
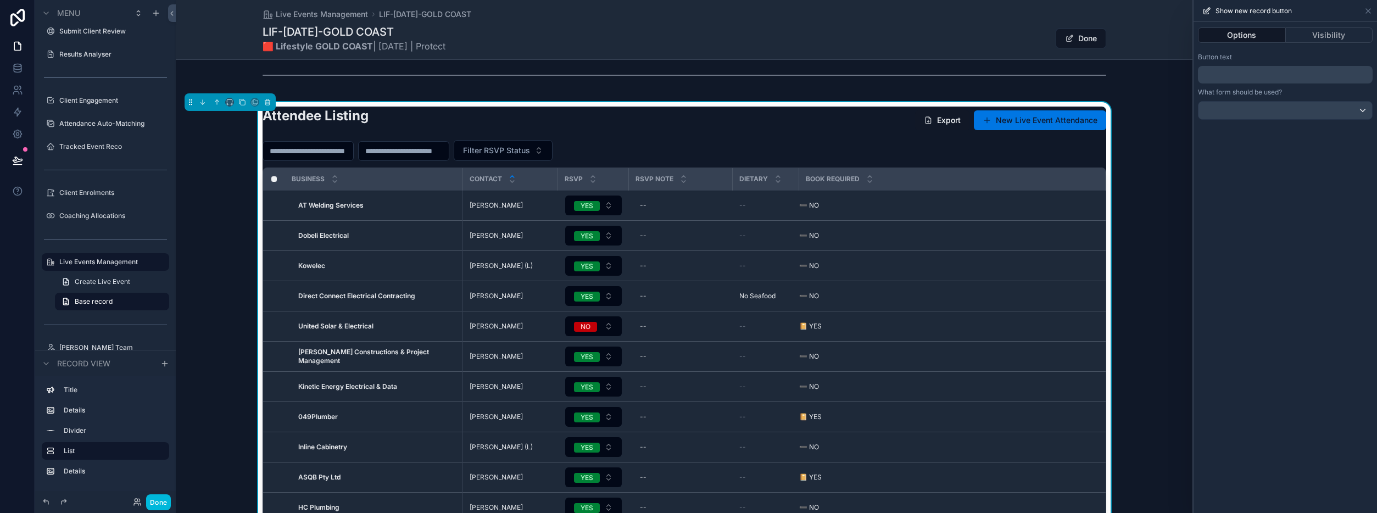
click at [1236, 71] on p "﻿" at bounding box center [1286, 74] width 168 height 13
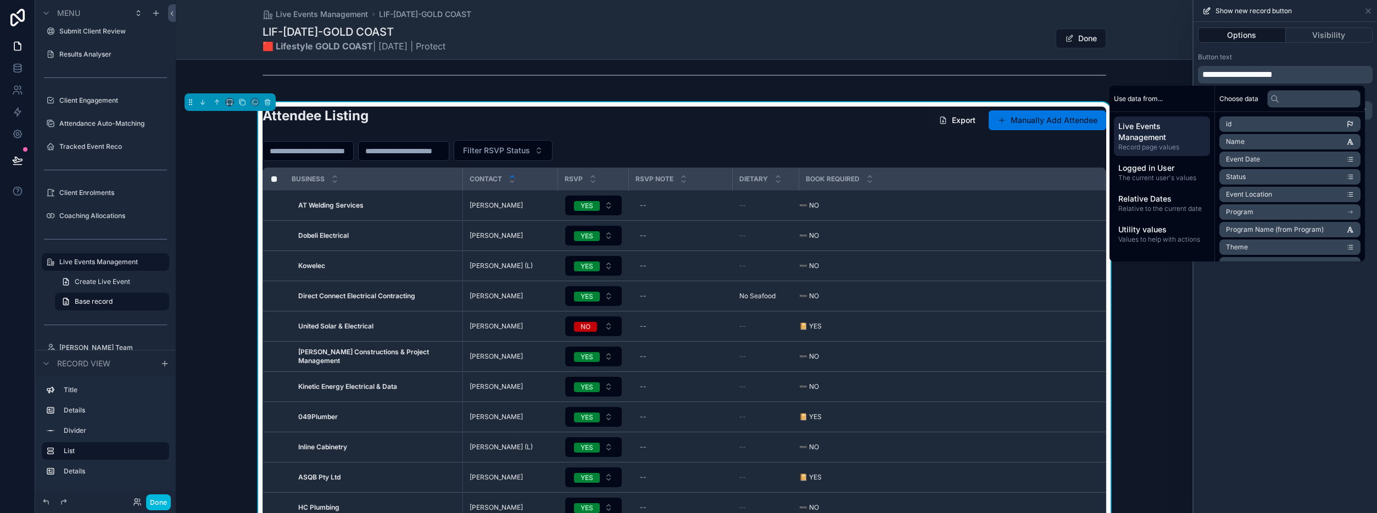
click at [1273, 328] on div "**********" at bounding box center [1285, 267] width 183 height 491
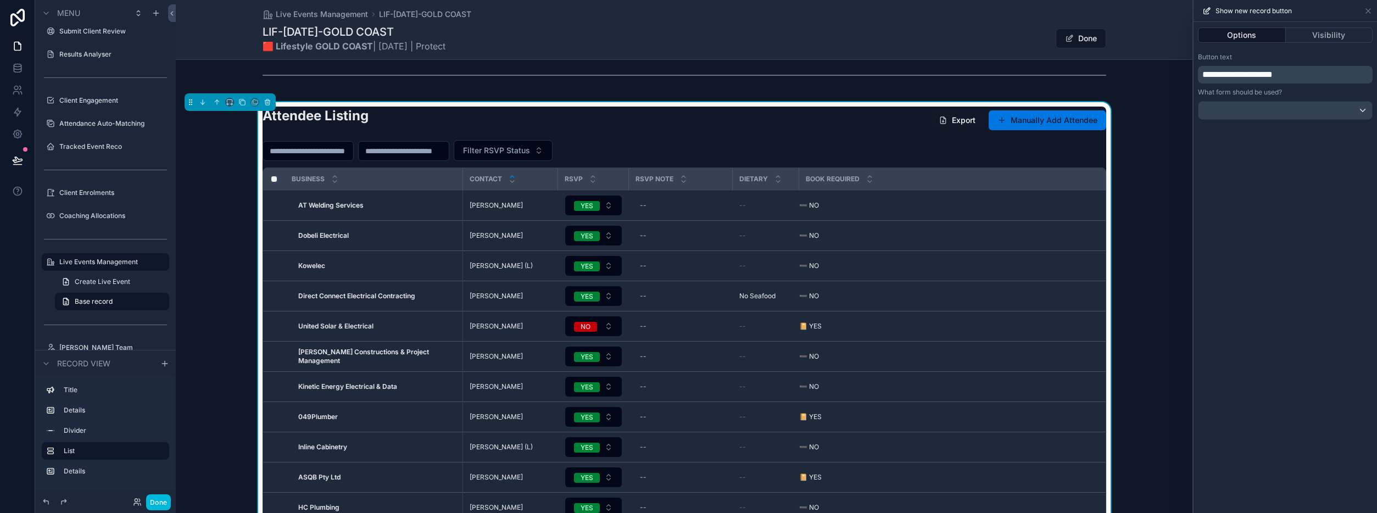
click at [160, 503] on button "Done" at bounding box center [158, 502] width 25 height 16
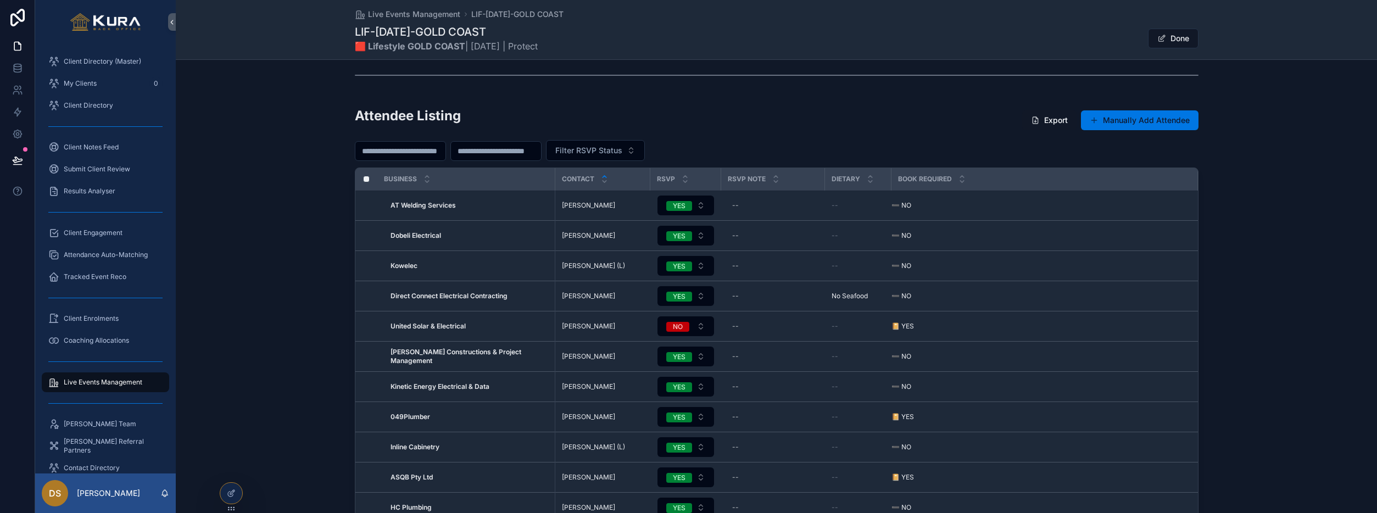
click at [1135, 105] on div "Attendee Listing Export Manually Add Attendee Filter RSVP Status Business Conta…" at bounding box center [776, 332] width 1201 height 460
click at [1130, 116] on button "Manually Add Attendee" at bounding box center [1140, 120] width 118 height 20
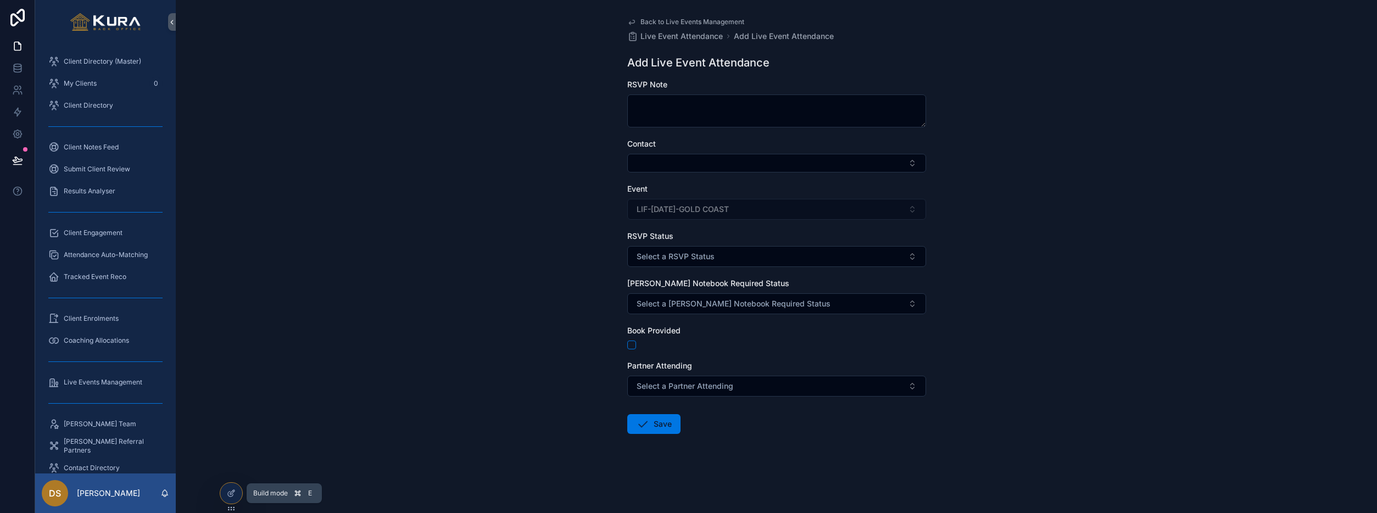
click at [230, 494] on icon at bounding box center [232, 492] width 4 height 4
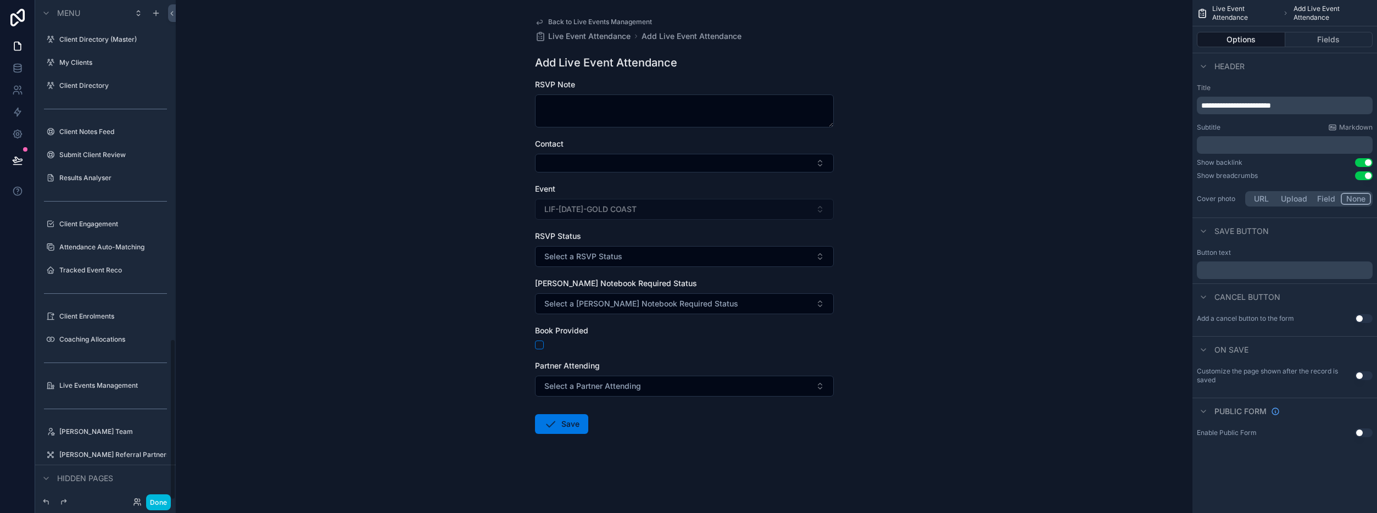
scroll to position [1049, 0]
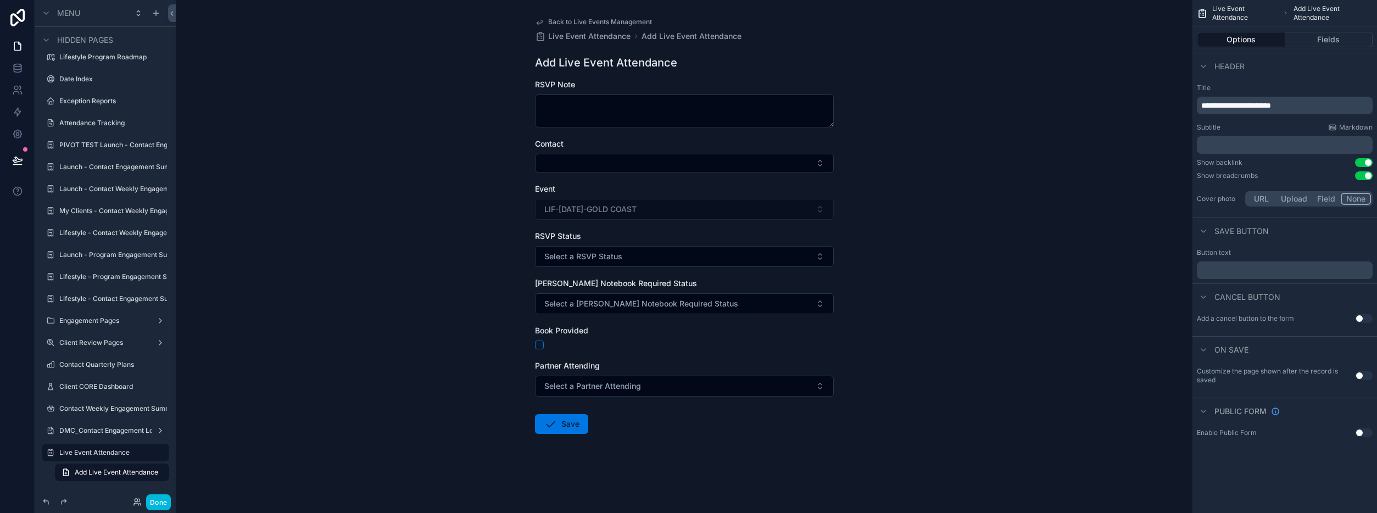
click at [1311, 42] on button "Fields" at bounding box center [1329, 39] width 88 height 15
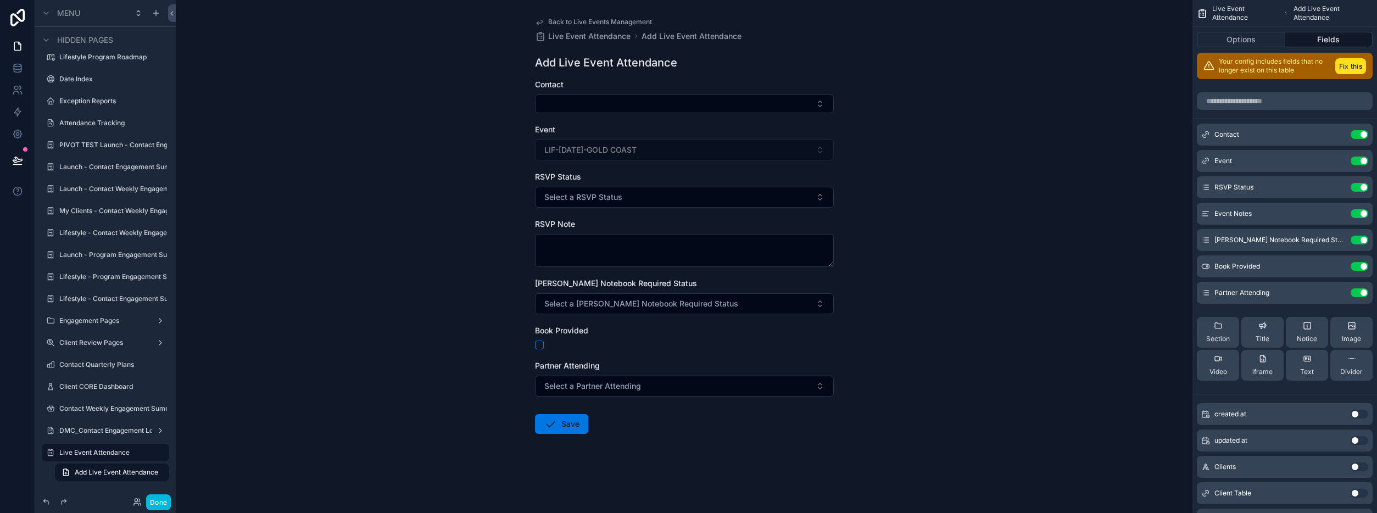
click at [159, 506] on button "Done" at bounding box center [158, 502] width 25 height 16
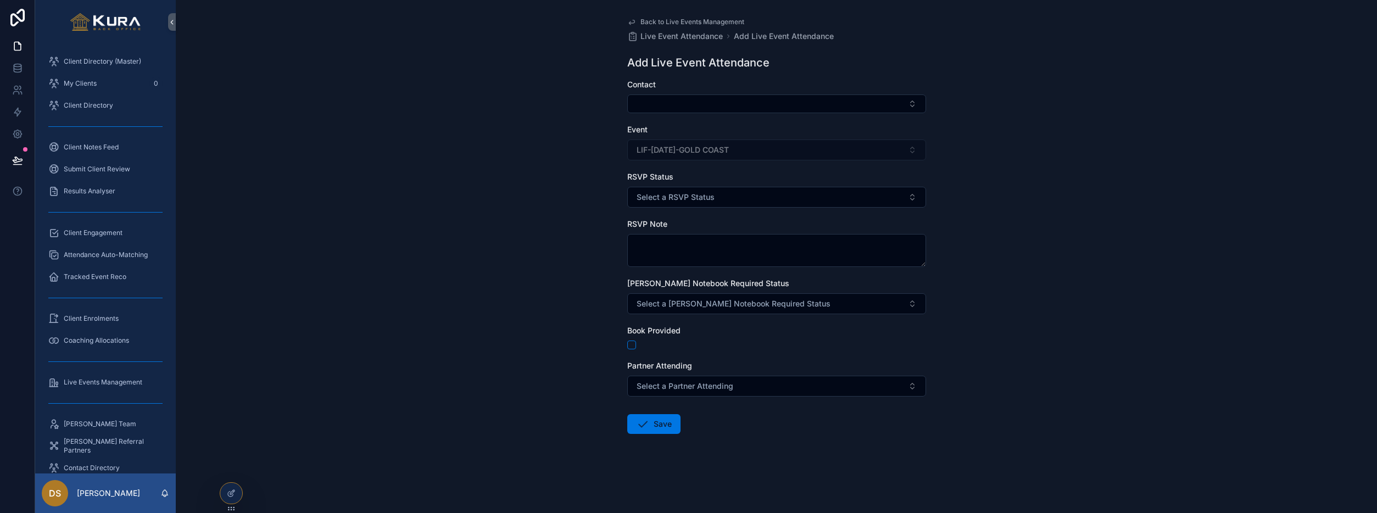
click at [434, 366] on div "Back to Live Events Management Live Event Attendance Add Live Event Attendance …" at bounding box center [776, 256] width 1201 height 513
click at [81, 381] on span "Live Events Management" at bounding box center [103, 382] width 79 height 9
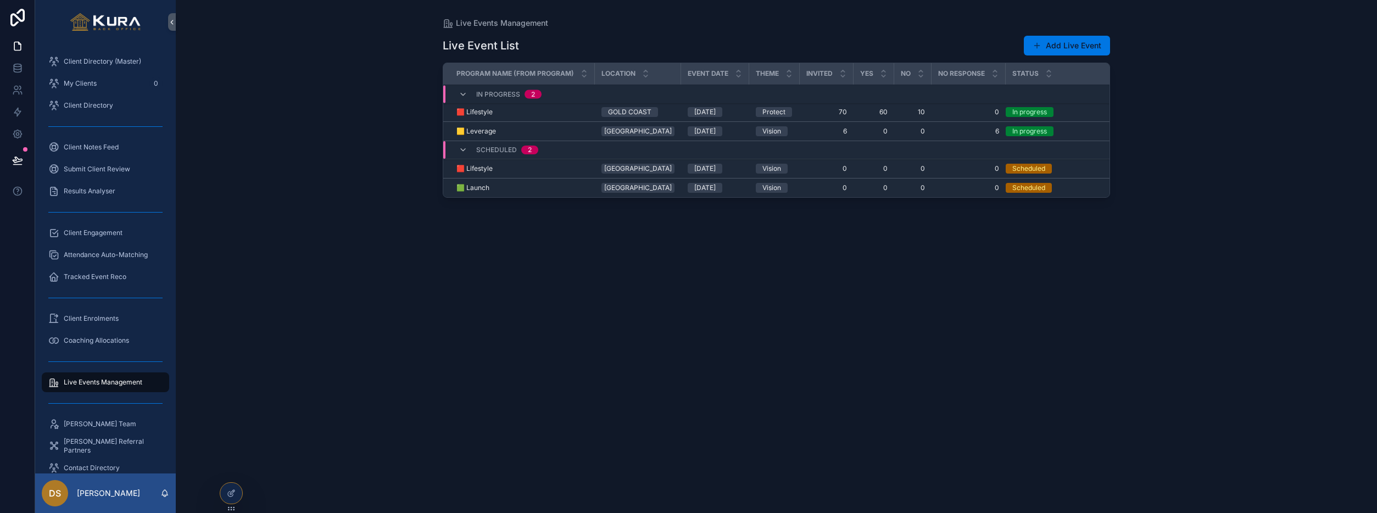
click at [599, 112] on td "GOLD COAST" at bounding box center [638, 112] width 86 height 19
click at [731, 110] on div "[DATE]" at bounding box center [715, 112] width 55 height 10
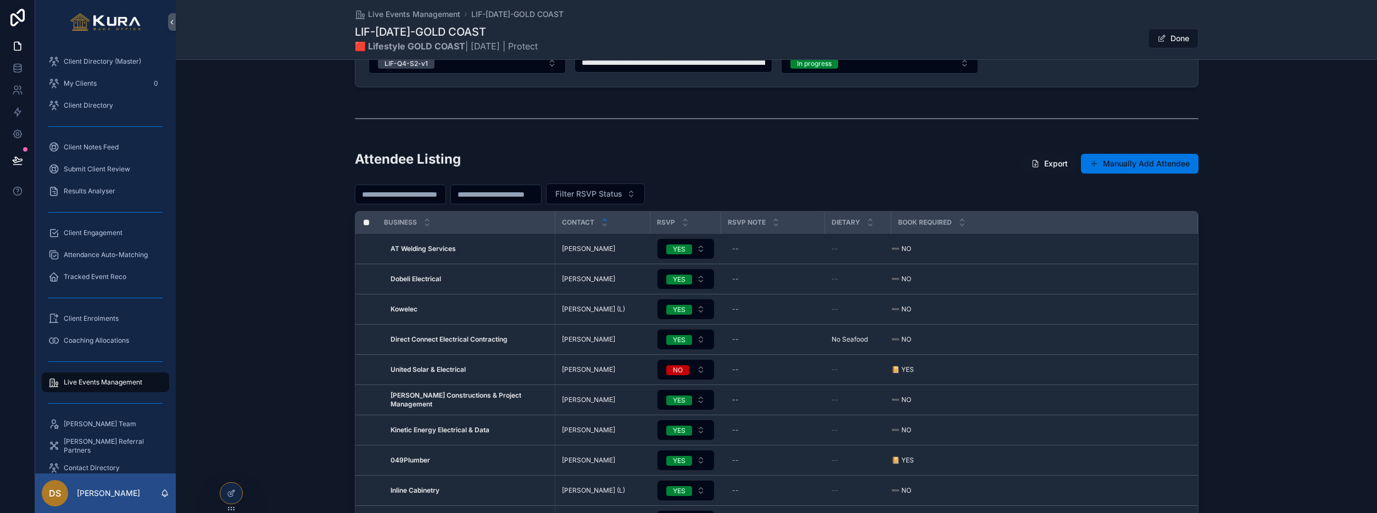
scroll to position [195, 0]
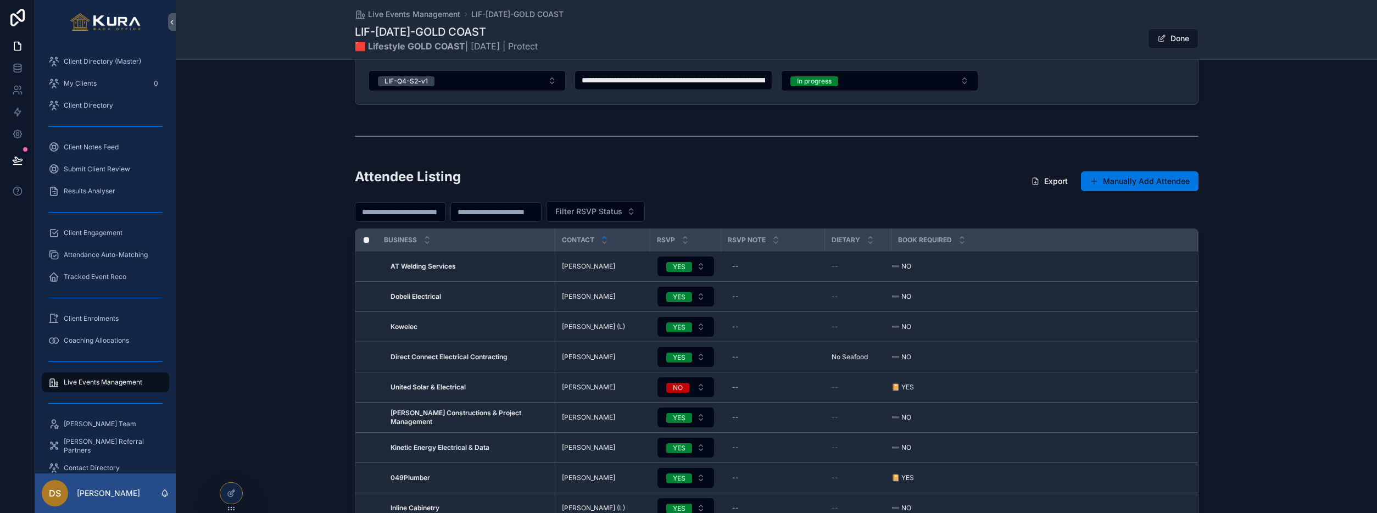
click at [298, 260] on div "Attendee Listing Export Manually Add Attendee Filter RSVP Status Business Conta…" at bounding box center [776, 393] width 1201 height 460
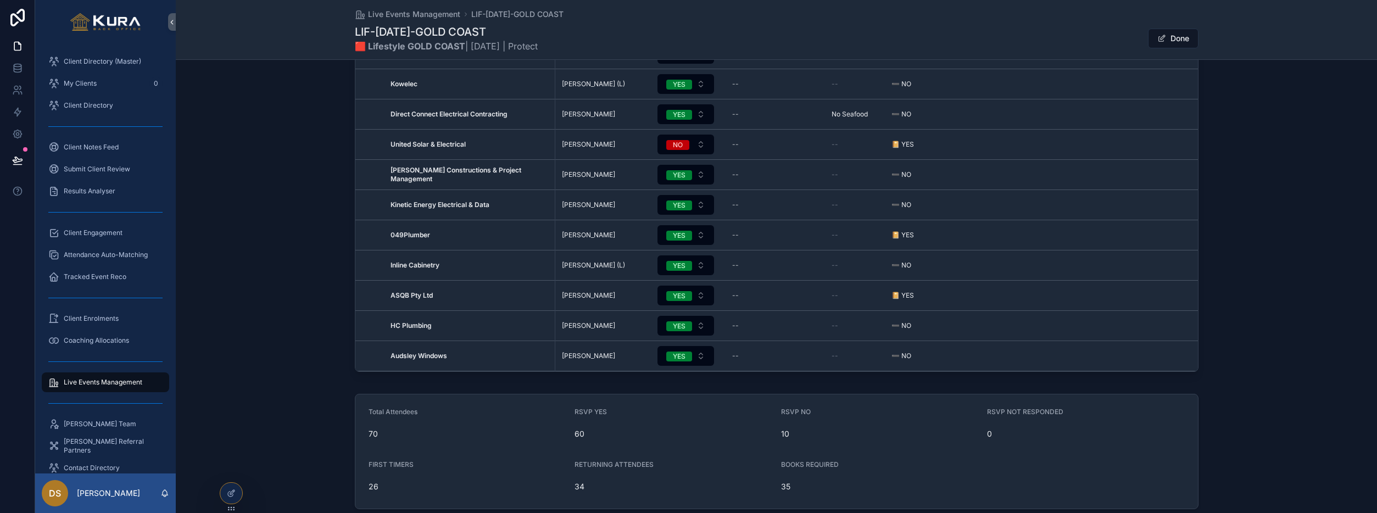
scroll to position [509, 0]
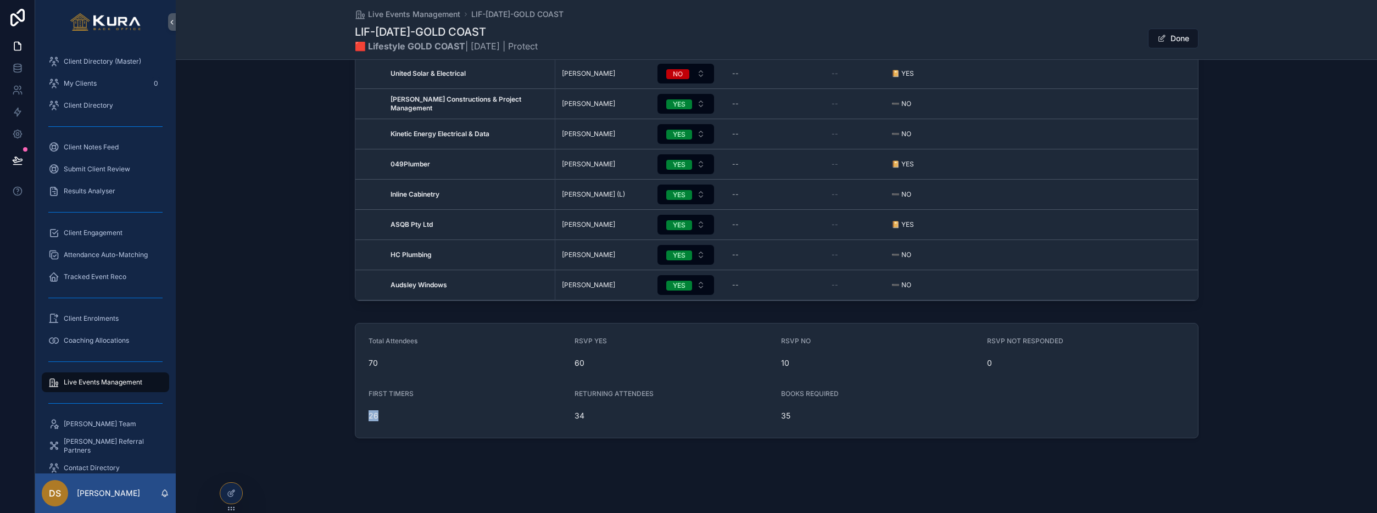
drag, startPoint x: 381, startPoint y: 417, endPoint x: 335, endPoint y: 416, distance: 46.1
click at [335, 416] on div "Total Attendees 70 RSVP YES 60 RSVP NO 10 RSVP NOT RESPONDED 0 FIRST TIMERS 26 …" at bounding box center [776, 381] width 1201 height 124
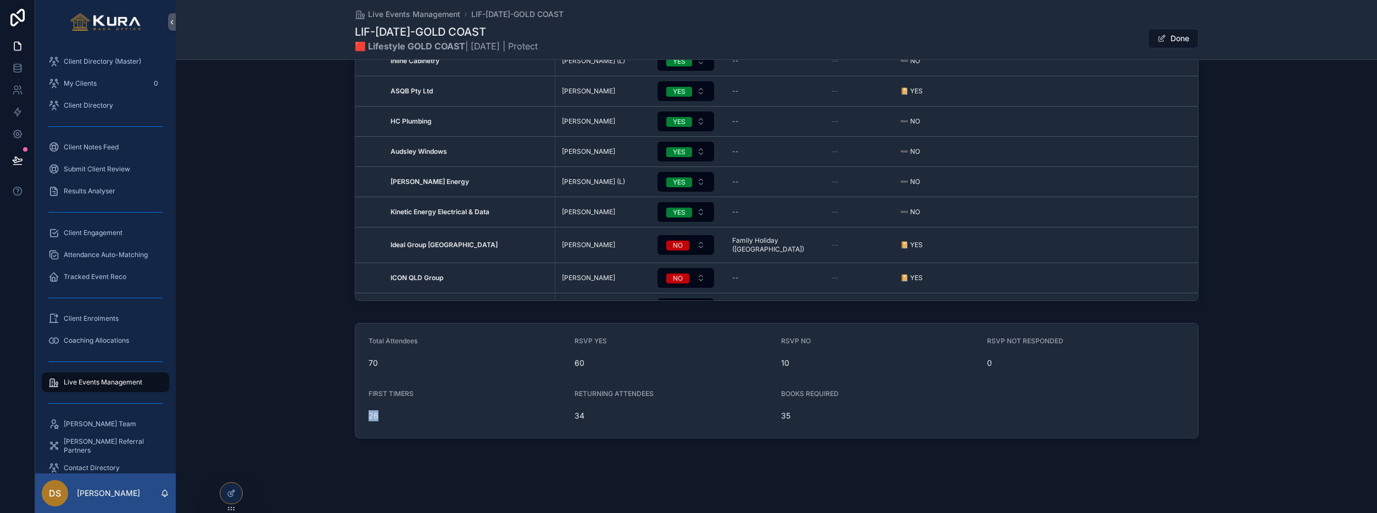
scroll to position [0, 0]
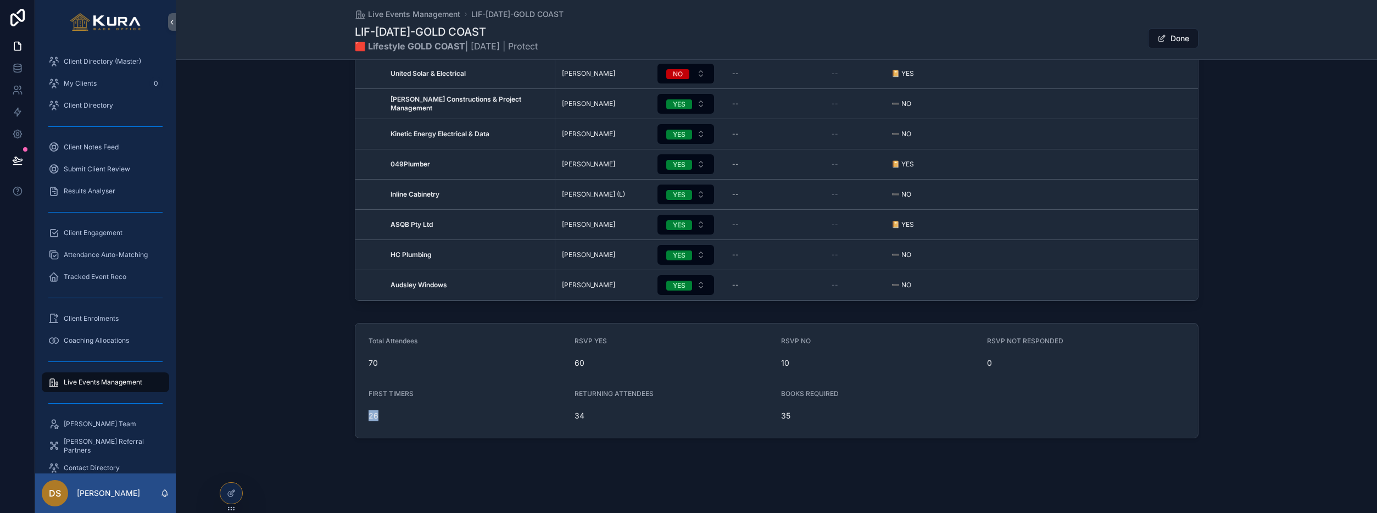
click at [239, 489] on div at bounding box center [231, 493] width 22 height 21
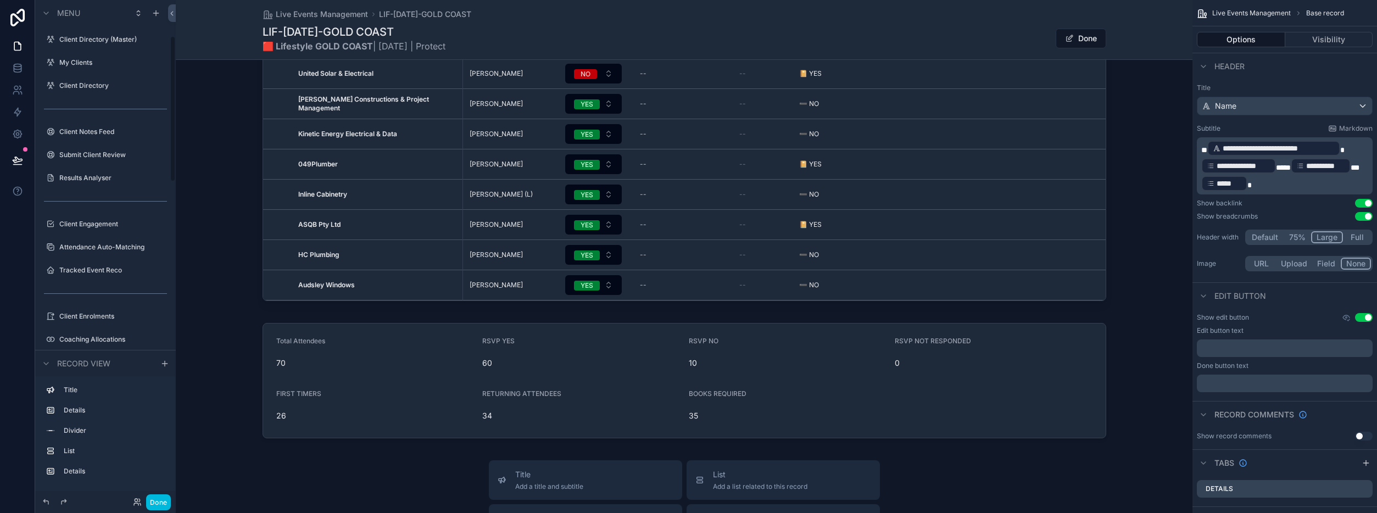
scroll to position [124, 0]
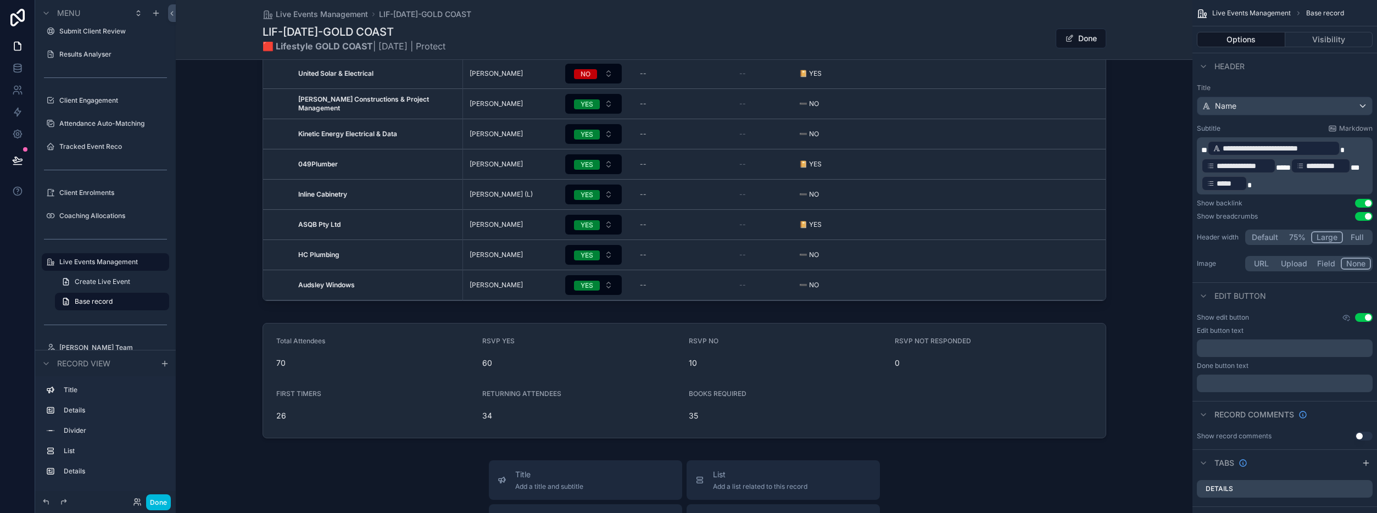
click at [1087, 150] on div "scrollable content" at bounding box center [684, 80] width 1017 height 460
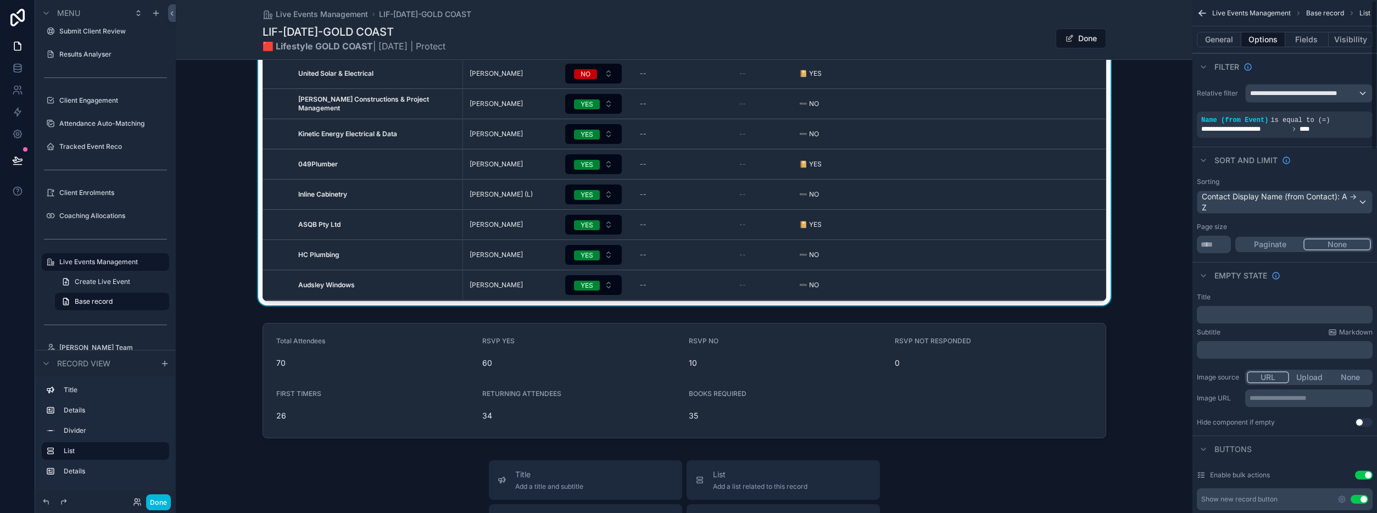
click at [1303, 40] on button "Fields" at bounding box center [1307, 39] width 44 height 15
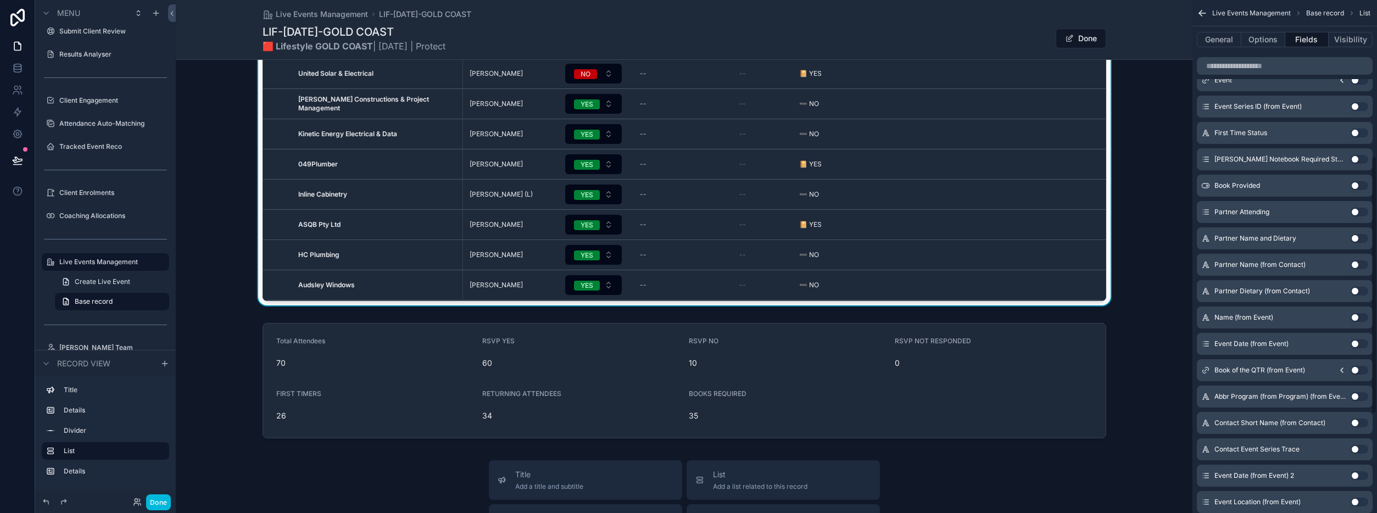
scroll to position [351, 0]
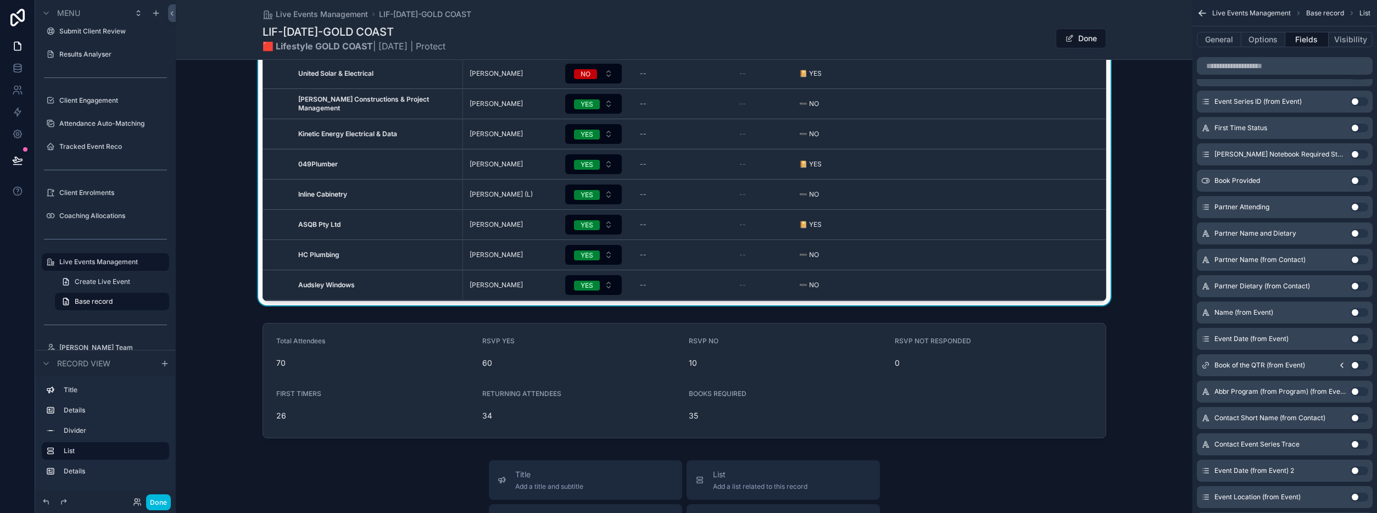
click at [1353, 127] on button "Use setting" at bounding box center [1360, 128] width 18 height 9
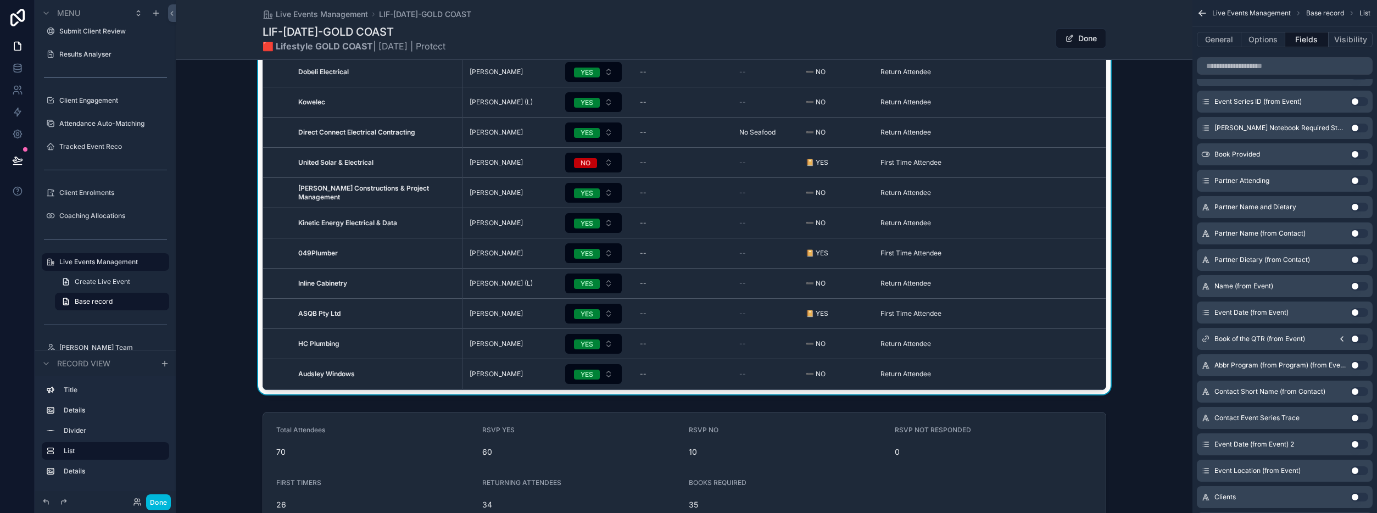
scroll to position [433, 0]
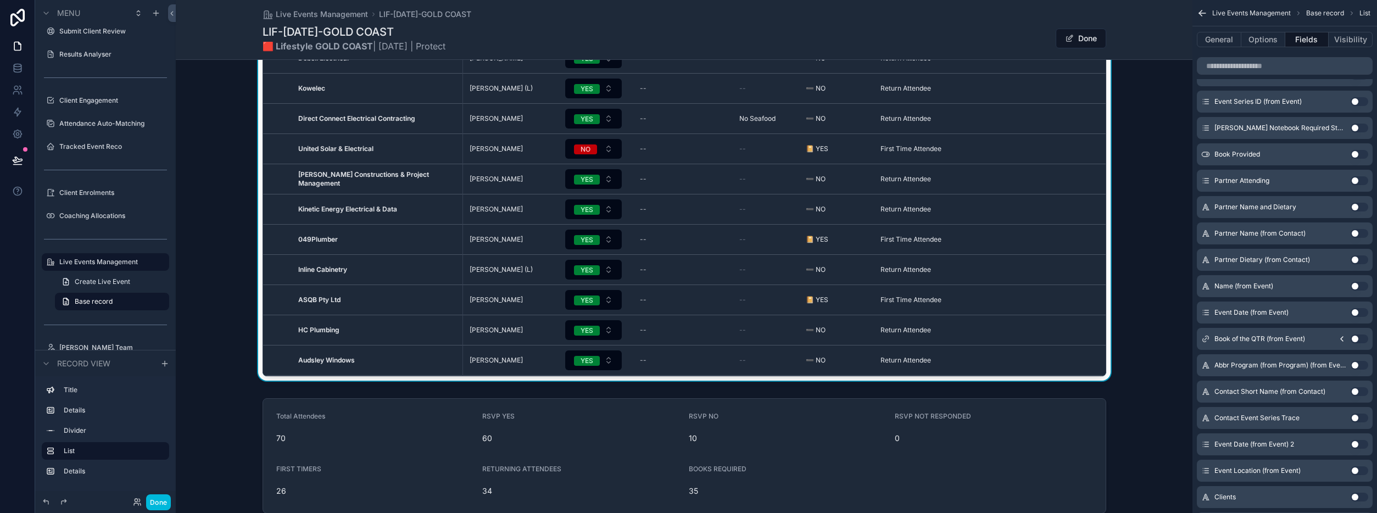
click at [163, 502] on button "Done" at bounding box center [158, 502] width 25 height 16
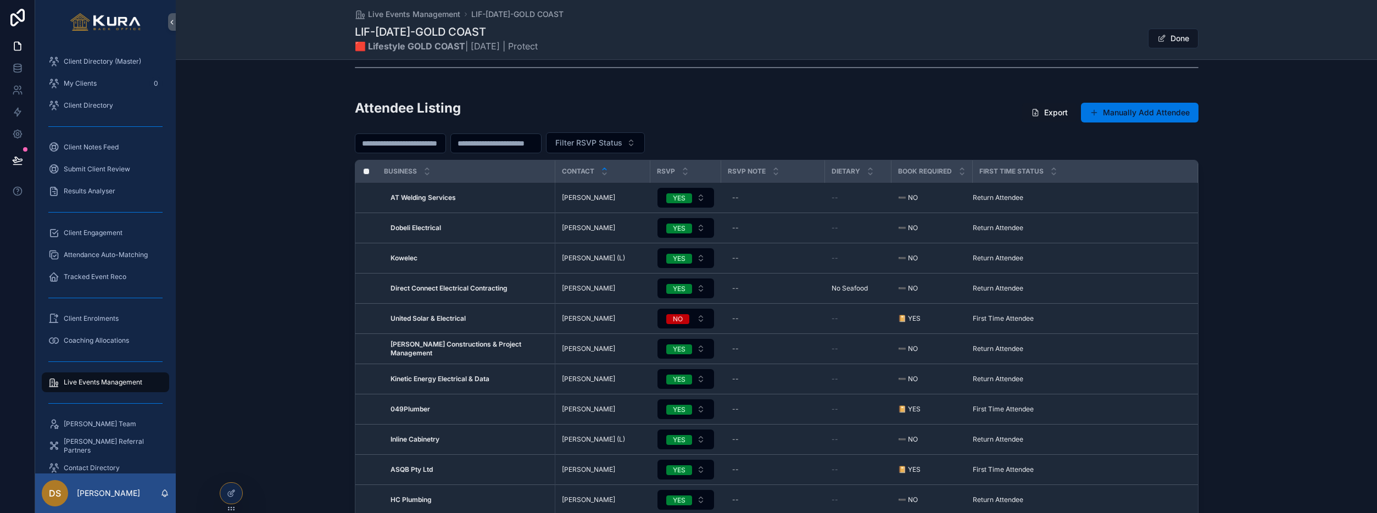
scroll to position [269, 0]
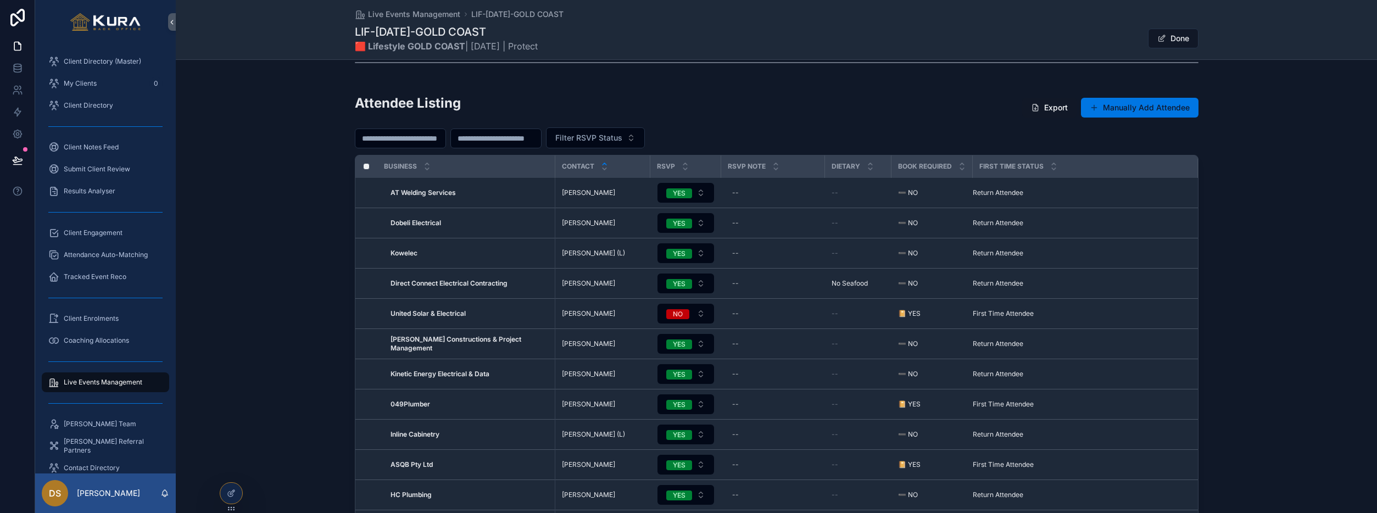
click at [1052, 169] on icon "scrollable content" at bounding box center [1054, 169] width 4 height 2
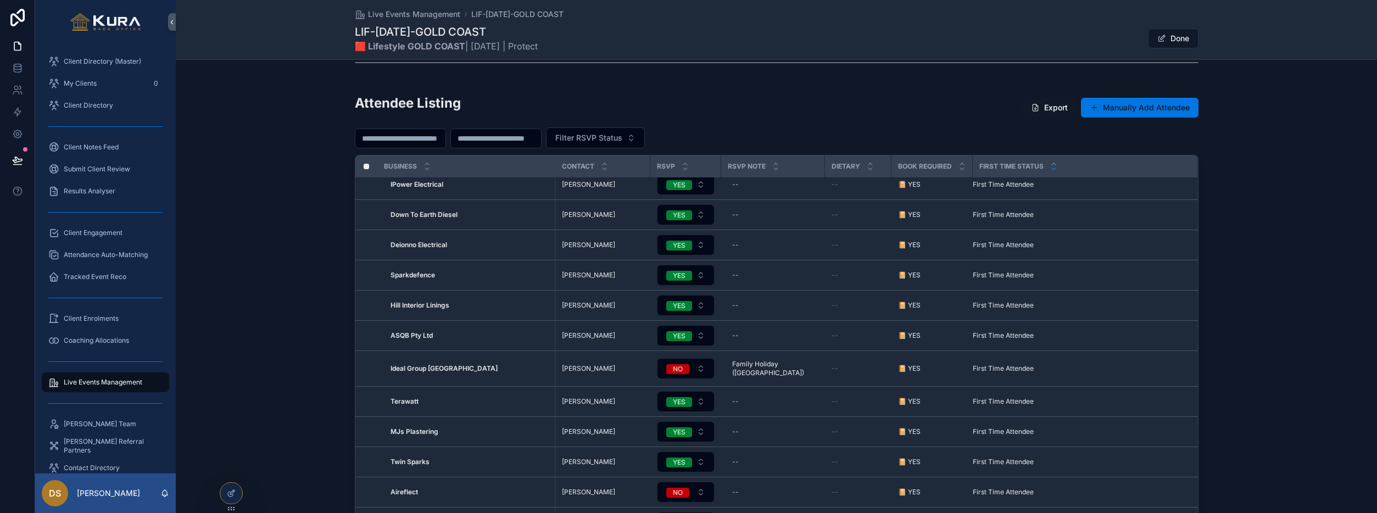
scroll to position [1032, 0]
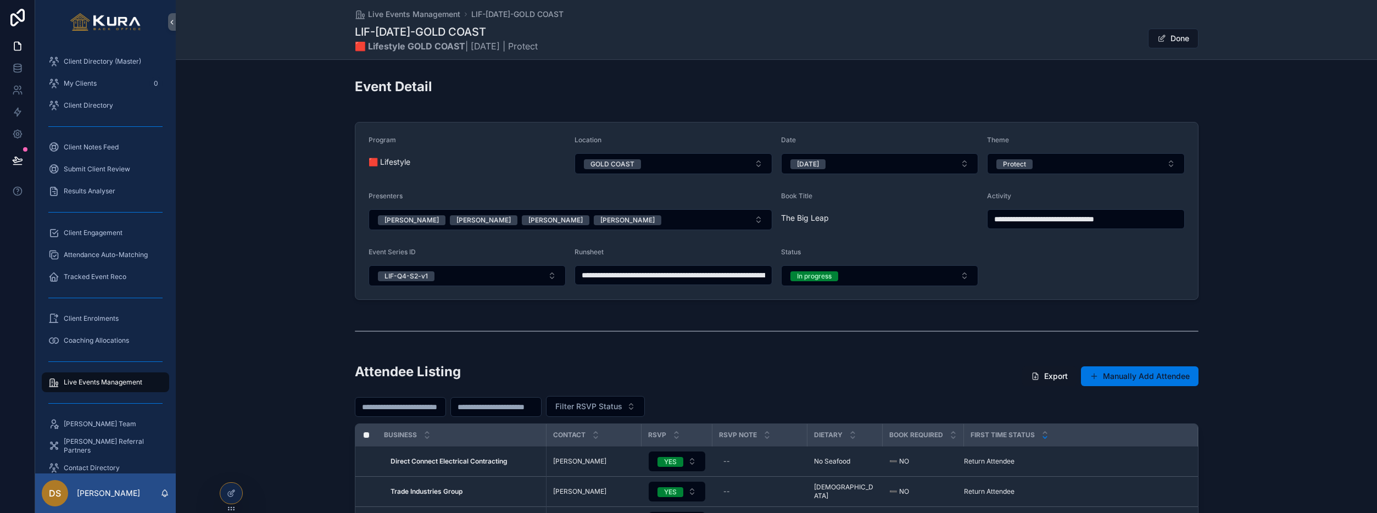
click at [1167, 39] on button "Done" at bounding box center [1173, 39] width 51 height 20
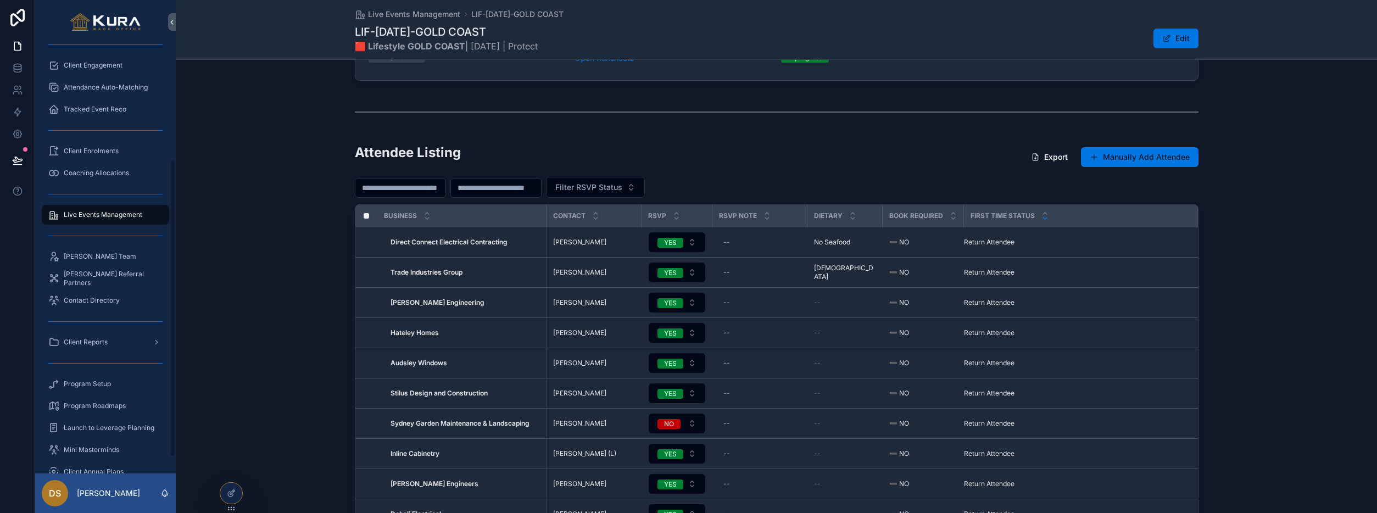
scroll to position [169, 0]
click at [157, 341] on icon "scrollable content" at bounding box center [157, 341] width 8 height 8
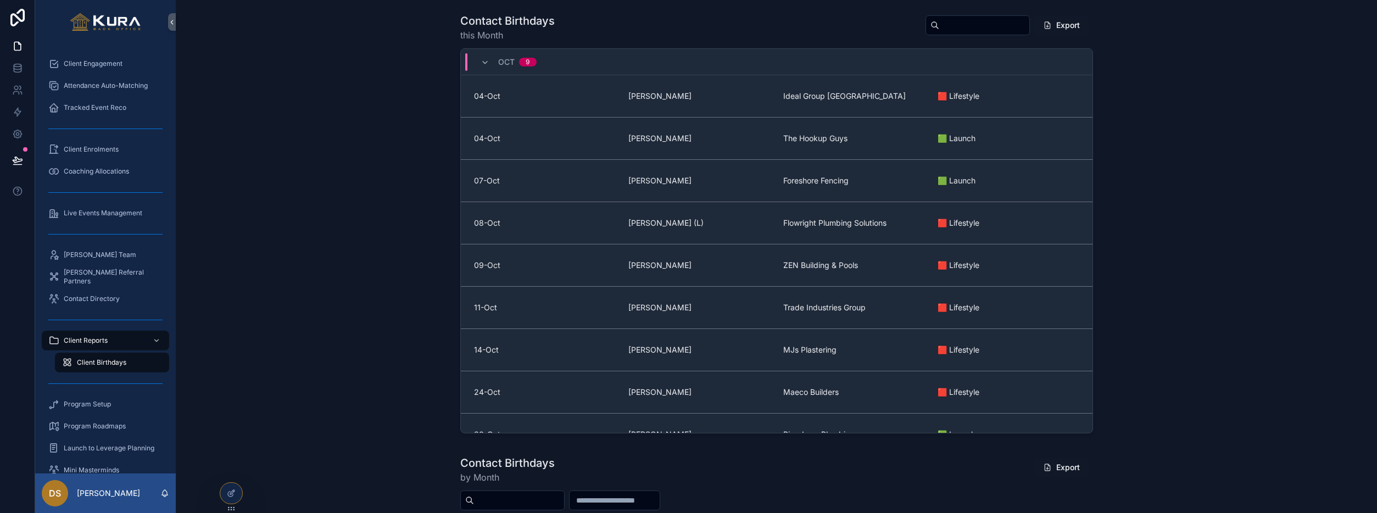
click at [431, 107] on div "Contact Birthdays this Month Export [DATE]-Oct [PERSON_NAME] Ideal Group [GEOGR…" at bounding box center [777, 225] width 1184 height 433
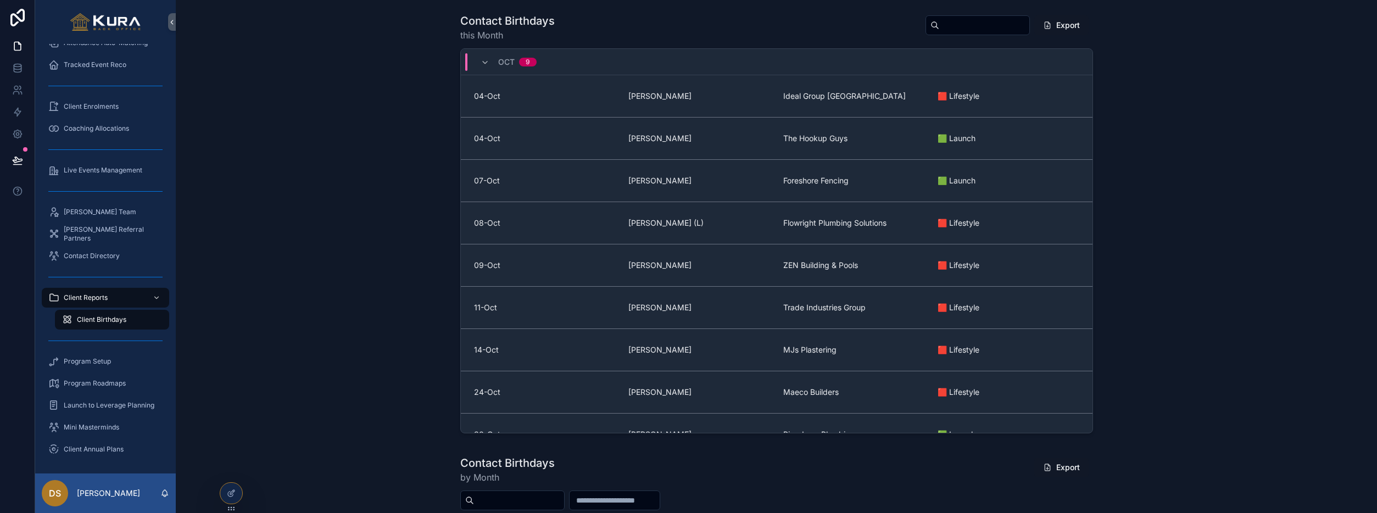
click at [90, 214] on span "[PERSON_NAME] Team" at bounding box center [100, 212] width 73 height 9
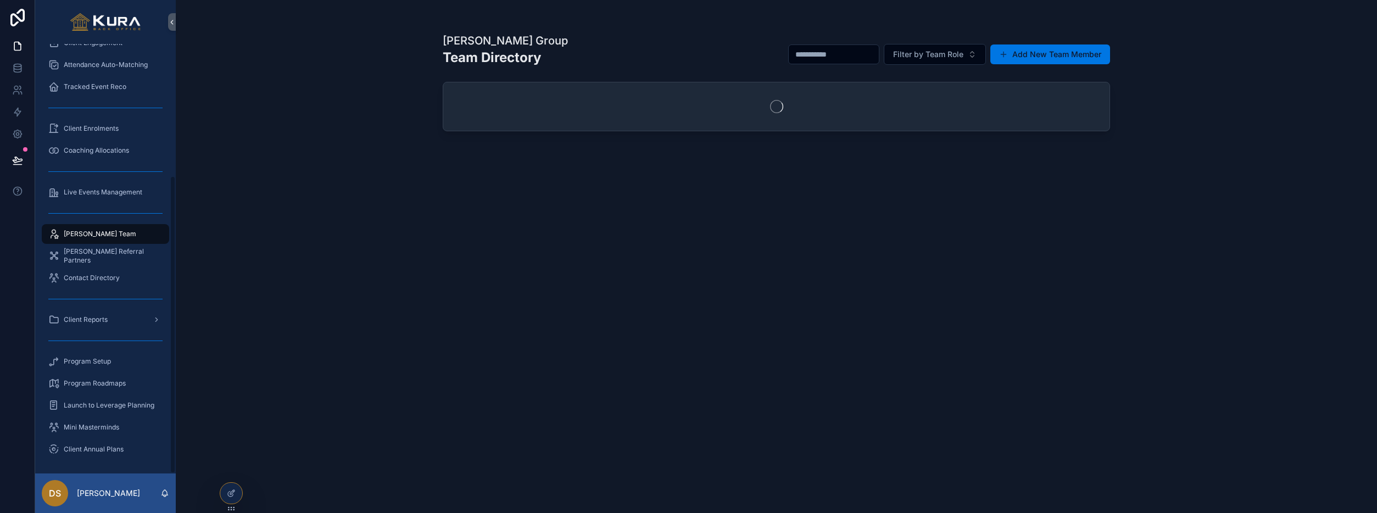
scroll to position [190, 0]
click at [90, 214] on div "scrollable content" at bounding box center [105, 213] width 127 height 18
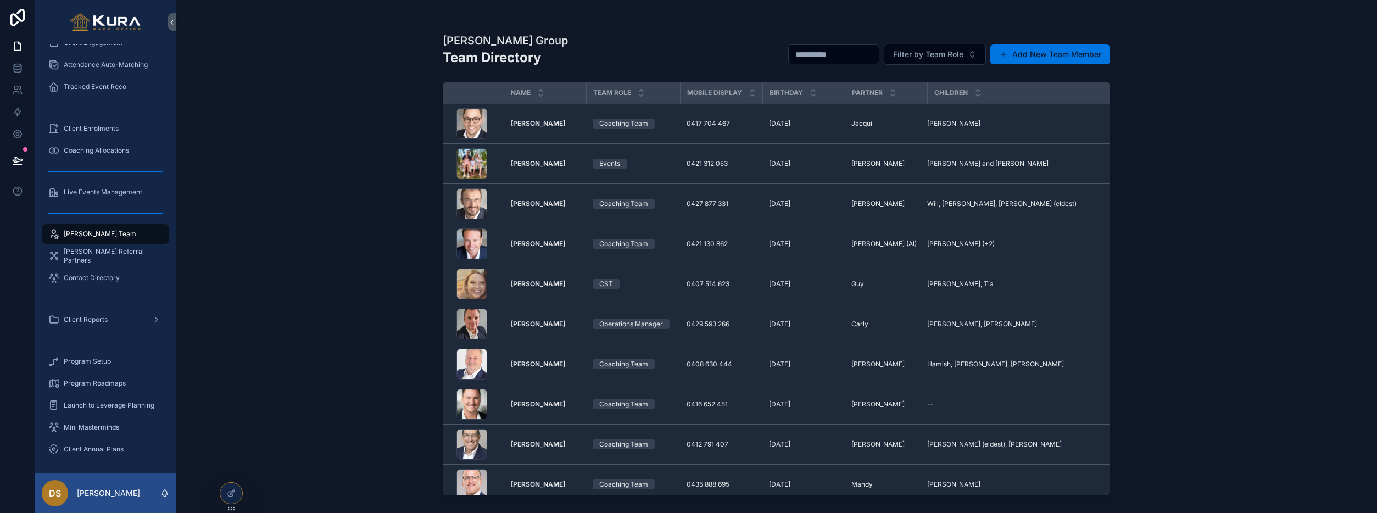
scroll to position [1, 0]
click at [817, 96] on icon "scrollable content" at bounding box center [813, 95] width 7 height 7
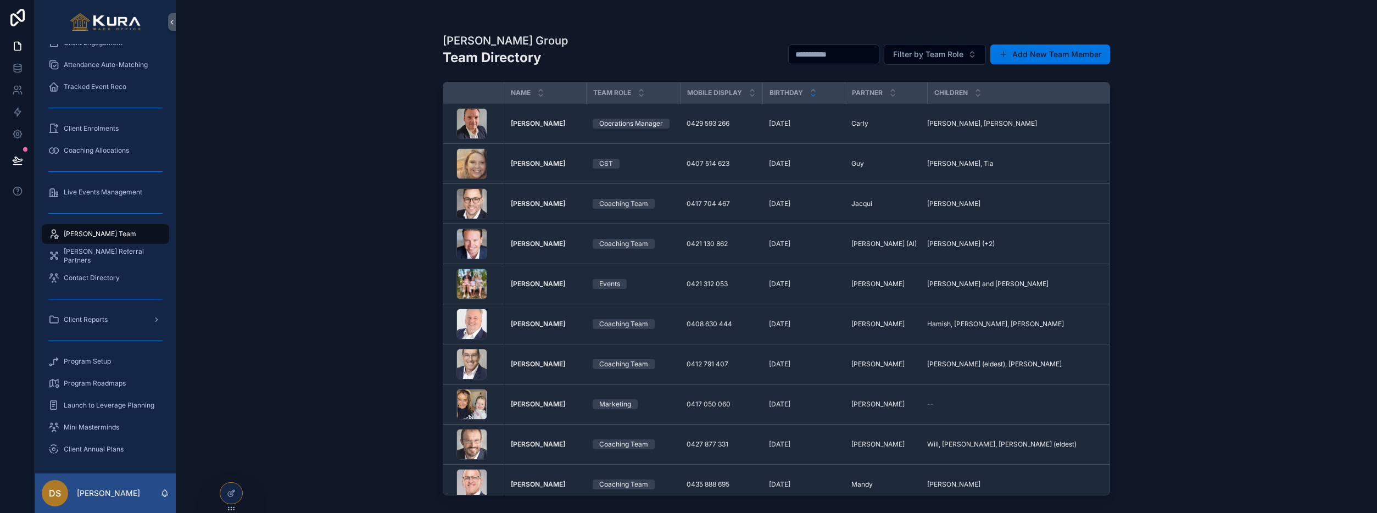
click at [816, 88] on icon "scrollable content" at bounding box center [813, 90] width 7 height 7
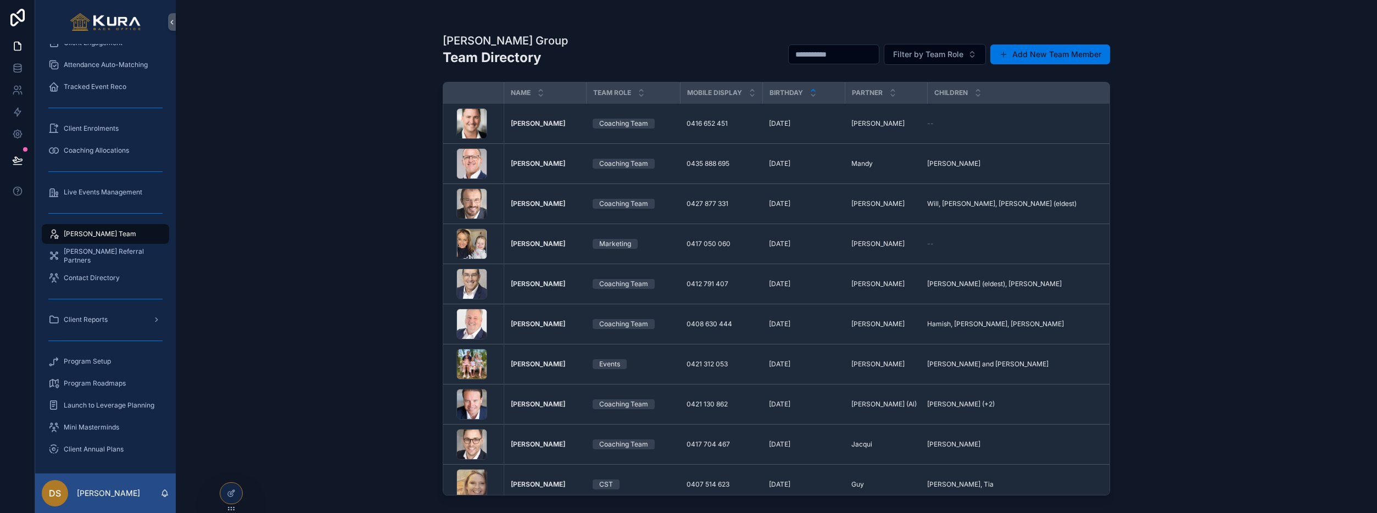
scroll to position [49, 0]
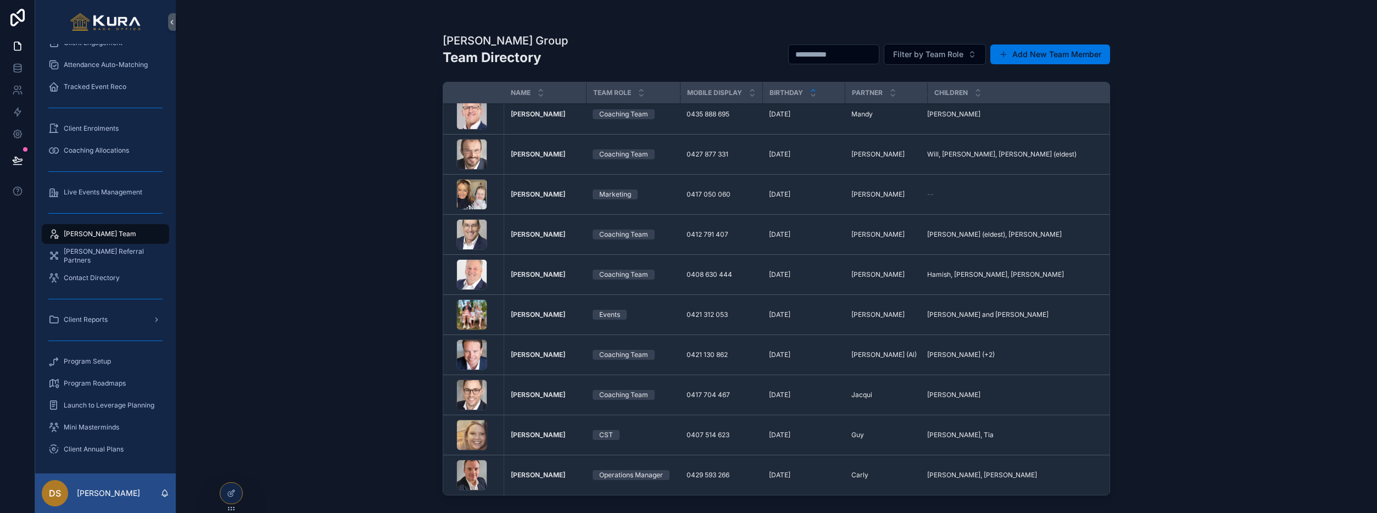
click at [282, 303] on div "[PERSON_NAME] Group Team Directory Filter by Team Role Add New Team Member Name…" at bounding box center [776, 256] width 1201 height 513
click at [98, 322] on span "Client Reports" at bounding box center [86, 319] width 44 height 9
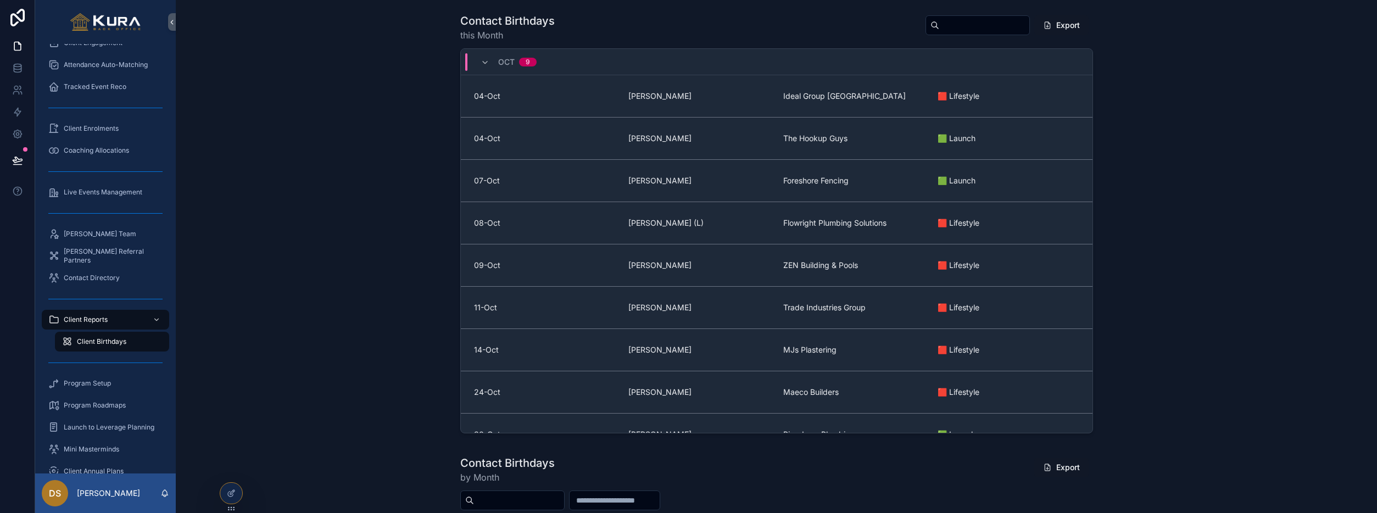
click at [285, 258] on div "Contact Birthdays this Month Export [DATE]-Oct [PERSON_NAME] Ideal Group [GEOGR…" at bounding box center [777, 225] width 1184 height 433
click at [357, 259] on div "Contact Birthdays this Month Export [DATE]-Oct [PERSON_NAME] Ideal Group [GEOGR…" at bounding box center [777, 225] width 1184 height 433
click at [234, 493] on icon at bounding box center [231, 493] width 9 height 9
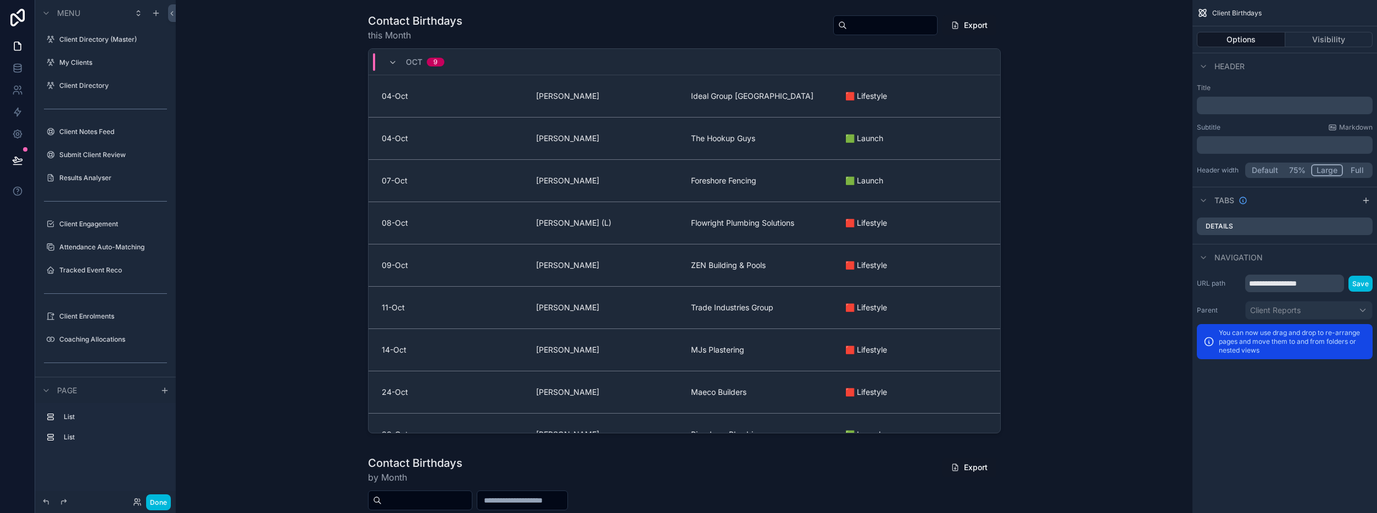
click at [561, 27] on div "scrollable content" at bounding box center [684, 225] width 999 height 433
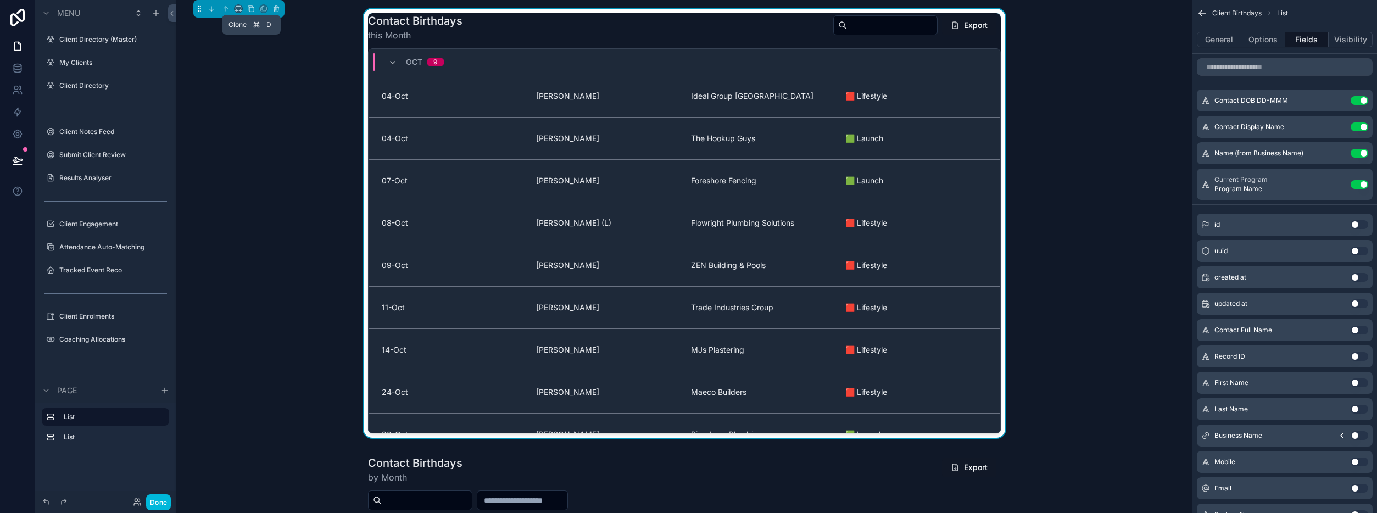
click at [254, 5] on icon "scrollable content" at bounding box center [251, 9] width 8 height 8
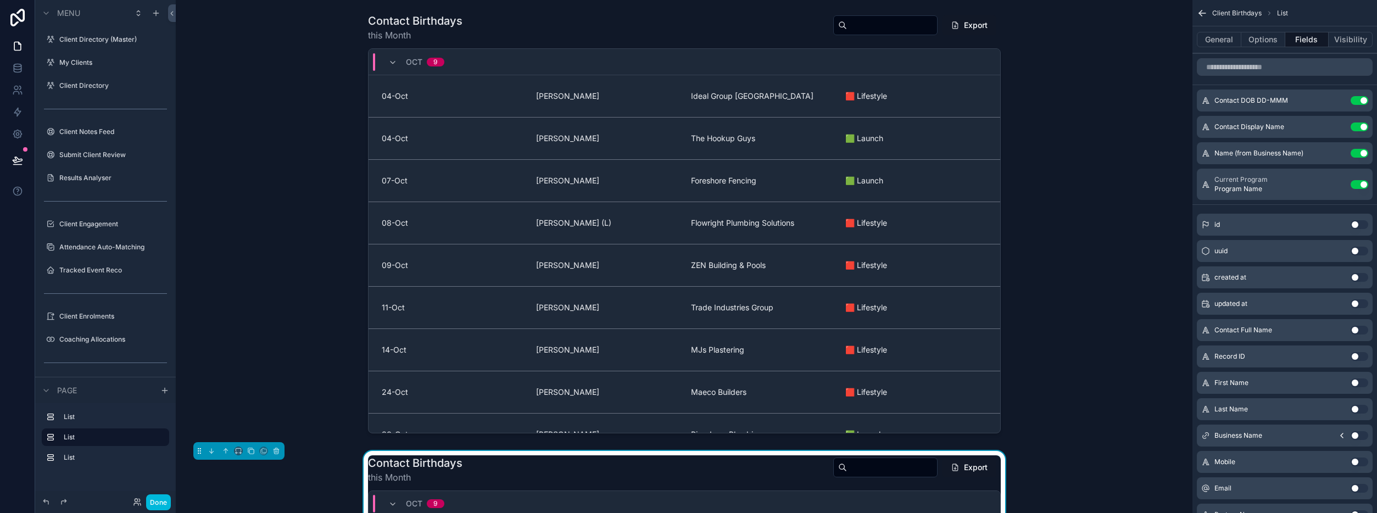
click at [1219, 38] on button "General" at bounding box center [1219, 39] width 44 height 15
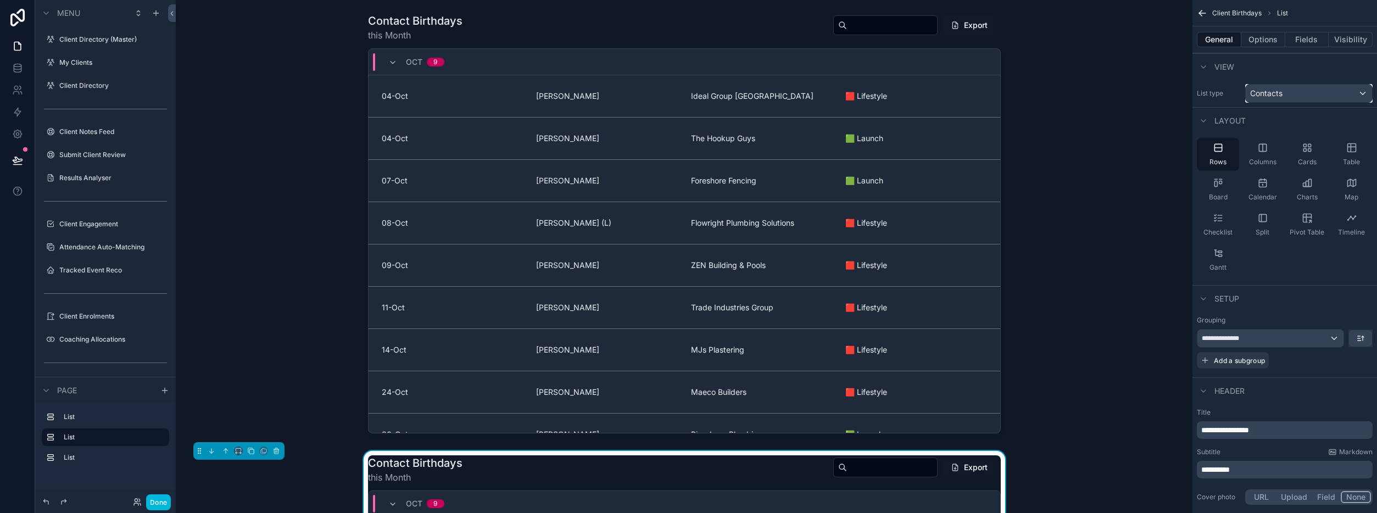
click at [1317, 94] on div "Contacts" at bounding box center [1309, 94] width 126 height 18
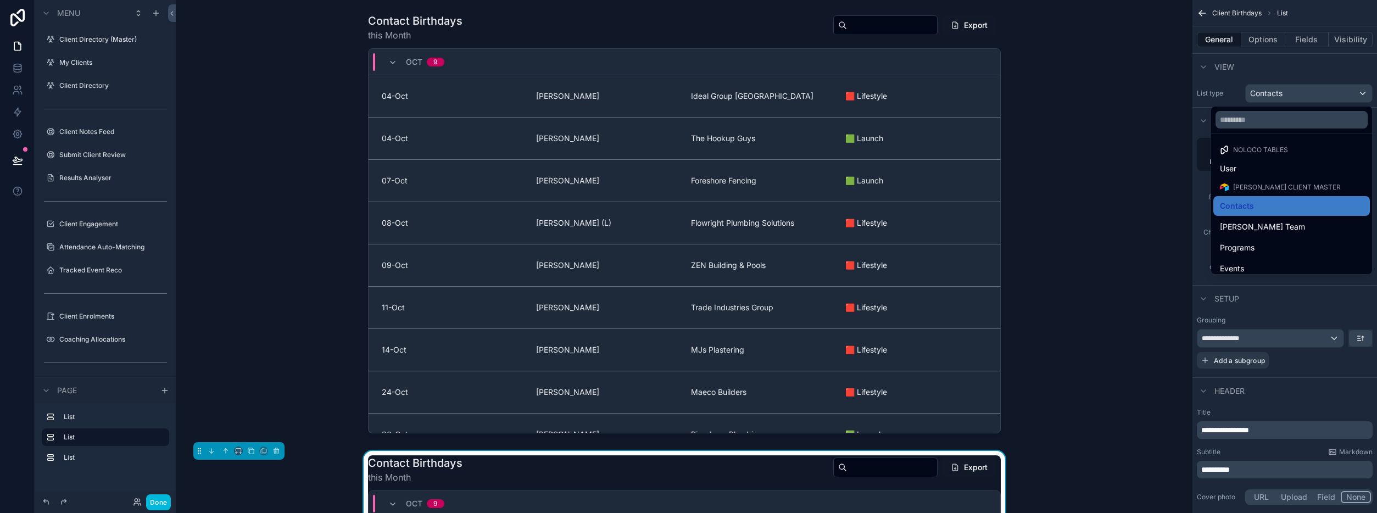
click at [1257, 222] on span "[PERSON_NAME] Team" at bounding box center [1262, 226] width 85 height 13
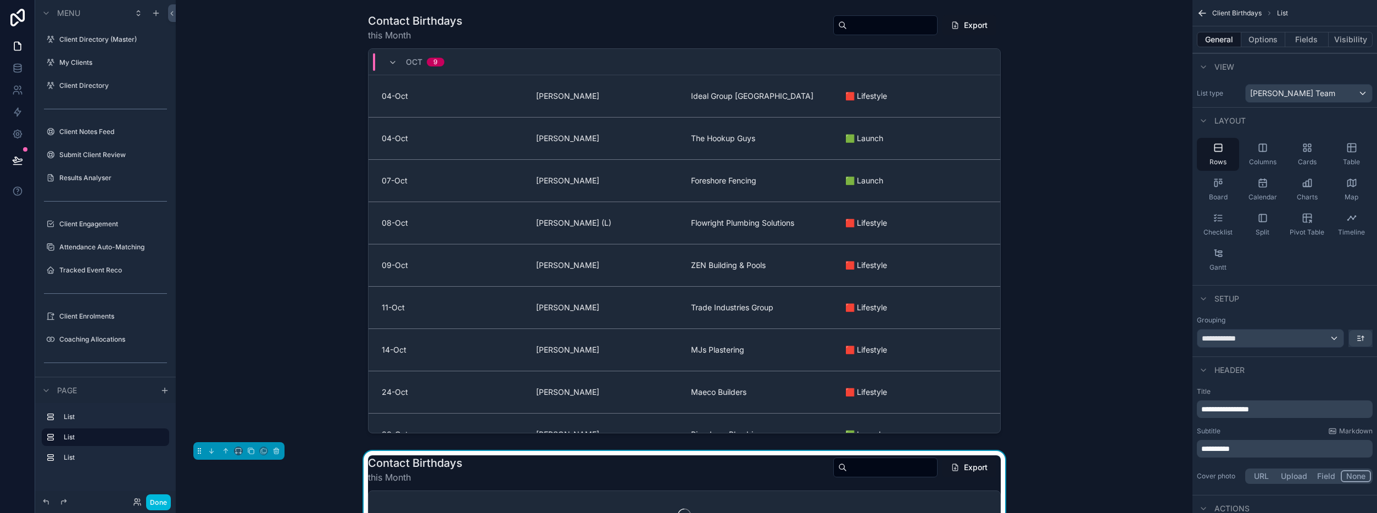
click at [1304, 42] on button "Fields" at bounding box center [1307, 39] width 44 height 15
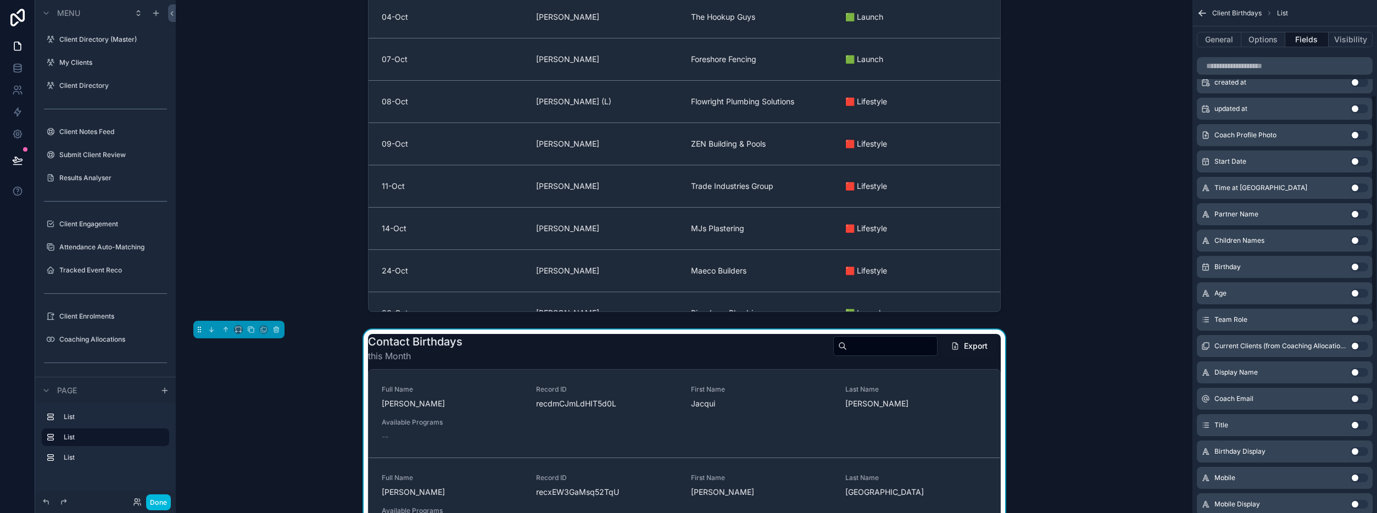
scroll to position [214, 0]
click at [1359, 263] on button "Use setting" at bounding box center [1360, 264] width 18 height 9
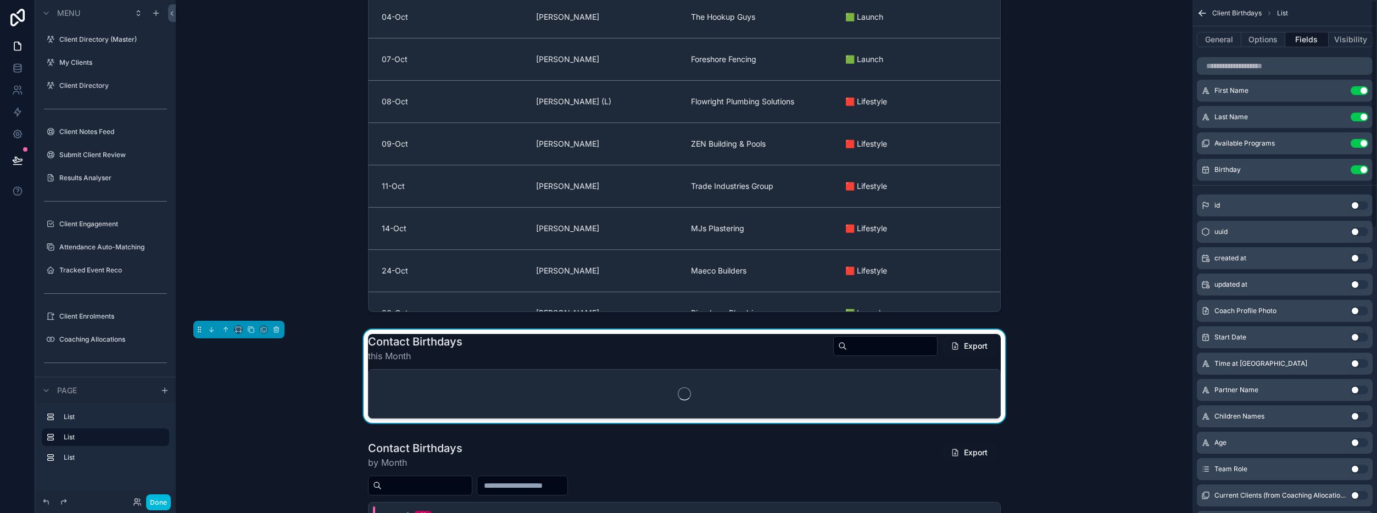
scroll to position [0, 0]
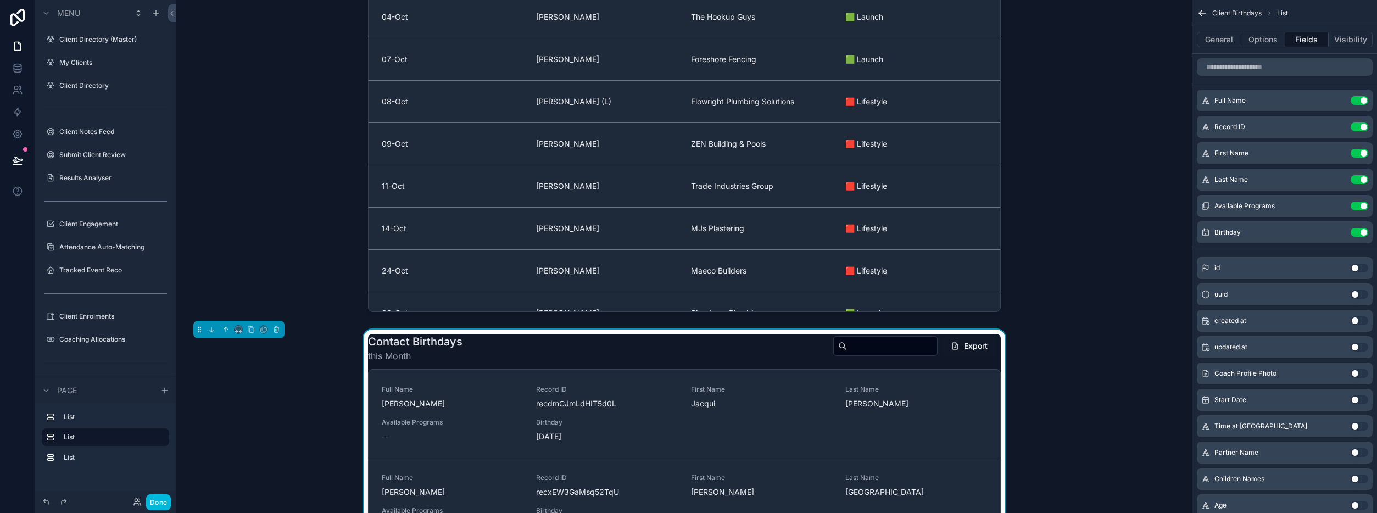
click at [1363, 200] on div "Available Programs Use setting" at bounding box center [1285, 206] width 176 height 22
click at [1361, 208] on button "Use setting" at bounding box center [1360, 206] width 18 height 9
click at [1357, 181] on button "Use setting" at bounding box center [1360, 179] width 18 height 9
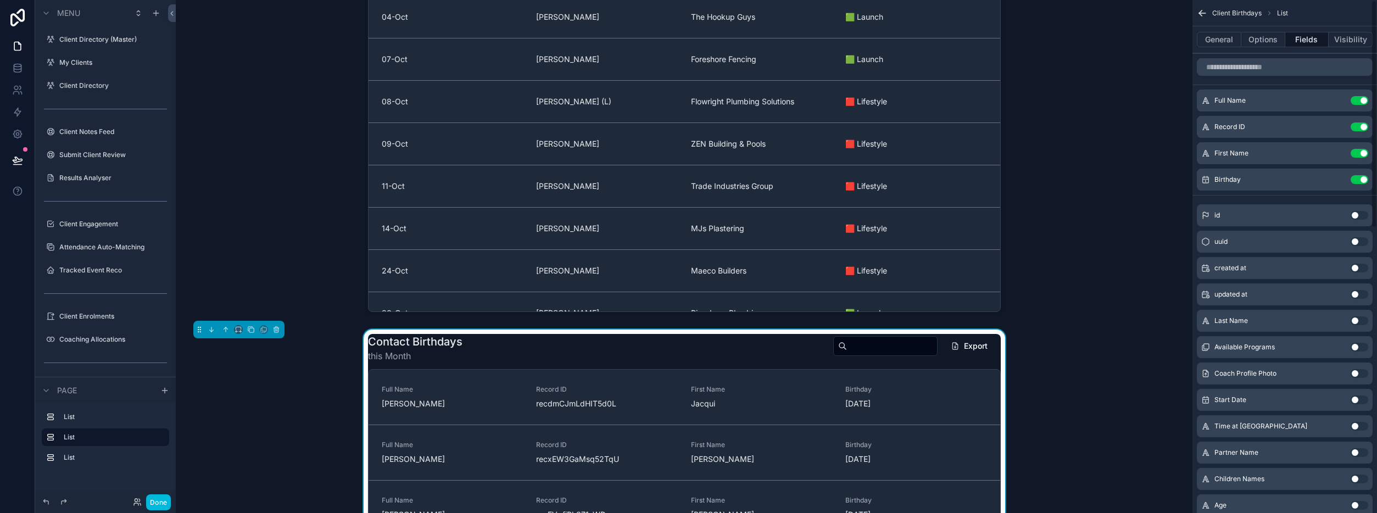
click at [1358, 149] on button "Use setting" at bounding box center [1360, 153] width 18 height 9
click at [1359, 127] on button "Use setting" at bounding box center [1360, 126] width 18 height 9
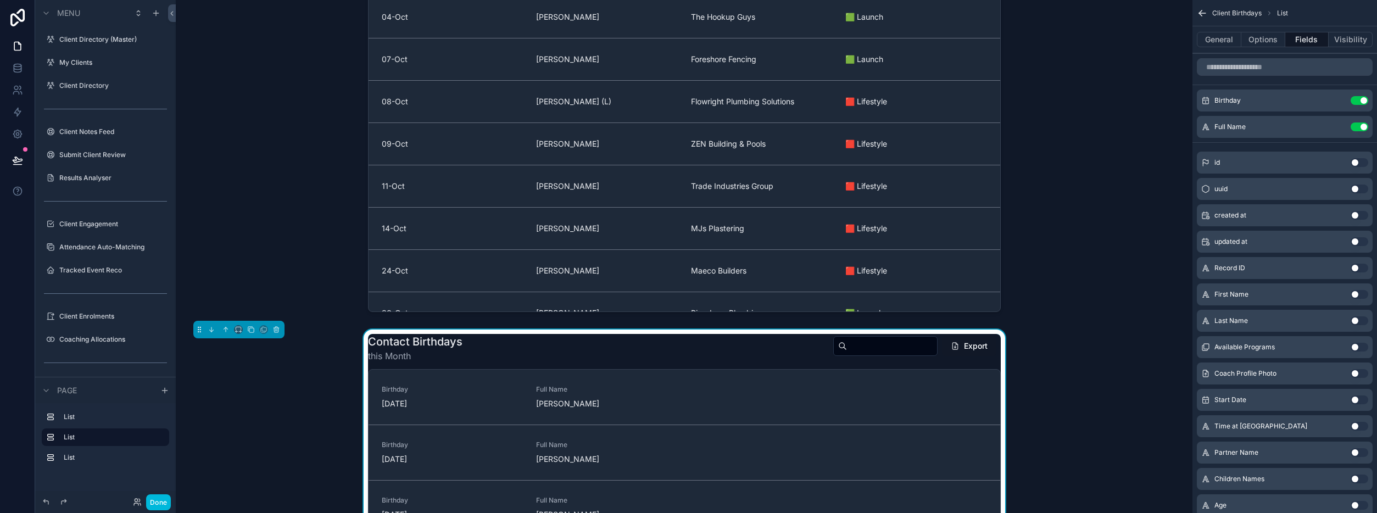
click at [1258, 47] on div "General Options Fields Visibility" at bounding box center [1284, 39] width 185 height 26
click at [1227, 40] on button "General" at bounding box center [1219, 39] width 44 height 15
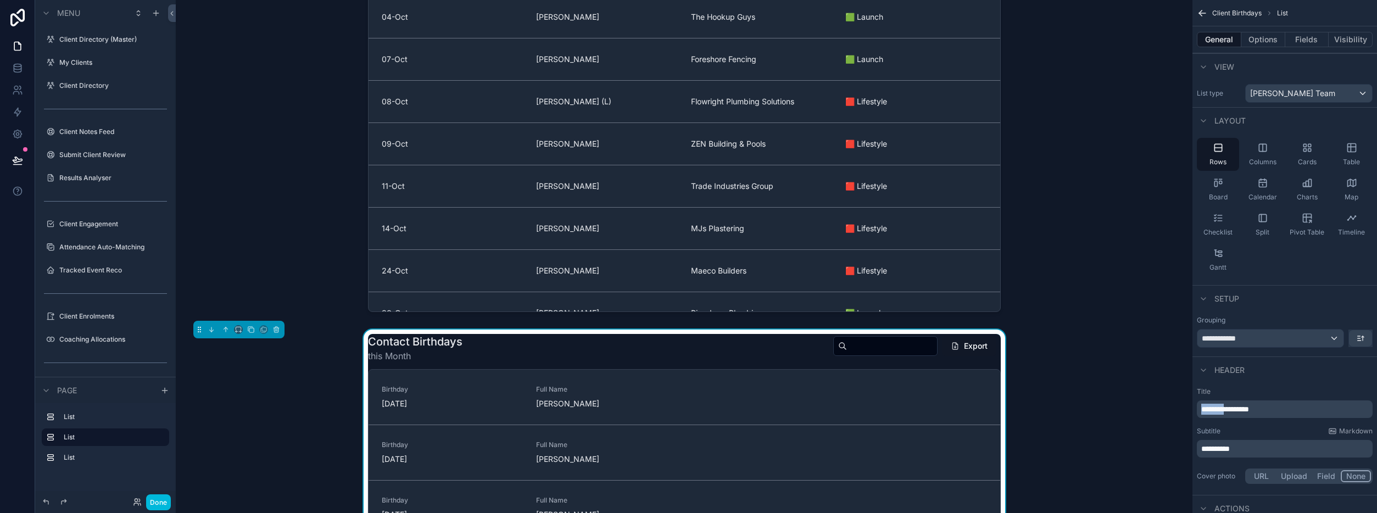
drag, startPoint x: 1231, startPoint y: 409, endPoint x: 1155, endPoint y: 410, distance: 76.4
click at [1155, 410] on div "Client Directory (Master) My Clients 0 Client Directory Client Notes Feed Submi…" at bounding box center [776, 256] width 1201 height 513
click at [158, 505] on button "Done" at bounding box center [158, 502] width 25 height 16
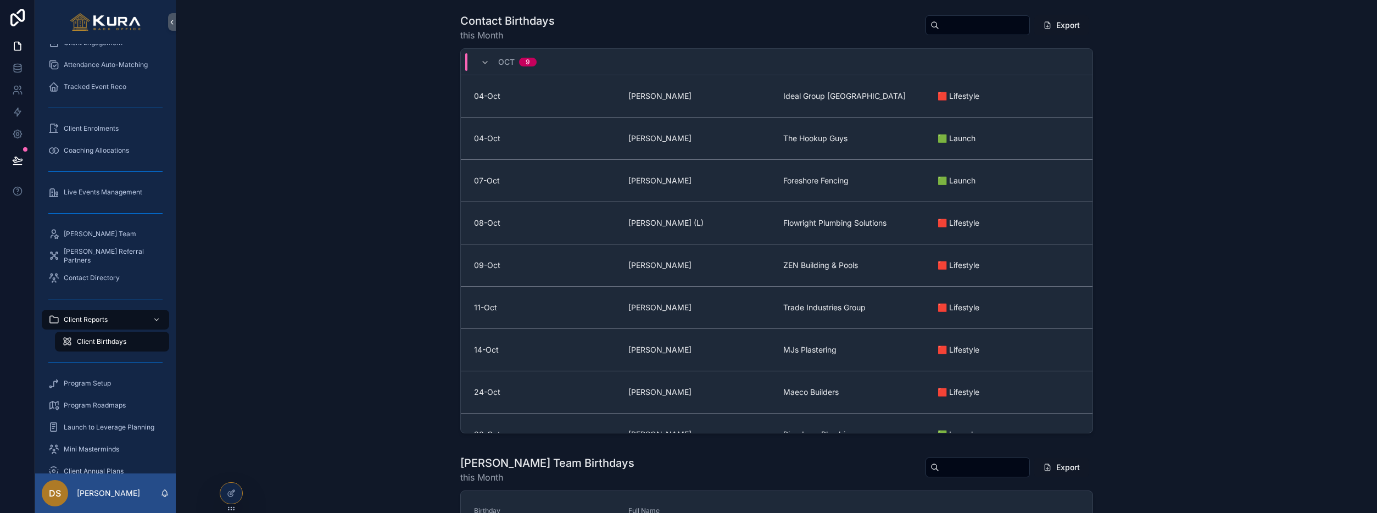
click at [156, 316] on icon "scrollable content" at bounding box center [157, 320] width 8 height 8
click at [81, 323] on span "Client Reports" at bounding box center [86, 319] width 44 height 9
click at [293, 292] on div "Contact Birthdays this Month Export [DATE]-Oct [PERSON_NAME] Ideal Group [GEOGR…" at bounding box center [777, 225] width 1184 height 433
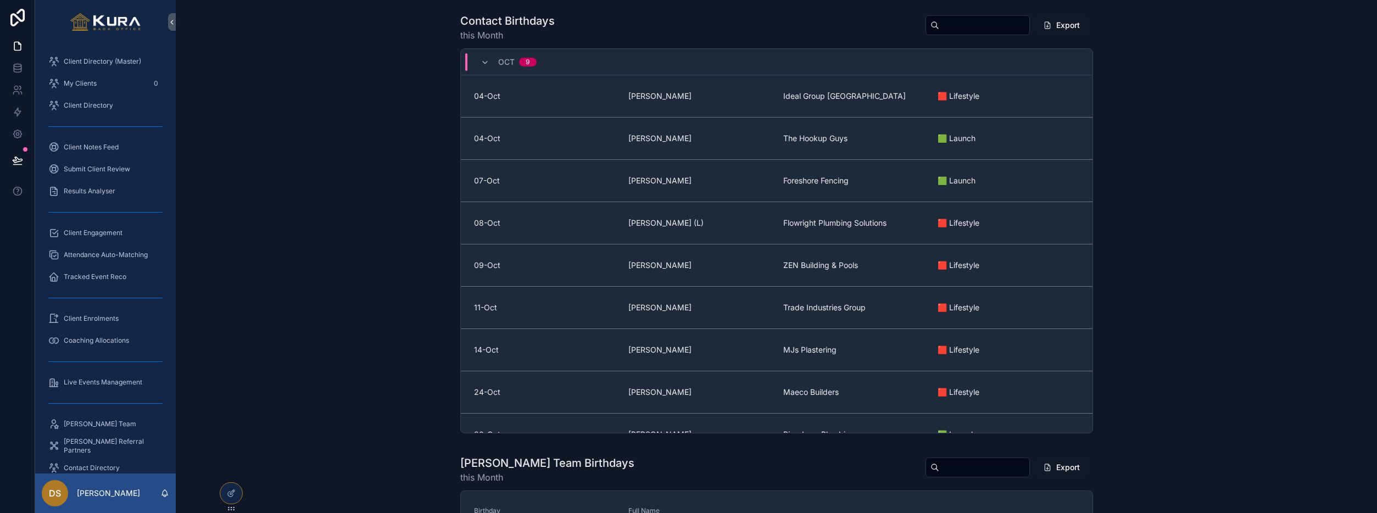
click at [380, 254] on div "Contact Birthdays this Month Export [DATE]-Oct [PERSON_NAME] Ideal Group [GEOGR…" at bounding box center [777, 225] width 1184 height 433
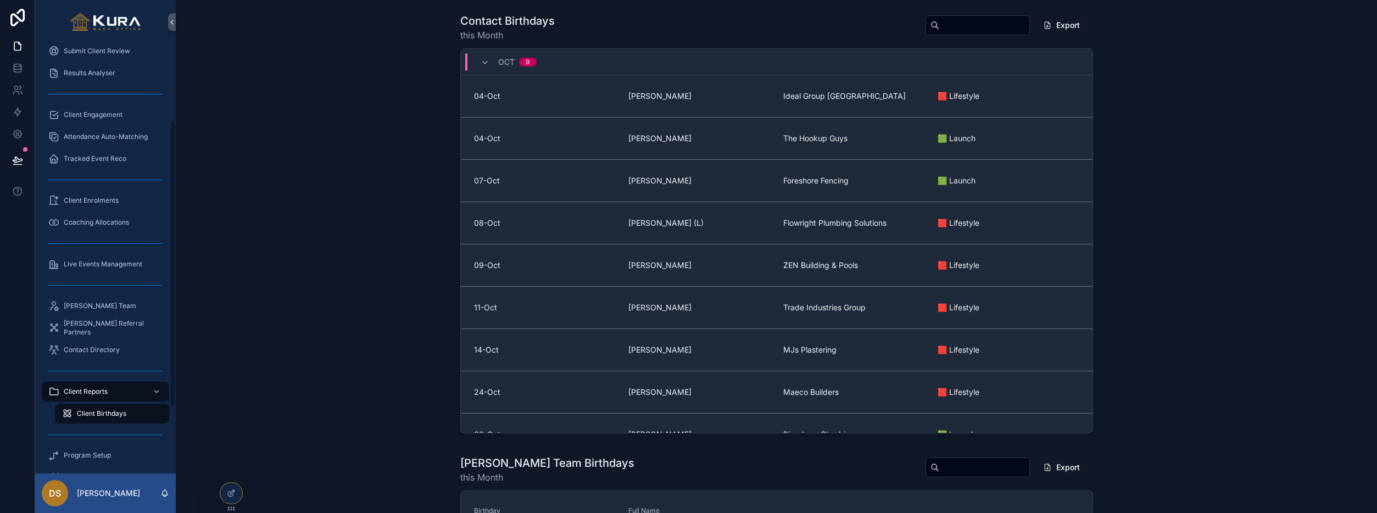
scroll to position [123, 0]
click at [92, 256] on span "Live Events Management" at bounding box center [103, 259] width 79 height 9
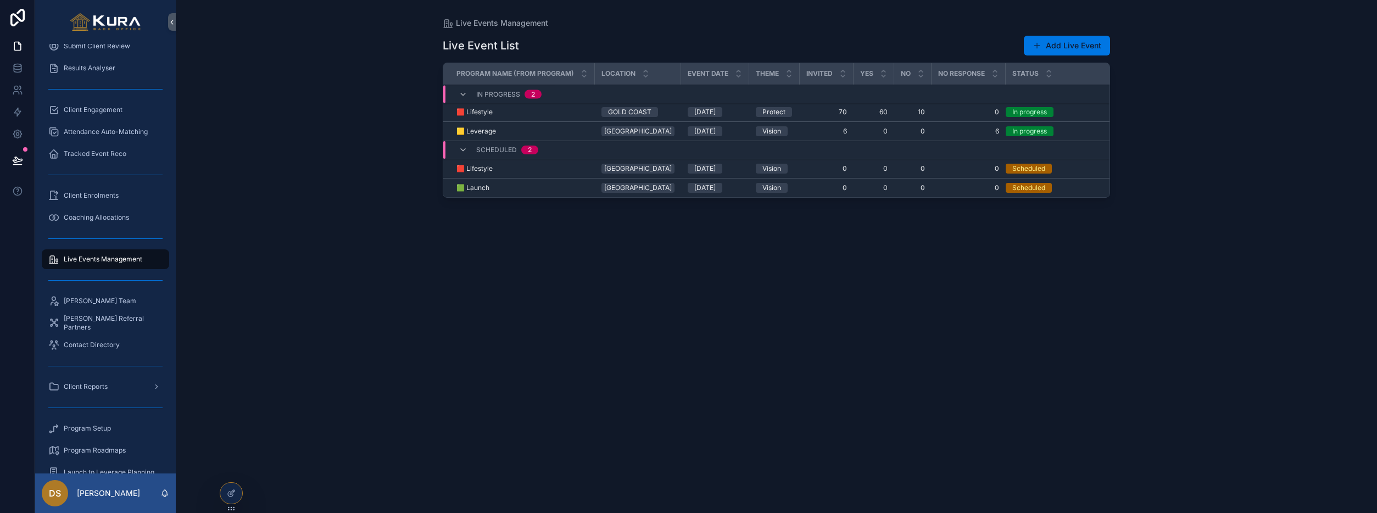
click at [589, 108] on td "🟥 Lifestyle 🟥 Lifestyle" at bounding box center [519, 112] width 152 height 19
click at [584, 113] on div "🟥 Lifestyle 🟥 Lifestyle" at bounding box center [522, 112] width 132 height 9
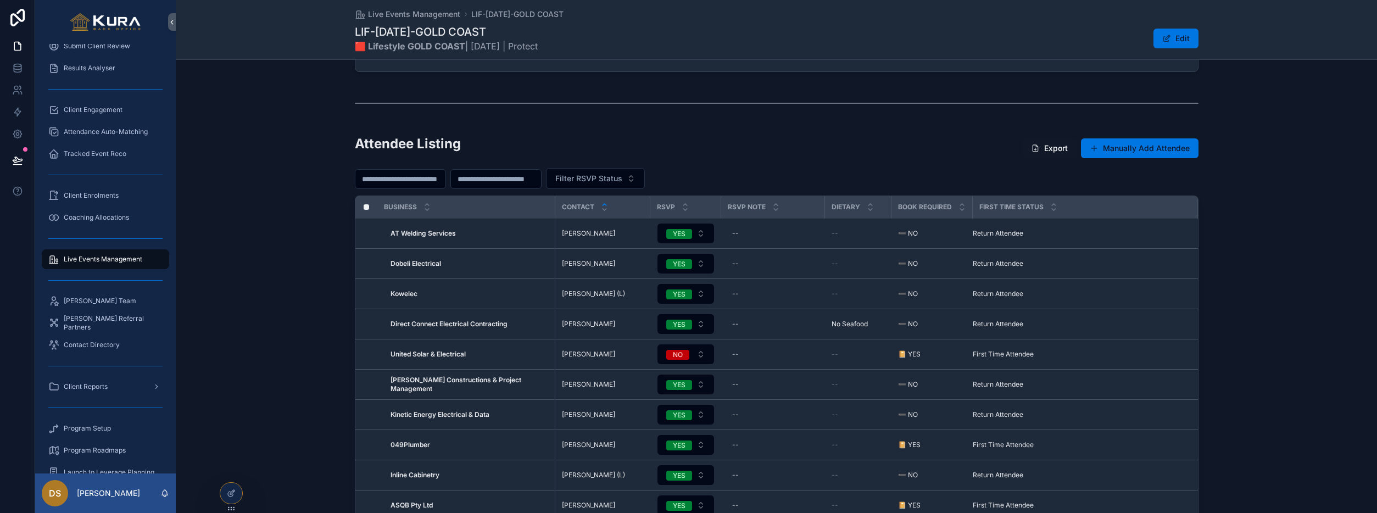
scroll to position [220, 0]
click at [1050, 144] on button "Export" at bounding box center [1049, 147] width 54 height 20
click at [231, 494] on icon at bounding box center [231, 493] width 9 height 9
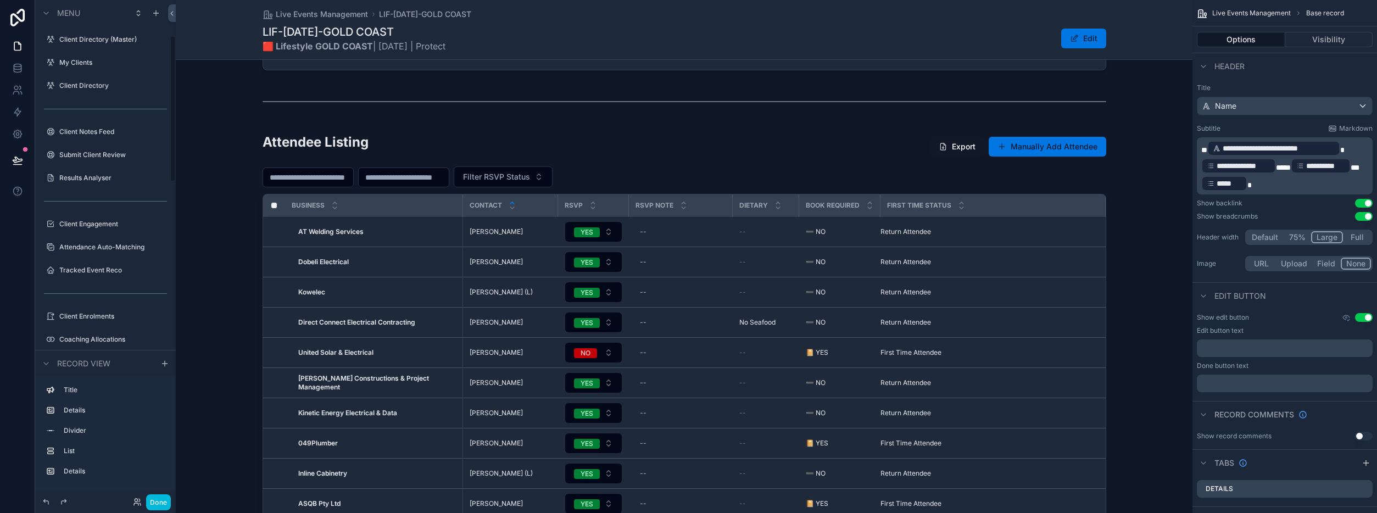
scroll to position [124, 0]
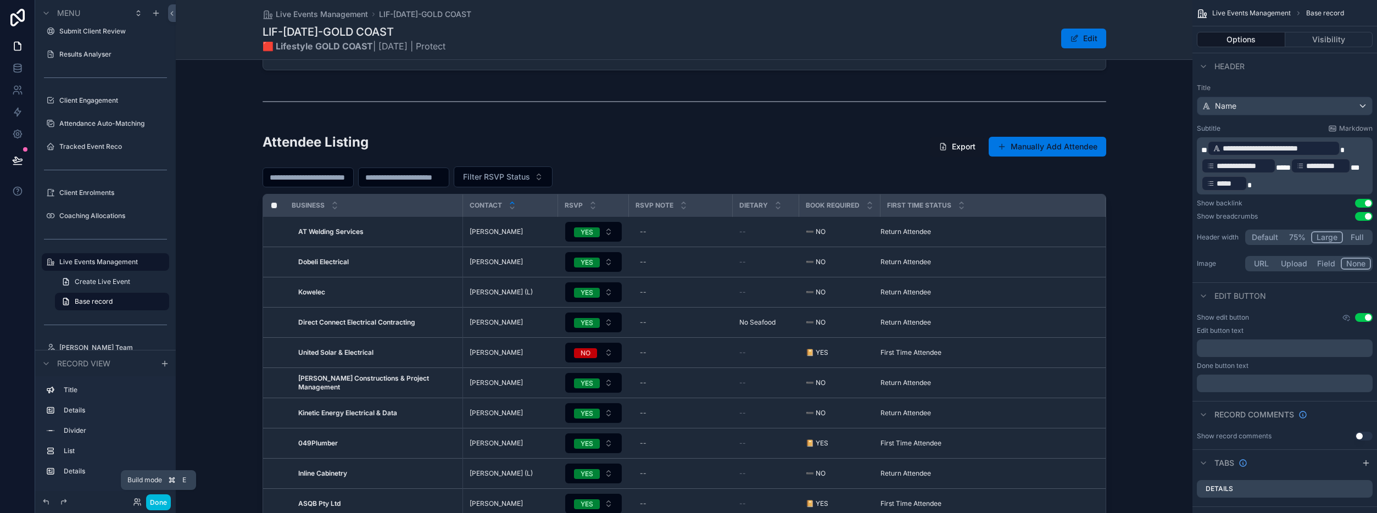
click at [161, 501] on button "Done" at bounding box center [158, 502] width 25 height 16
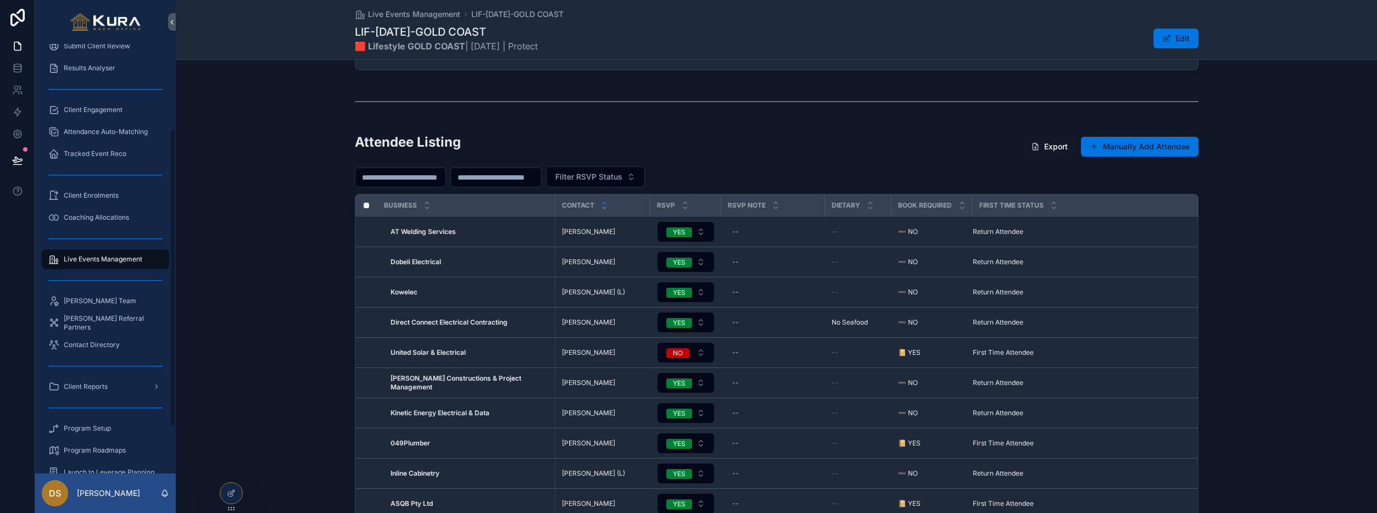
scroll to position [0, 0]
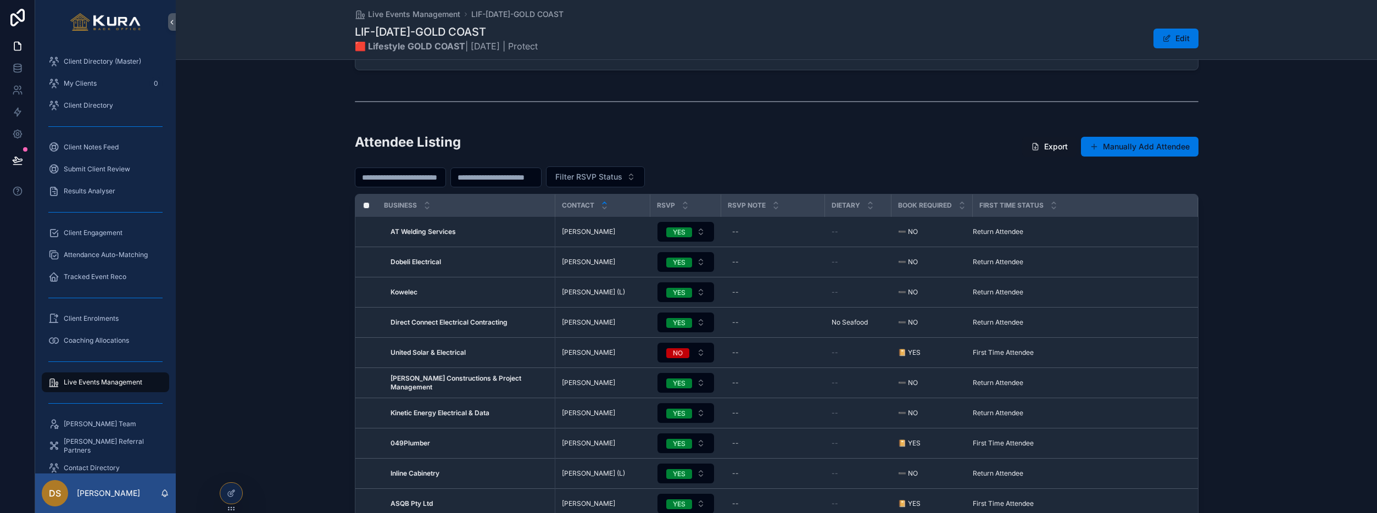
click at [85, 61] on span "Client Directory (Master)" at bounding box center [102, 61] width 77 height 9
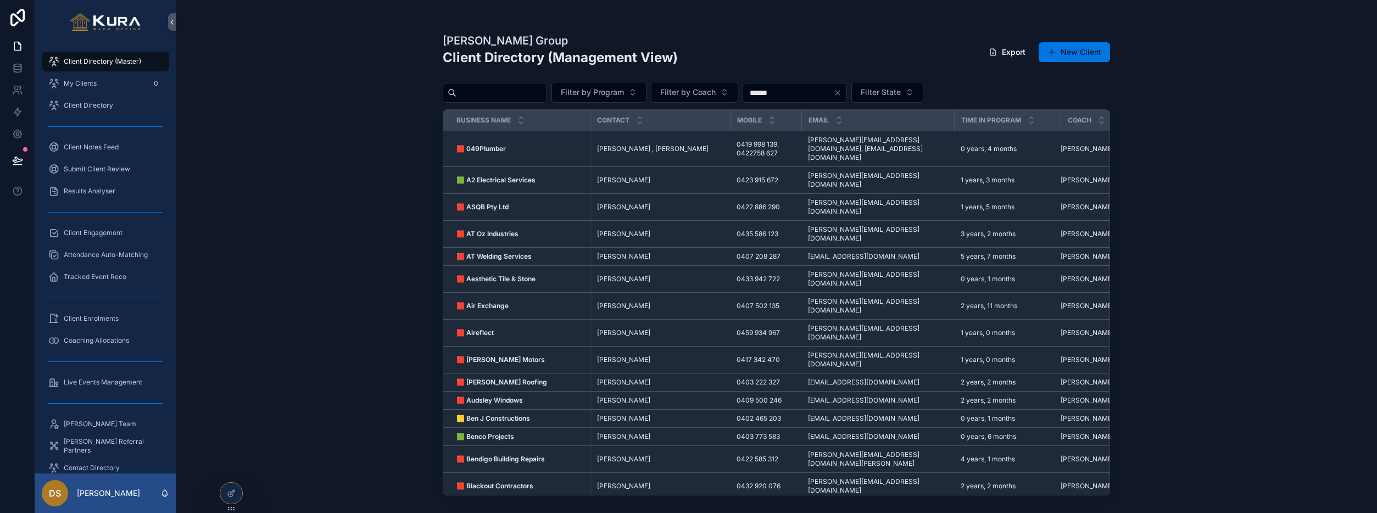
click at [315, 148] on div "[PERSON_NAME] Group Client Directory (Management View) Export New Client Filter…" at bounding box center [776, 256] width 1201 height 513
click at [643, 87] on button "Filter by Program" at bounding box center [598, 92] width 95 height 21
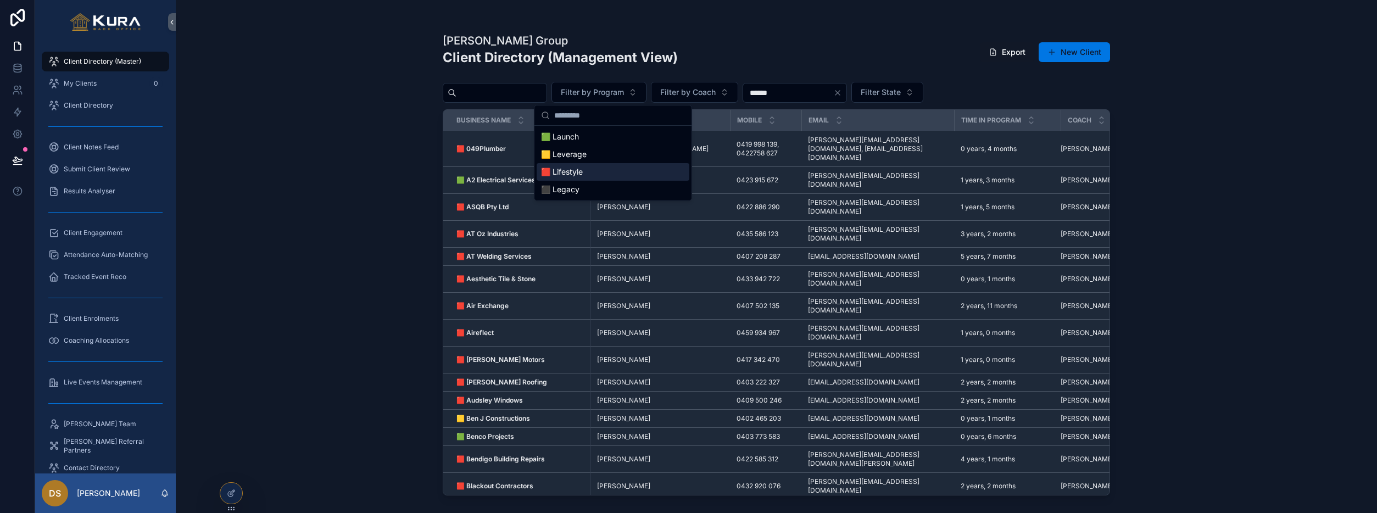
click at [572, 173] on span "🟥 Lifestyle" at bounding box center [562, 171] width 42 height 11
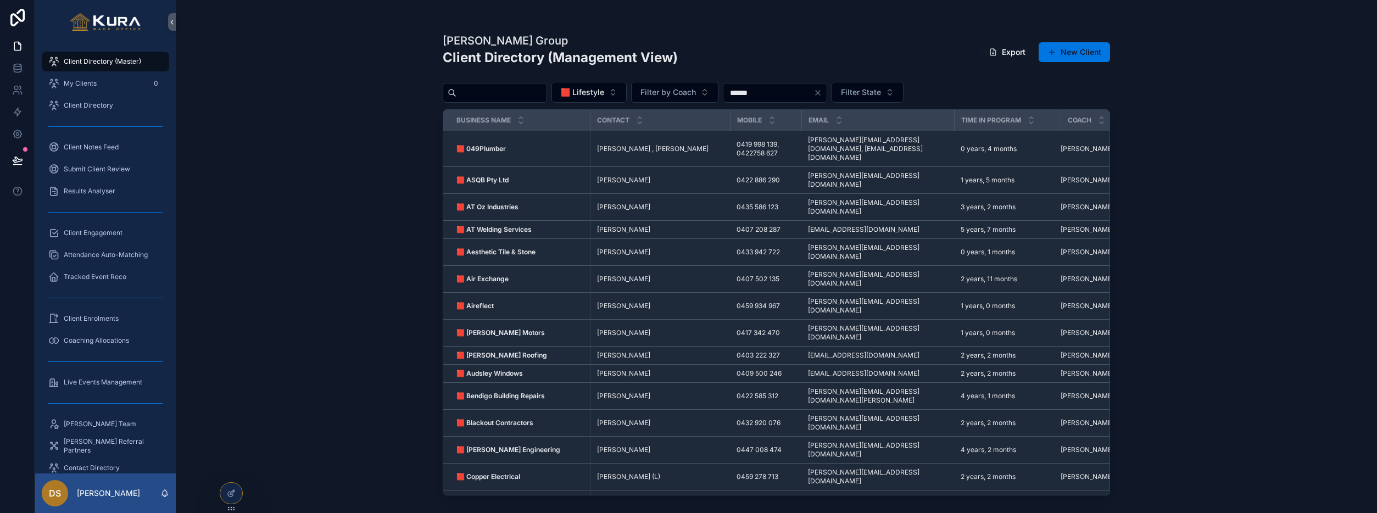
click at [620, 95] on button "🟥 Lifestyle" at bounding box center [588, 92] width 75 height 21
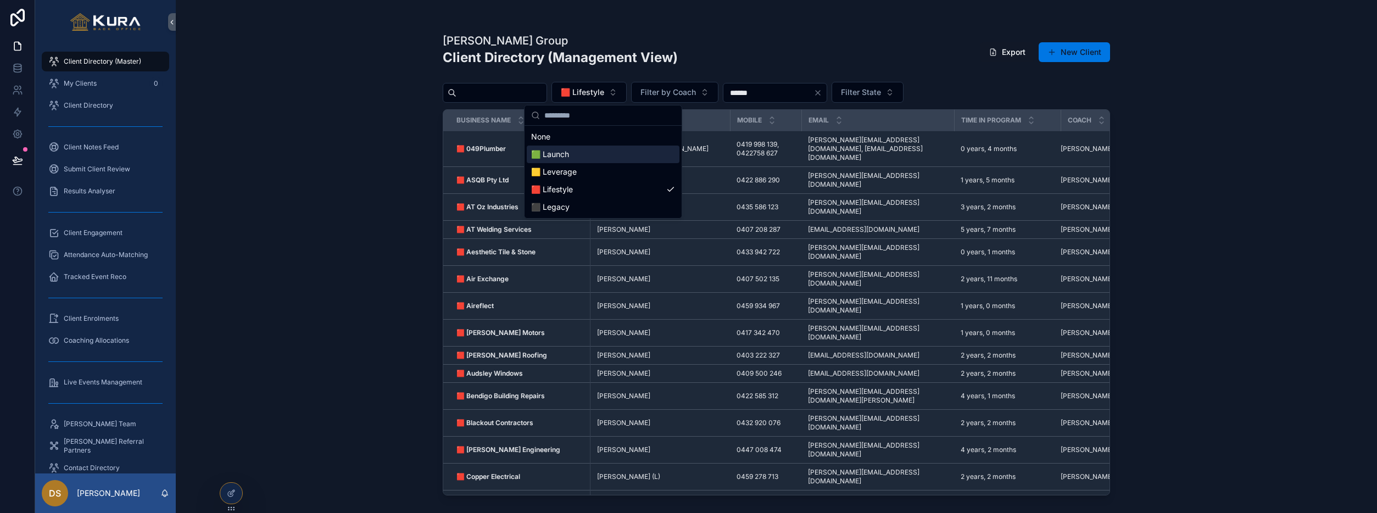
click at [568, 159] on span "🟩 Launch" at bounding box center [550, 154] width 38 height 11
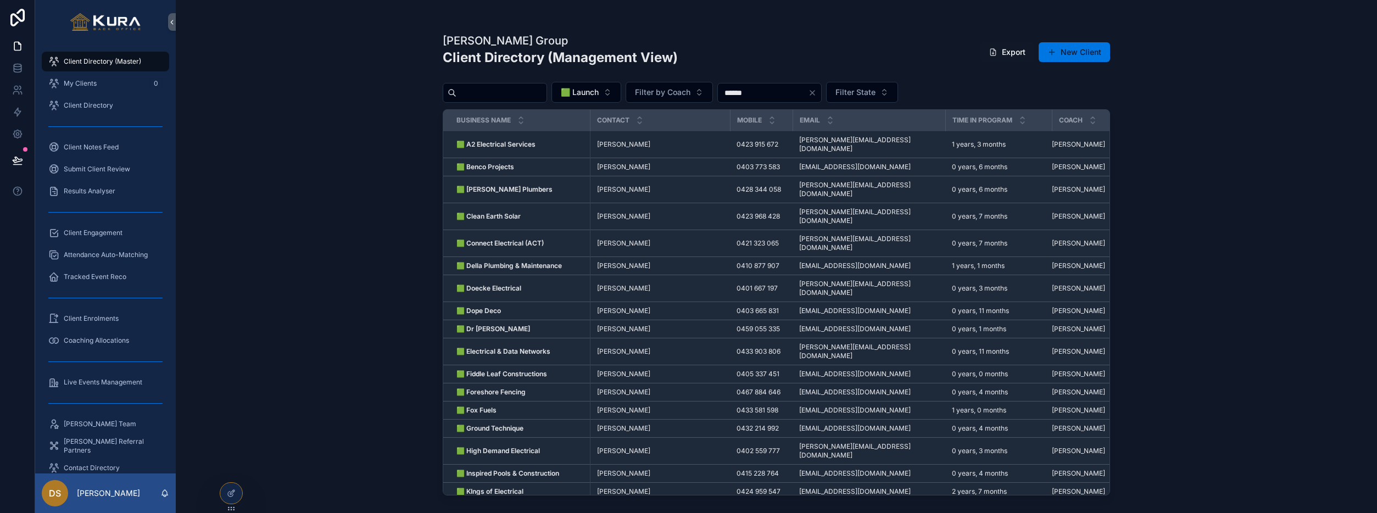
click at [876, 92] on span "Filter State" at bounding box center [855, 92] width 40 height 11
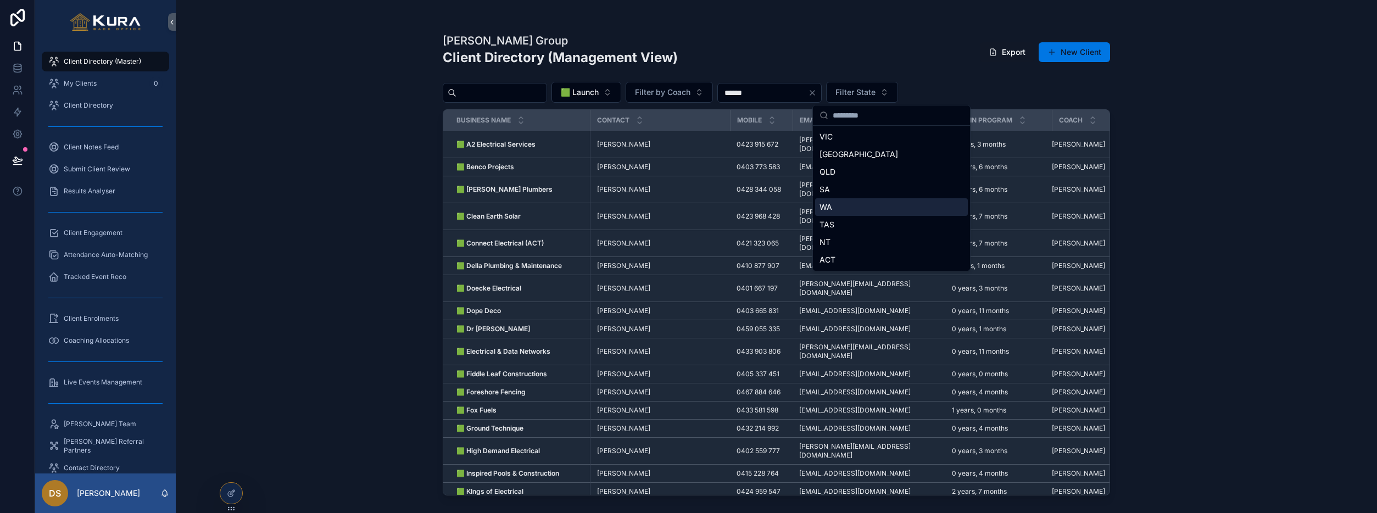
click at [352, 236] on div "[PERSON_NAME] Group Client Directory (Management View) Export New Client 🟩 Laun…" at bounding box center [776, 256] width 1201 height 513
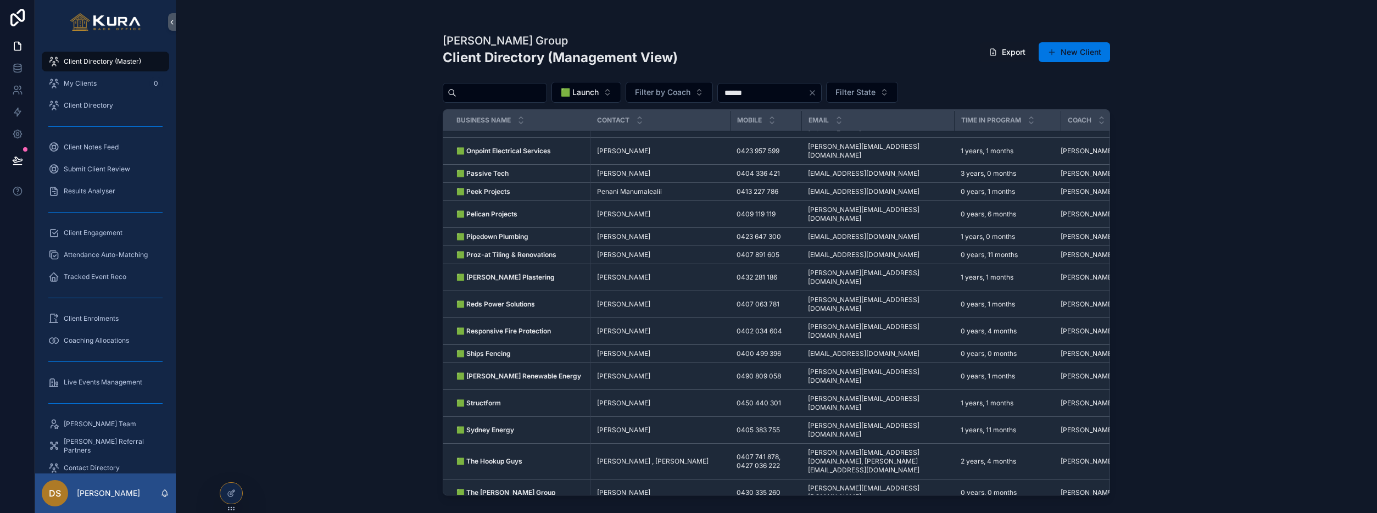
scroll to position [460, 0]
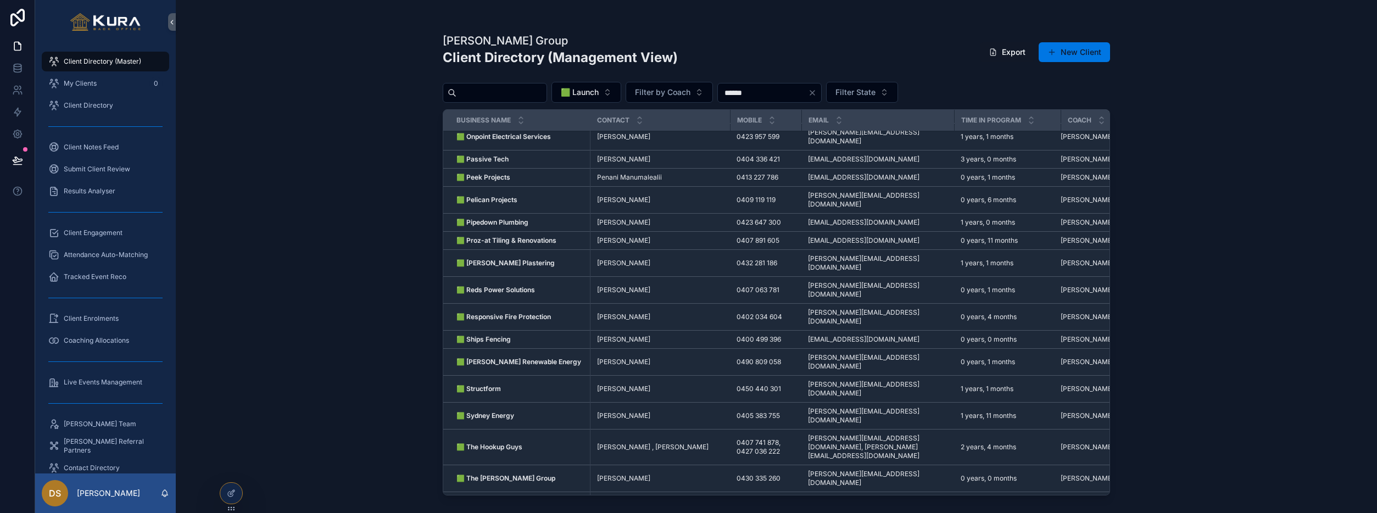
click at [296, 265] on div "[PERSON_NAME] Group Client Directory (Management View) Export New Client 🟩 Laun…" at bounding box center [776, 256] width 1201 height 513
click at [328, 238] on div "[PERSON_NAME] Group Client Directory (Management View) Export New Client 🟩 Laun…" at bounding box center [776, 256] width 1201 height 513
click at [87, 60] on span "Client Directory (Master)" at bounding box center [102, 61] width 77 height 9
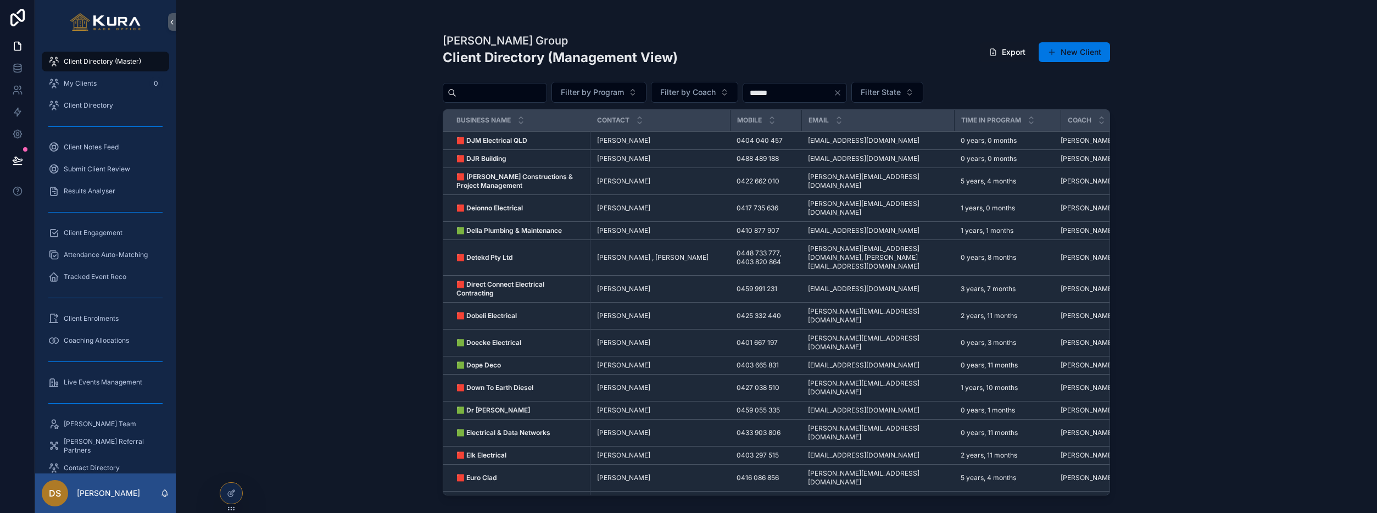
scroll to position [469, 0]
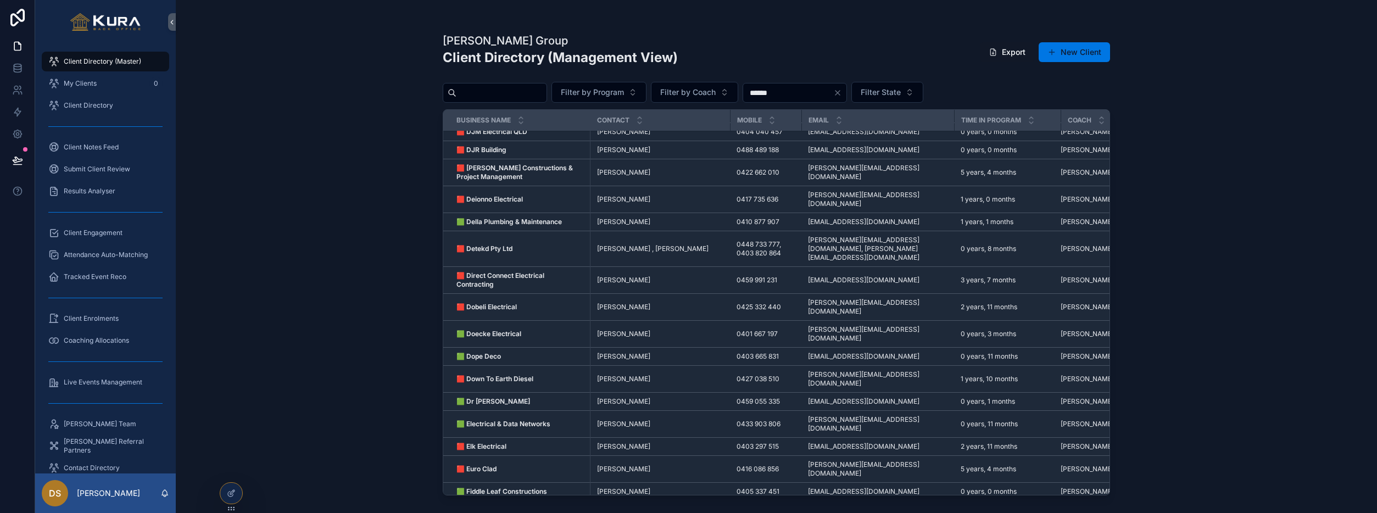
click at [270, 198] on div "[PERSON_NAME] Group Client Directory (Management View) Export New Client Filter…" at bounding box center [776, 256] width 1201 height 513
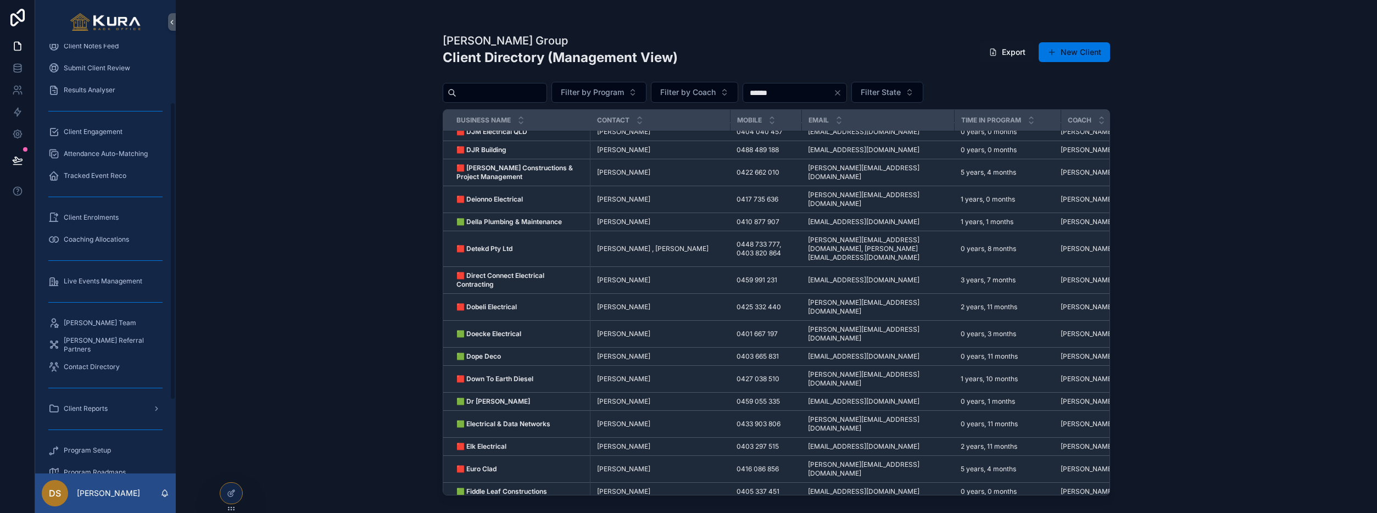
scroll to position [0, 0]
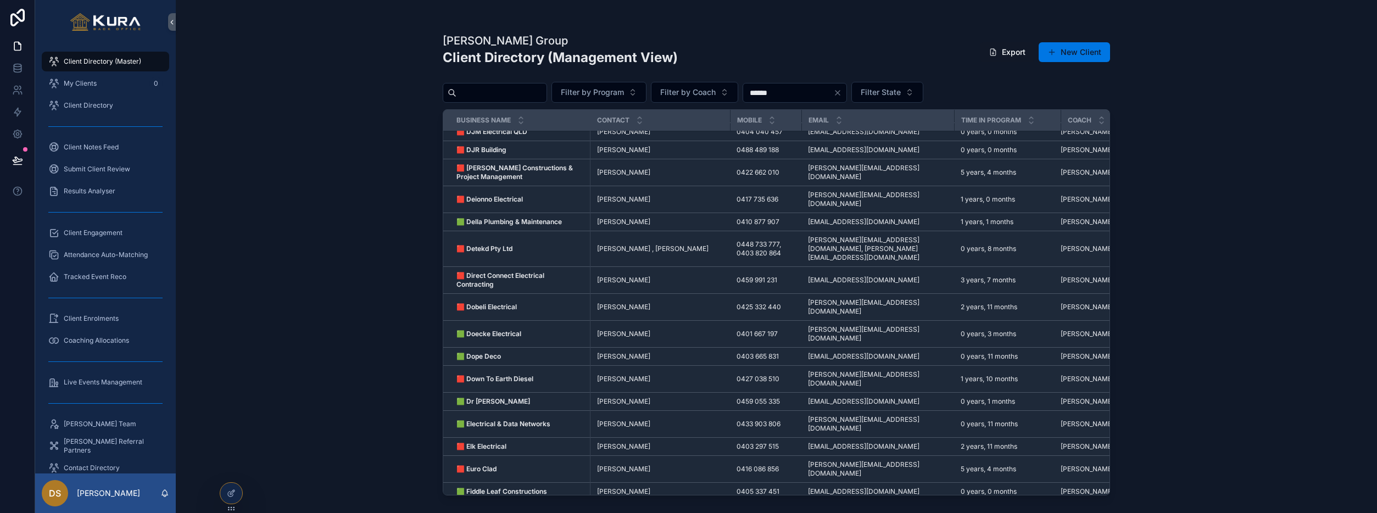
click at [287, 278] on div "[PERSON_NAME] Group Client Directory (Management View) Export New Client Filter…" at bounding box center [776, 256] width 1201 height 513
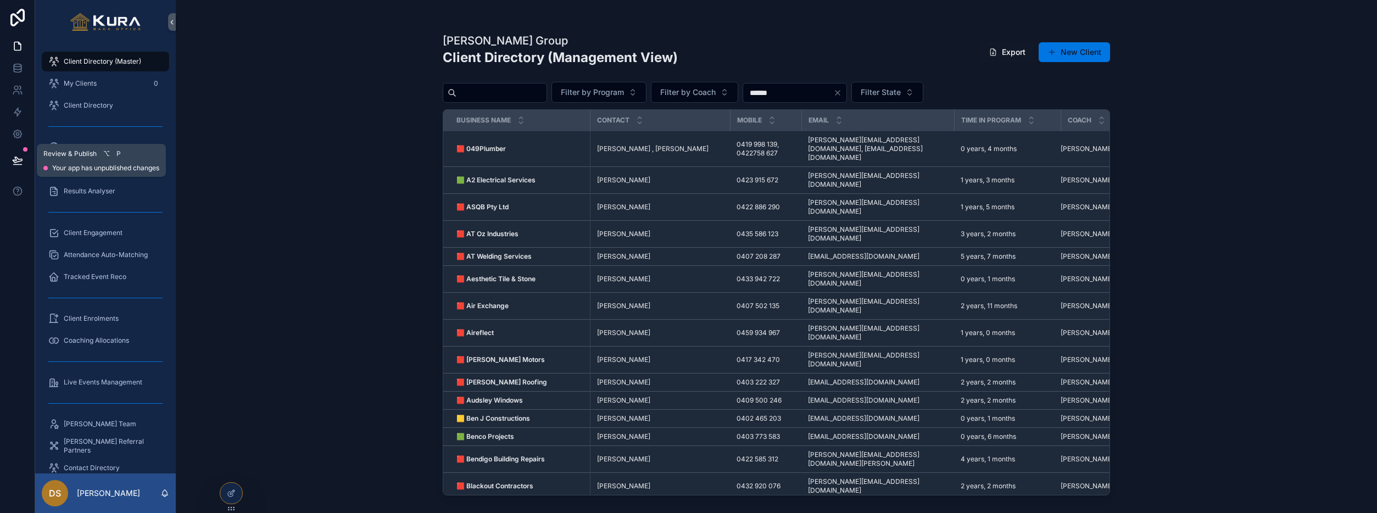
click at [18, 159] on icon at bounding box center [17, 159] width 9 height 5
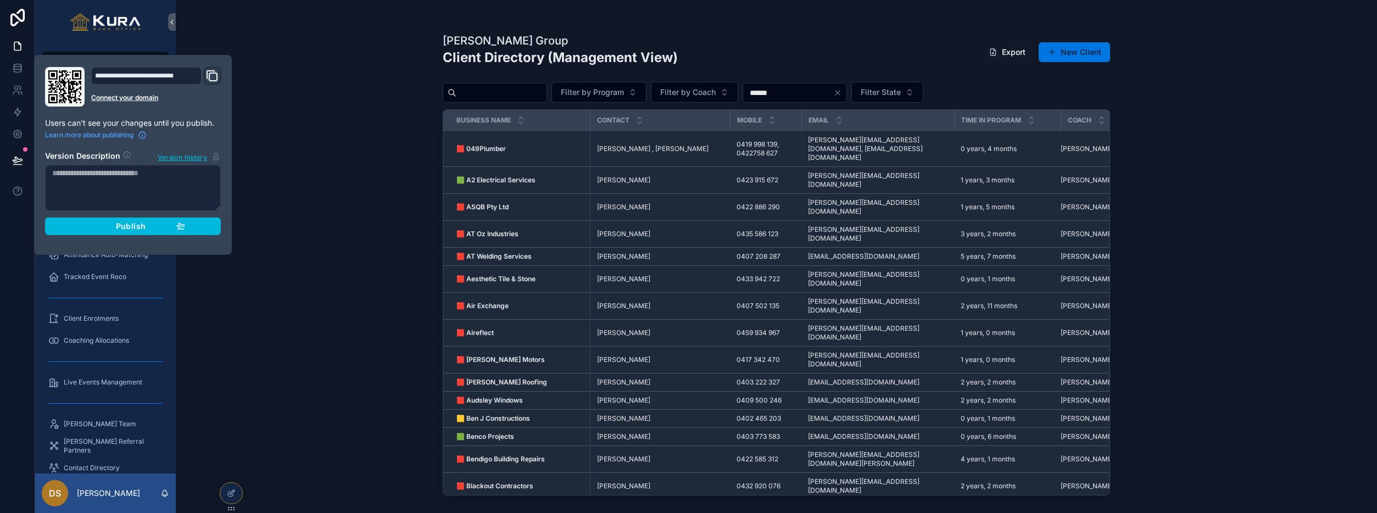
click at [132, 224] on span "Publish" at bounding box center [131, 226] width 30 height 10
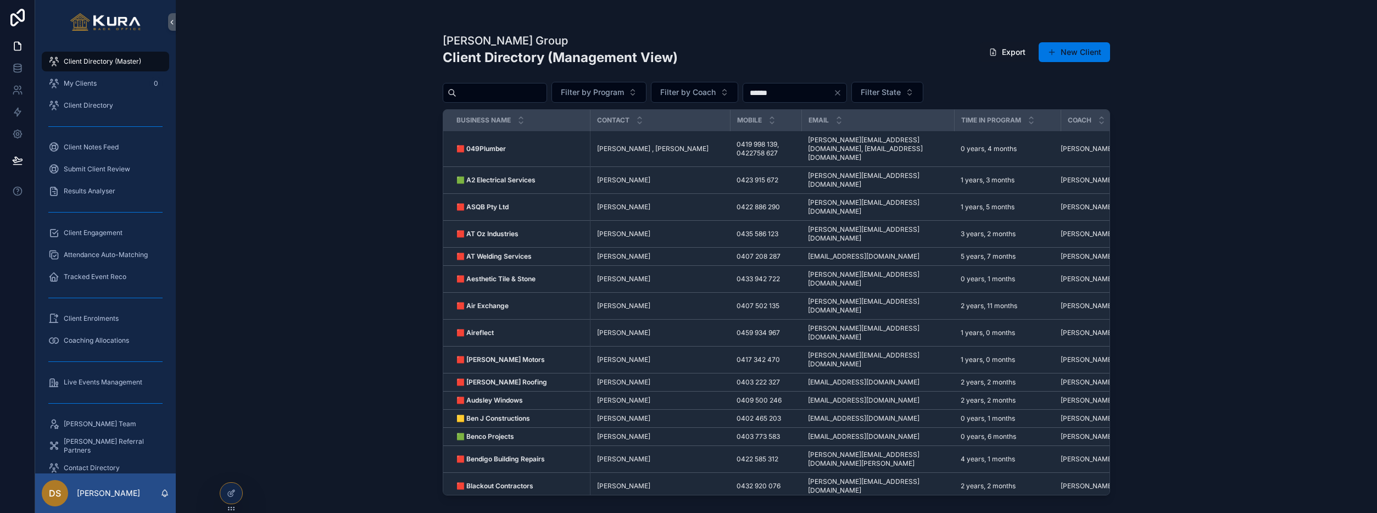
click at [300, 98] on div "[PERSON_NAME] Group Client Directory (Management View) Export New Client Filter…" at bounding box center [776, 256] width 1201 height 513
click at [322, 172] on div "[PERSON_NAME] Group Client Directory (Management View) Export New Client Filter…" at bounding box center [776, 256] width 1201 height 513
click at [303, 178] on div "[PERSON_NAME] Group Client Directory (Management View) Export New Client Filter…" at bounding box center [776, 256] width 1201 height 513
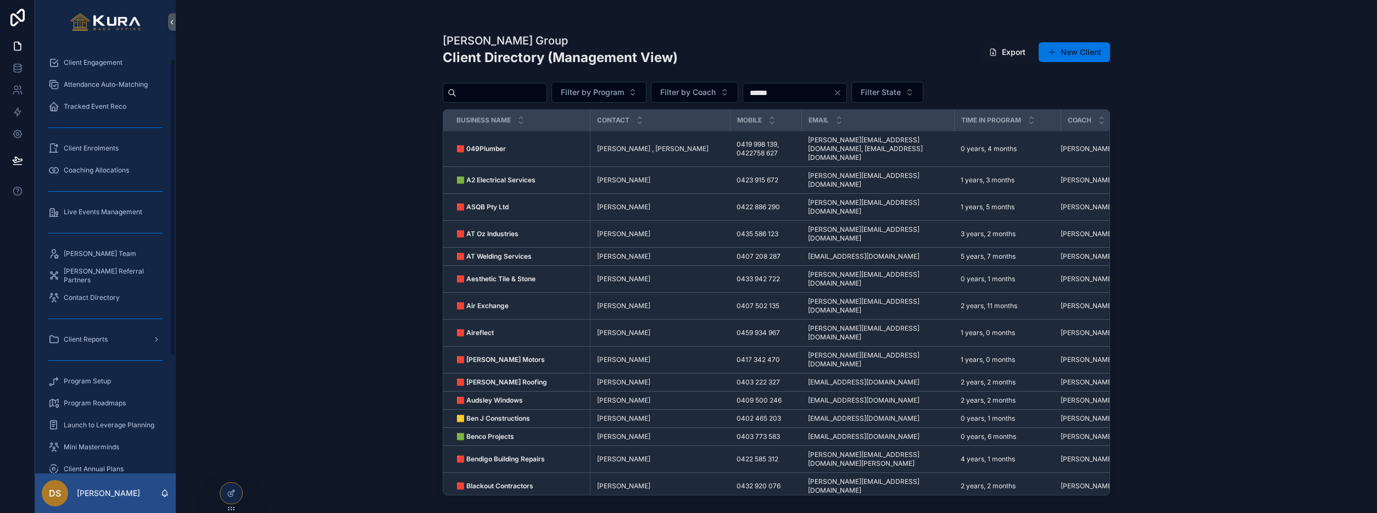
scroll to position [190, 0]
